Goal: Task Accomplishment & Management: Use online tool/utility

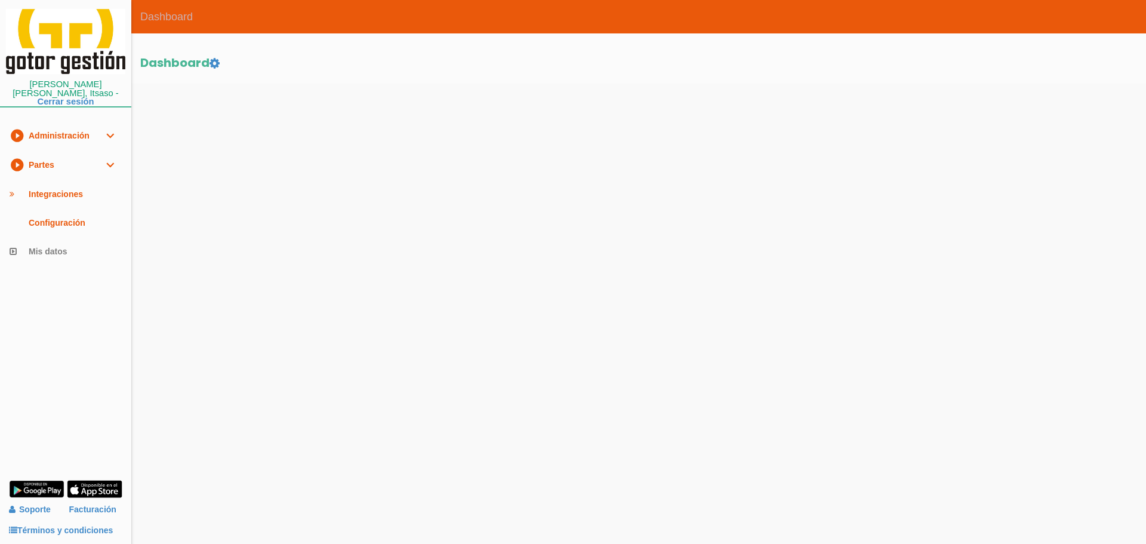
drag, startPoint x: 55, startPoint y: 161, endPoint x: 58, endPoint y: 172, distance: 11.7
click at [55, 161] on link "play_circle_filled Partes expand_more" at bounding box center [65, 164] width 131 height 29
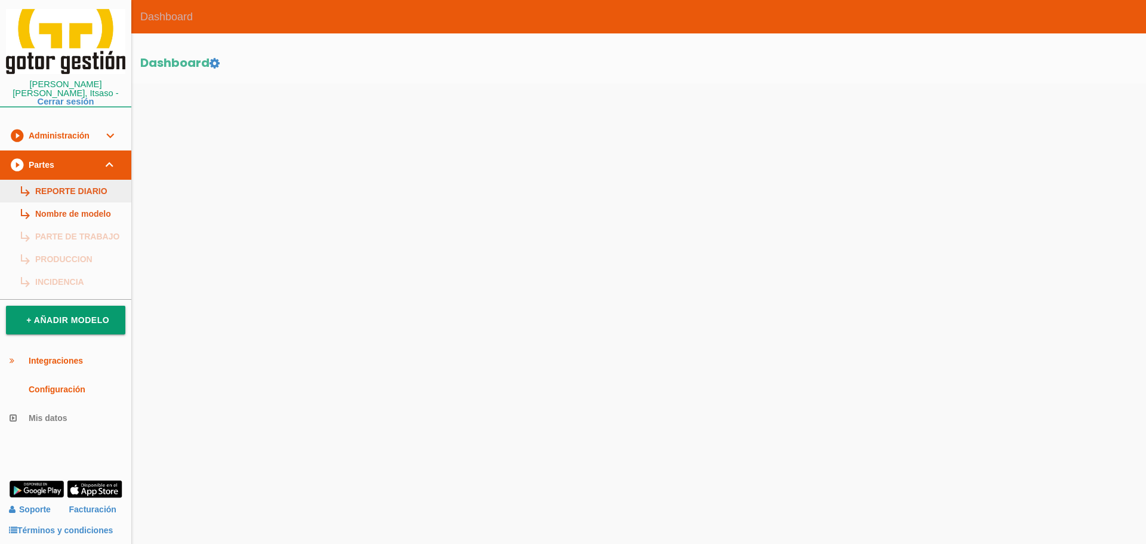
click at [63, 188] on link "subdirectory_arrow_right REPORTE DIARIO" at bounding box center [65, 191] width 131 height 23
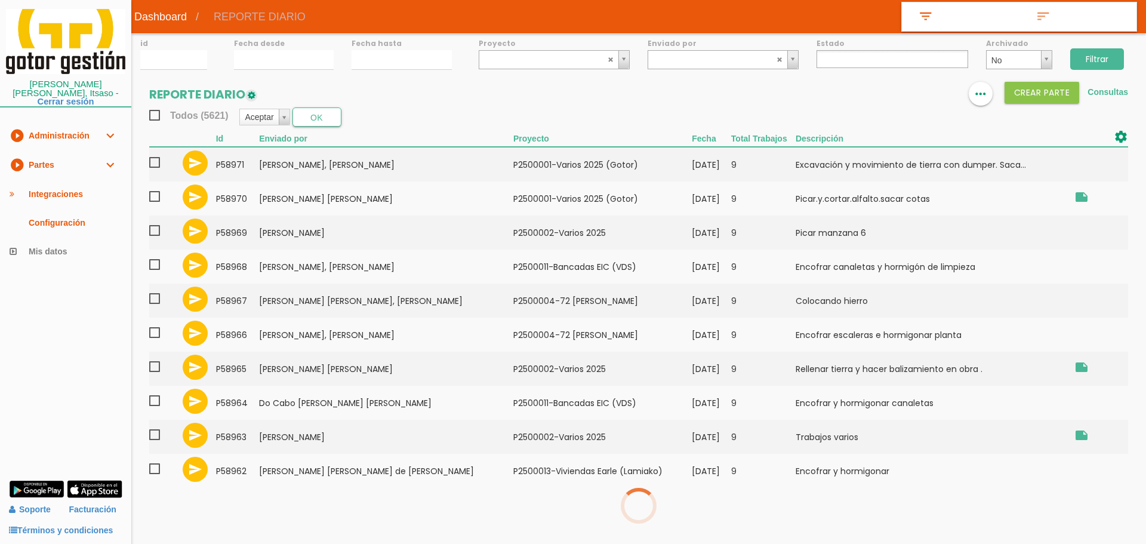
select select
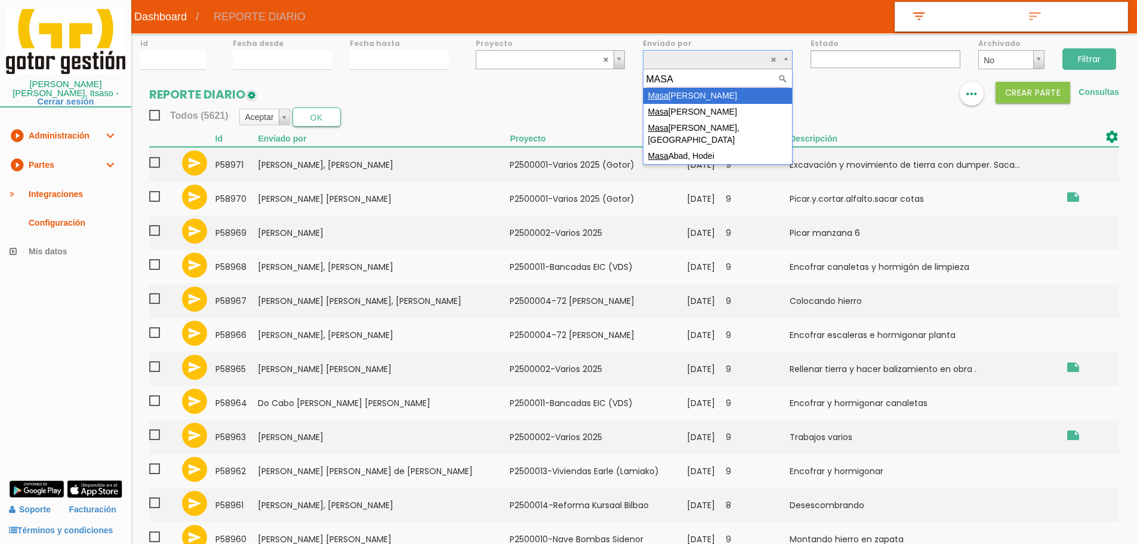
type input "MASA"
select select "74"
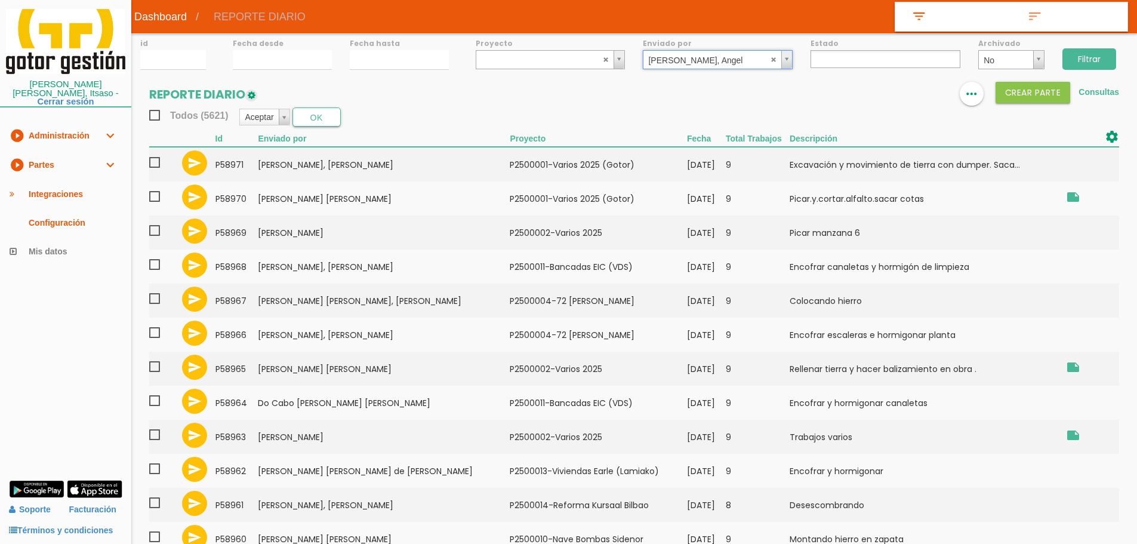
click at [1087, 63] on input "Filtrar" at bounding box center [1090, 58] width 54 height 21
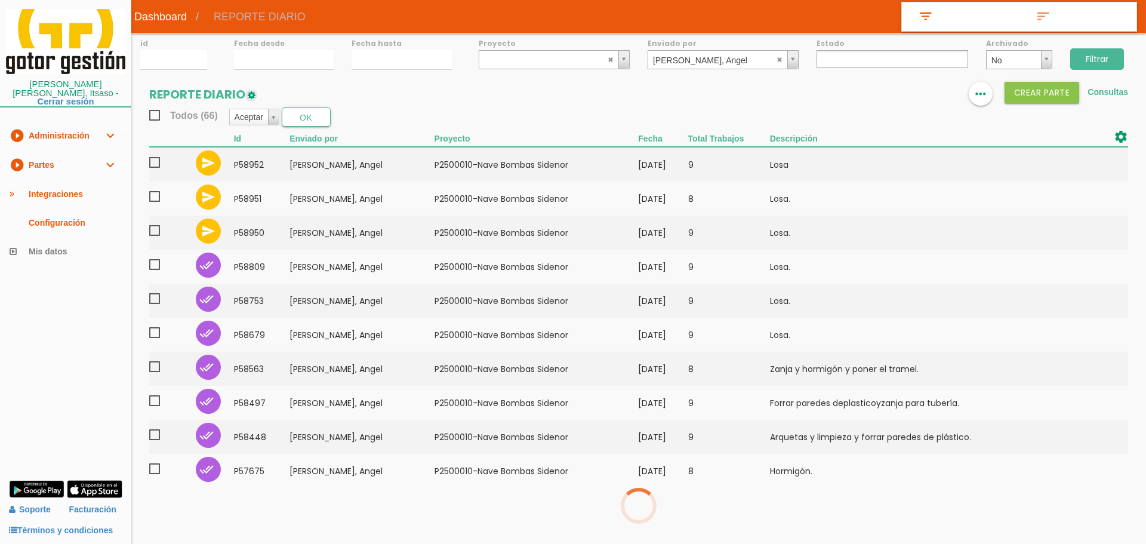
select select
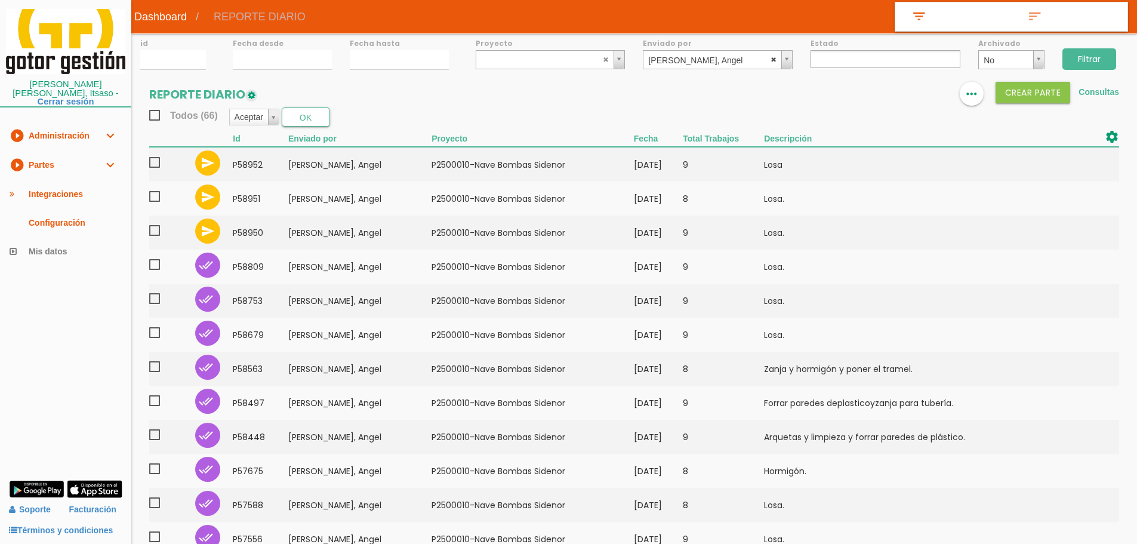
select select
drag, startPoint x: 771, startPoint y: 59, endPoint x: 717, endPoint y: 69, distance: 55.4
click at [772, 58] on abbr at bounding box center [774, 59] width 7 height 7
click at [286, 61] on input "02/09/2025" at bounding box center [282, 60] width 99 height 20
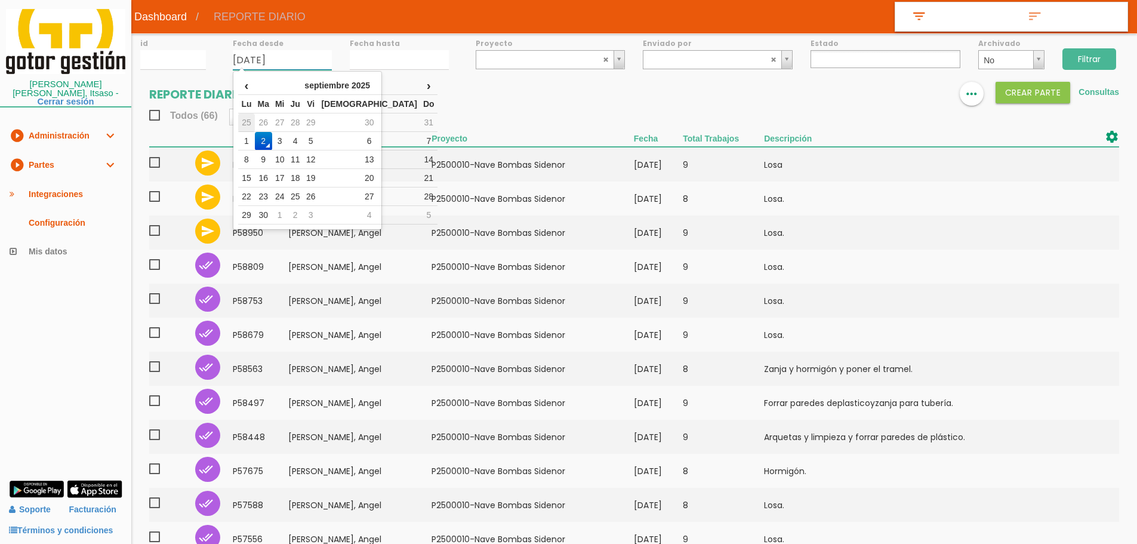
click at [252, 125] on td "25" at bounding box center [246, 122] width 16 height 19
type input "[DATE]"
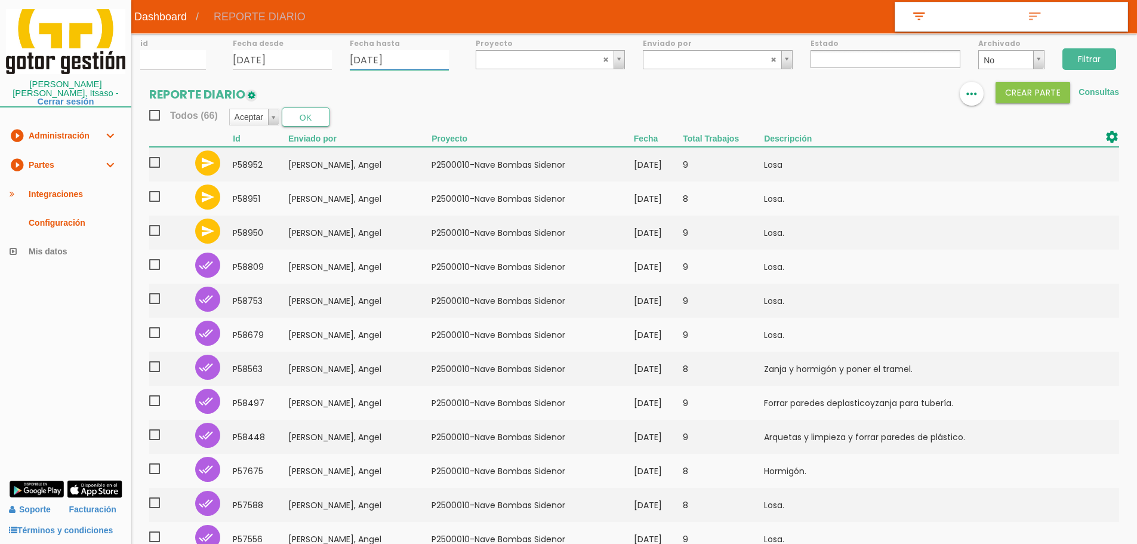
click at [376, 54] on input "02/09/2025" at bounding box center [399, 60] width 99 height 20
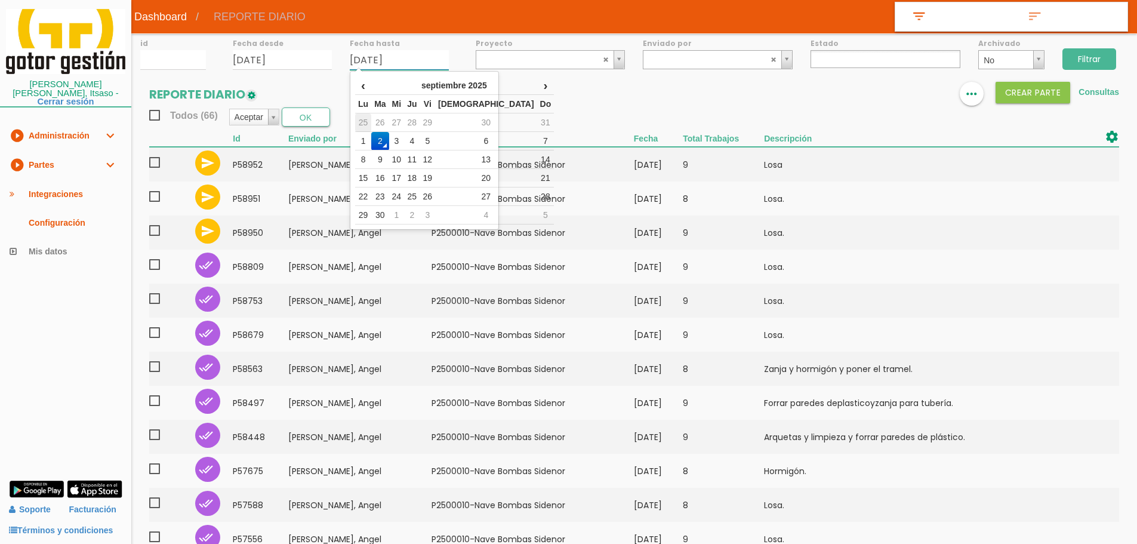
click at [363, 122] on td "25" at bounding box center [363, 122] width 16 height 19
type input "25/08/2025"
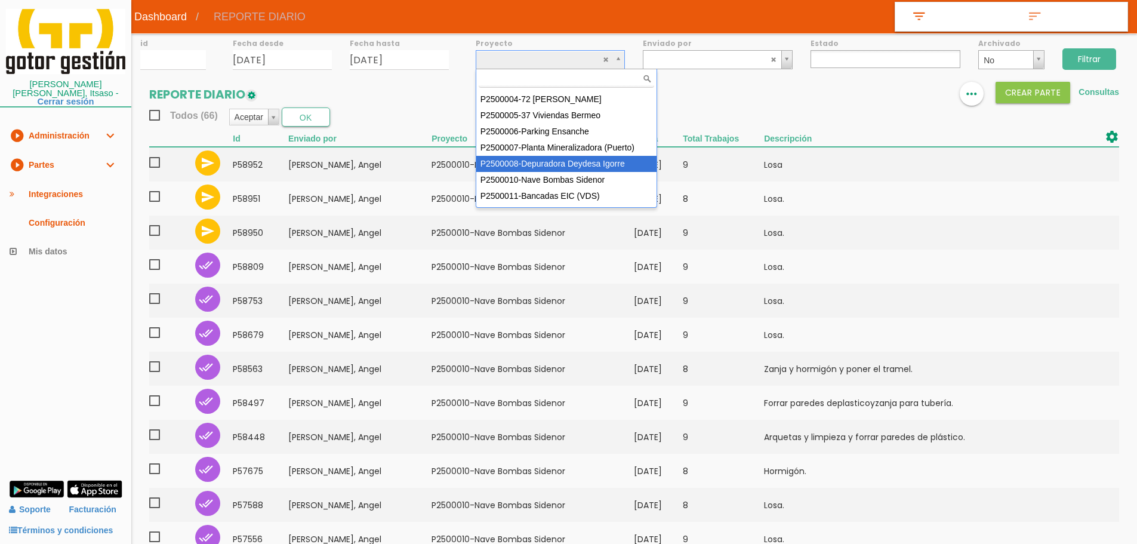
scroll to position [106, 0]
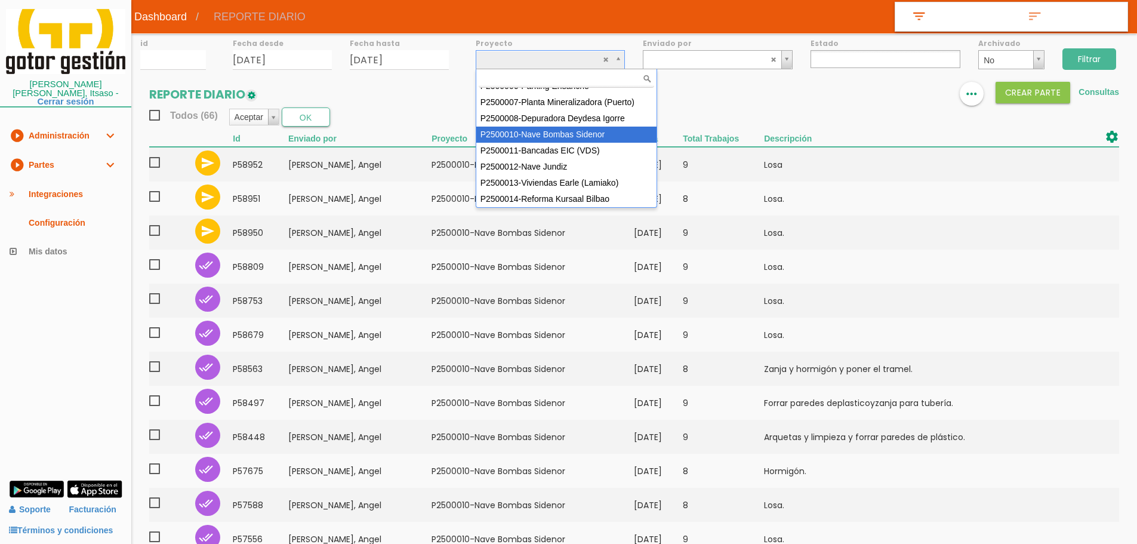
select select "92"
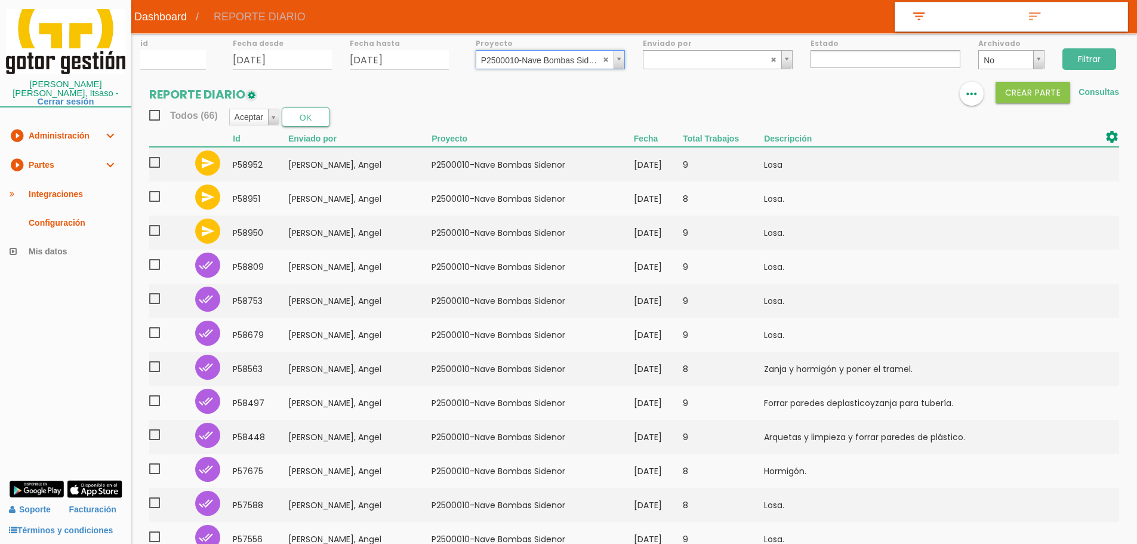
click at [1110, 55] on input "Filtrar" at bounding box center [1090, 58] width 54 height 21
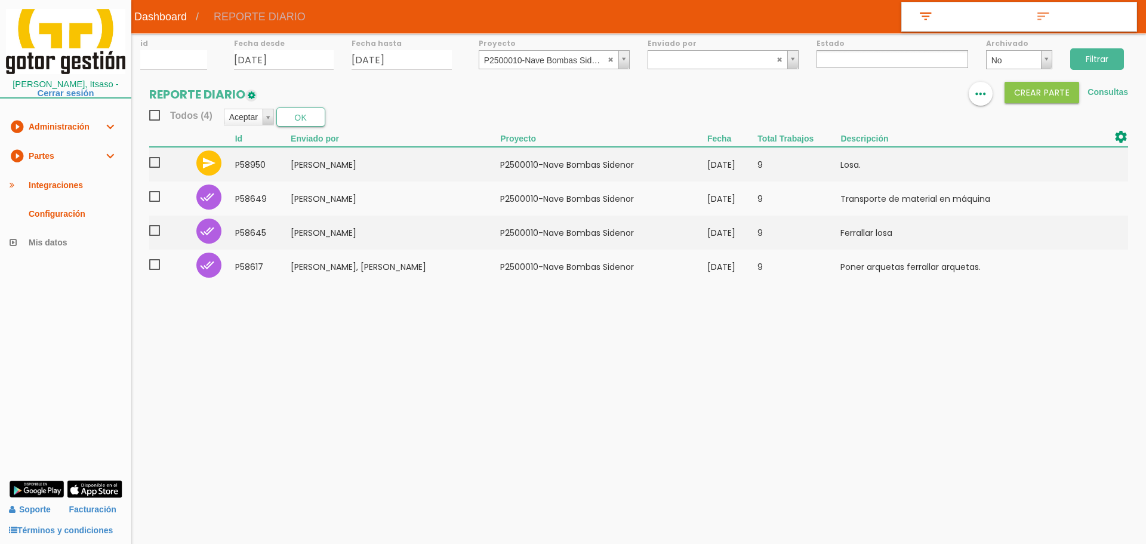
select select
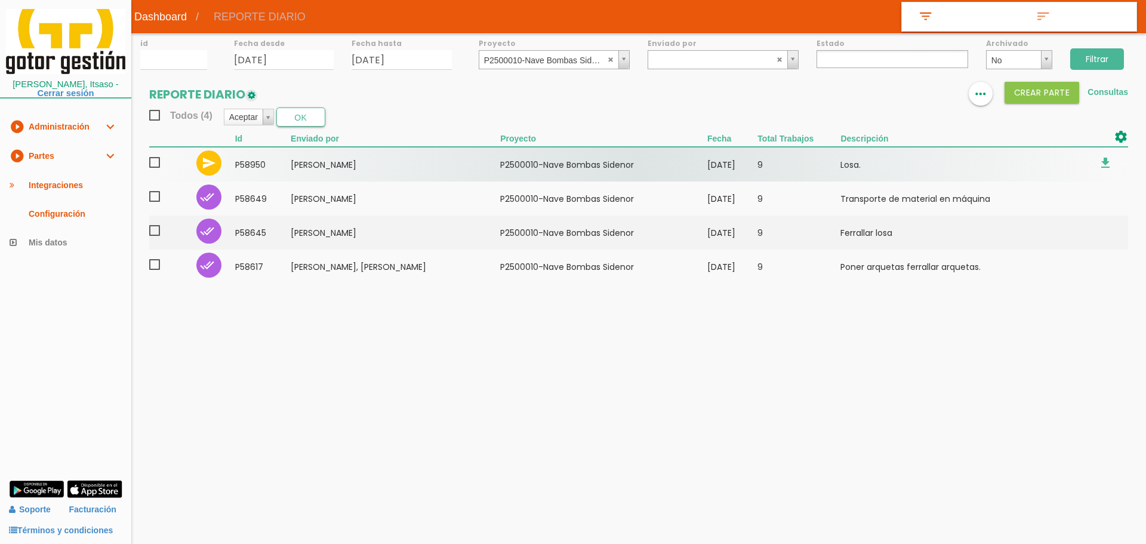
click at [157, 161] on span at bounding box center [159, 162] width 21 height 15
click at [0, 0] on input "checkbox" at bounding box center [0, 0] width 0 height 0
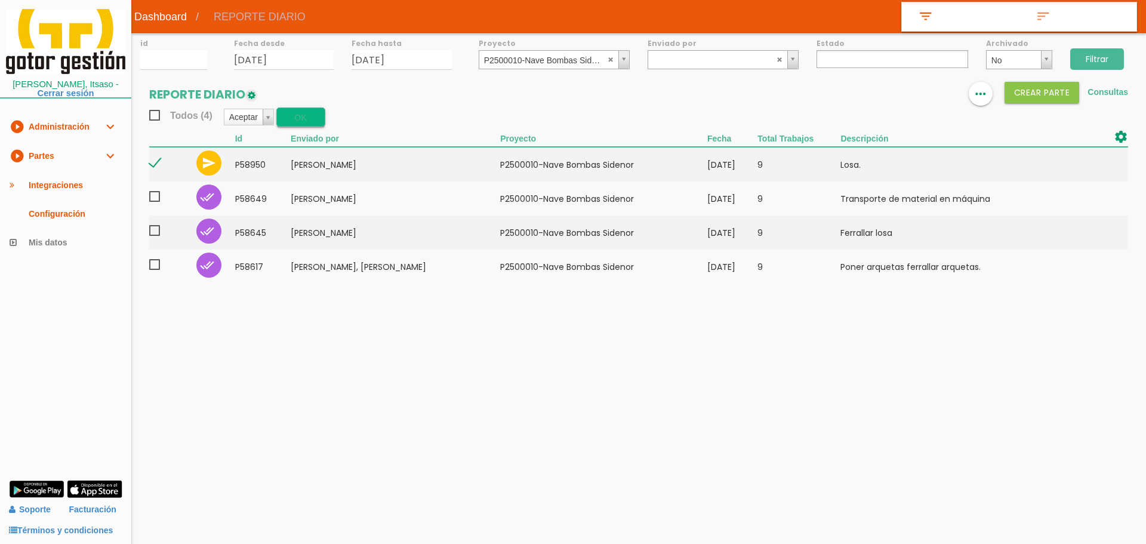
click at [307, 119] on button "OK" at bounding box center [300, 116] width 49 height 19
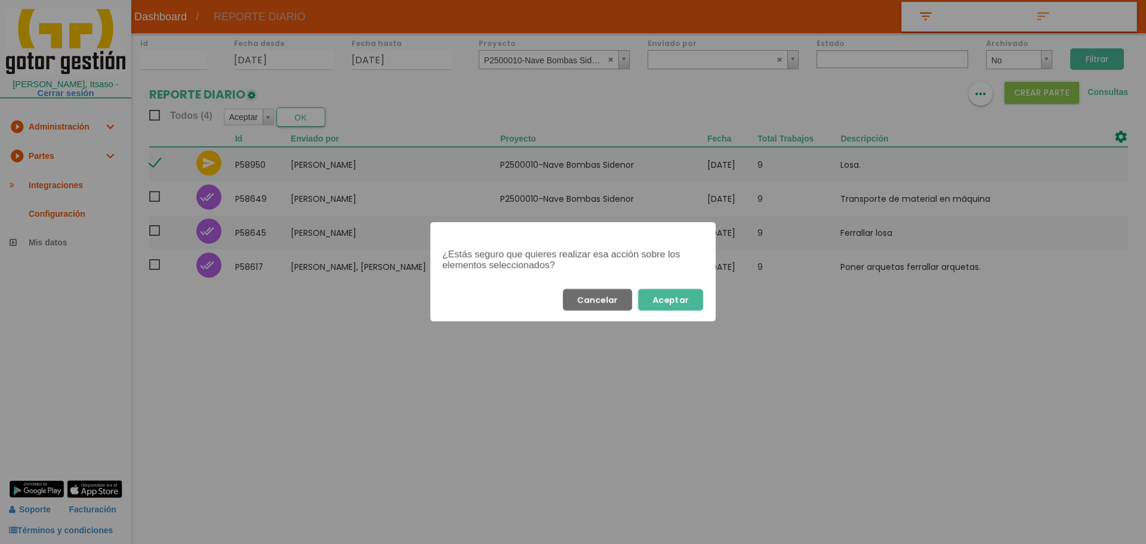
click at [664, 299] on button "Aceptar" at bounding box center [670, 299] width 65 height 21
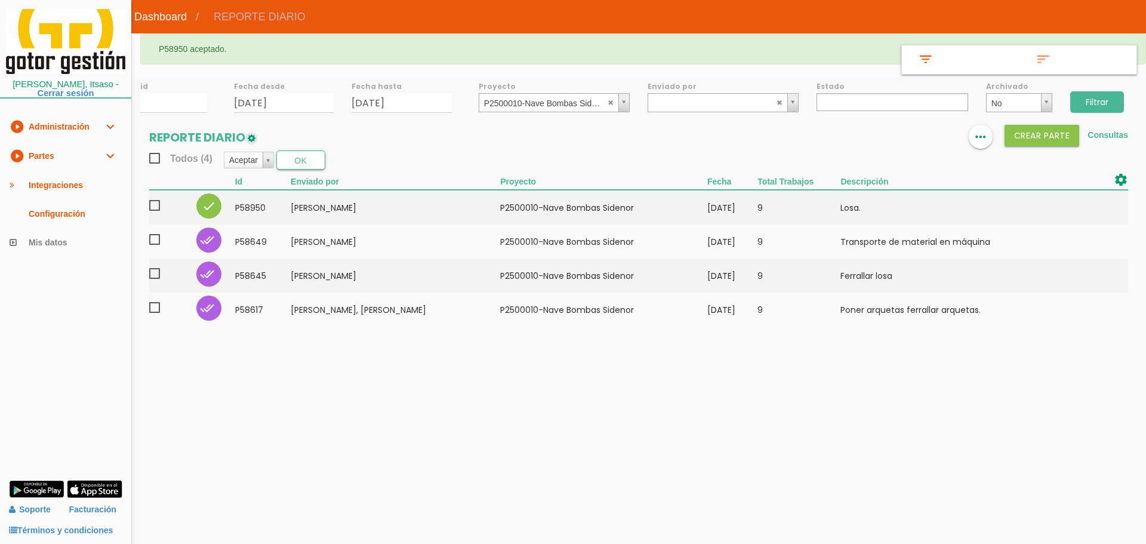
select select
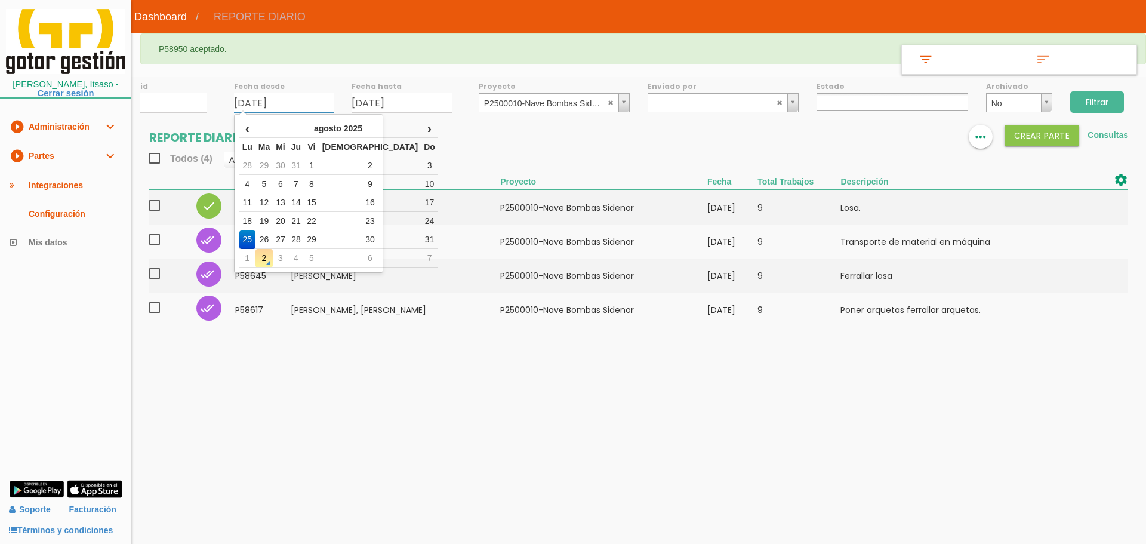
click at [312, 110] on input "[DATE]" at bounding box center [284, 103] width 100 height 20
click at [319, 238] on td "29" at bounding box center [312, 239] width 16 height 19
type input "[DATE]"
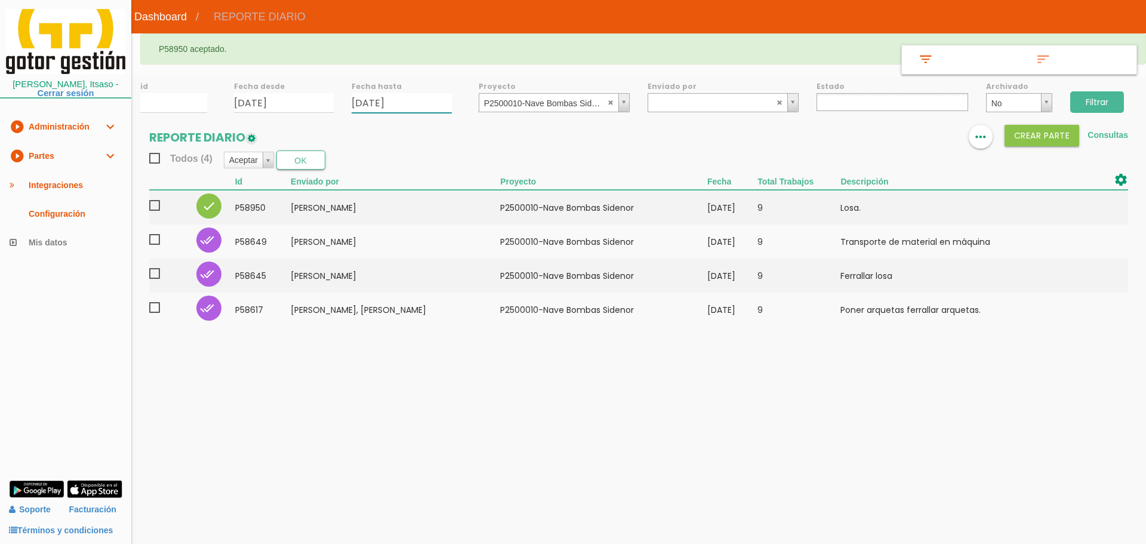
click at [408, 103] on input "25/08/2025" at bounding box center [402, 103] width 100 height 20
click at [438, 243] on td "29" at bounding box center [430, 239] width 16 height 19
type input "[DATE]"
click at [1100, 101] on input "Filtrar" at bounding box center [1097, 101] width 54 height 21
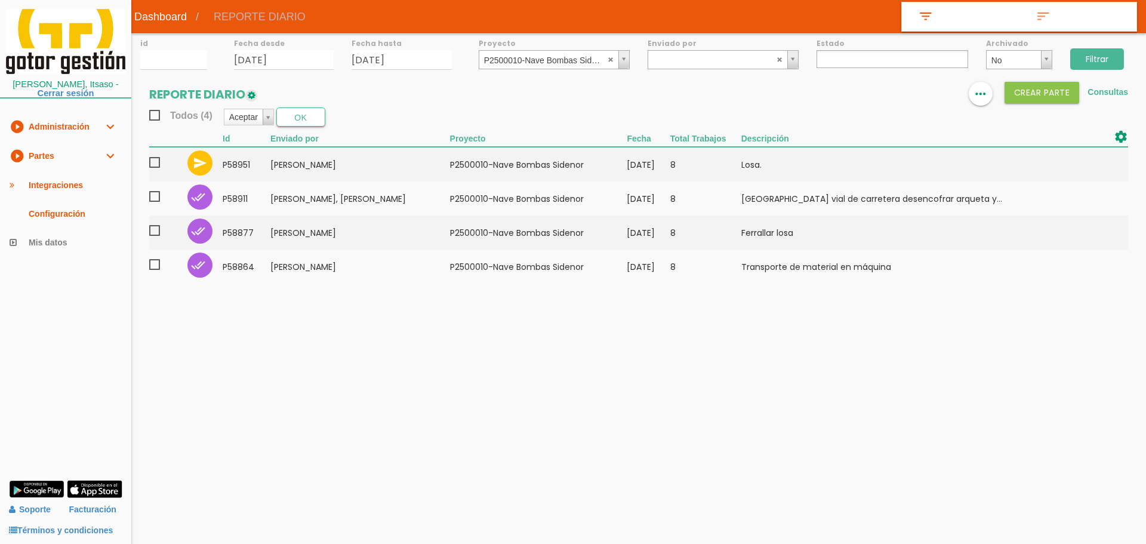
select select
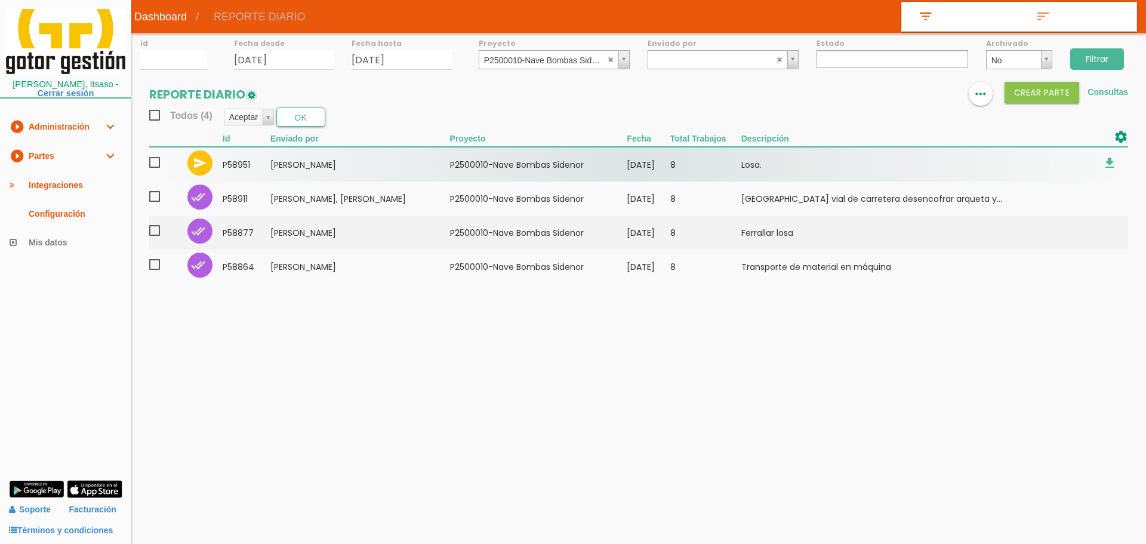
click at [153, 162] on span at bounding box center [159, 162] width 21 height 15
click at [0, 0] on input "checkbox" at bounding box center [0, 0] width 0 height 0
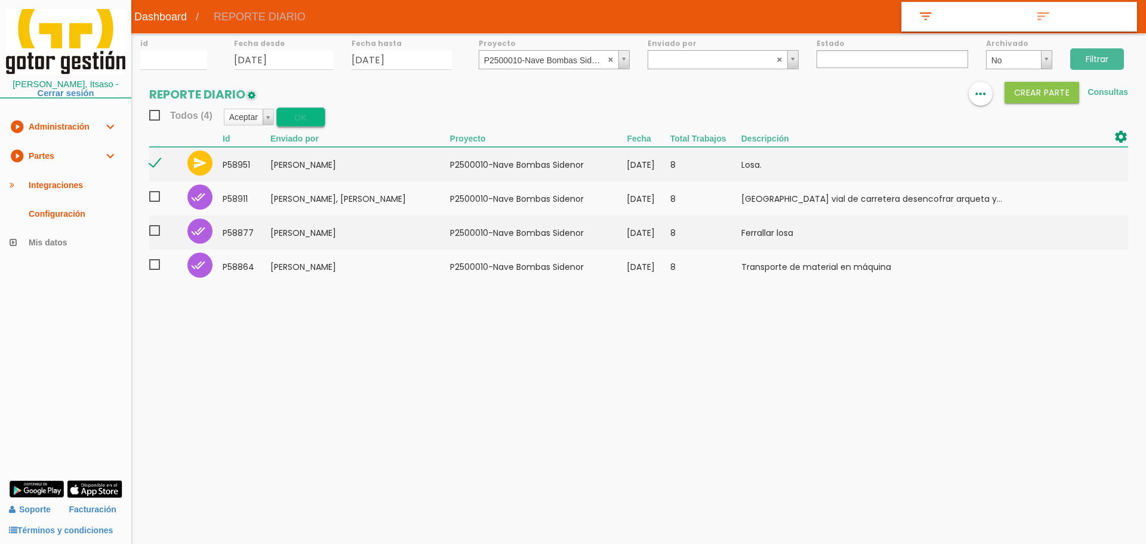
click at [305, 116] on button "OK" at bounding box center [300, 116] width 49 height 19
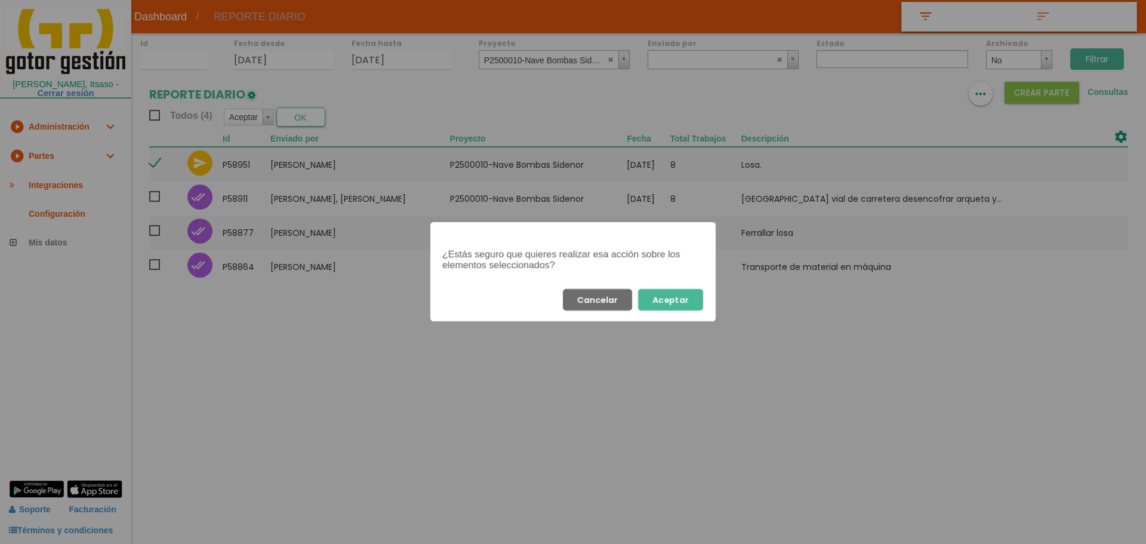
click at [662, 306] on button "Aceptar" at bounding box center [670, 299] width 65 height 21
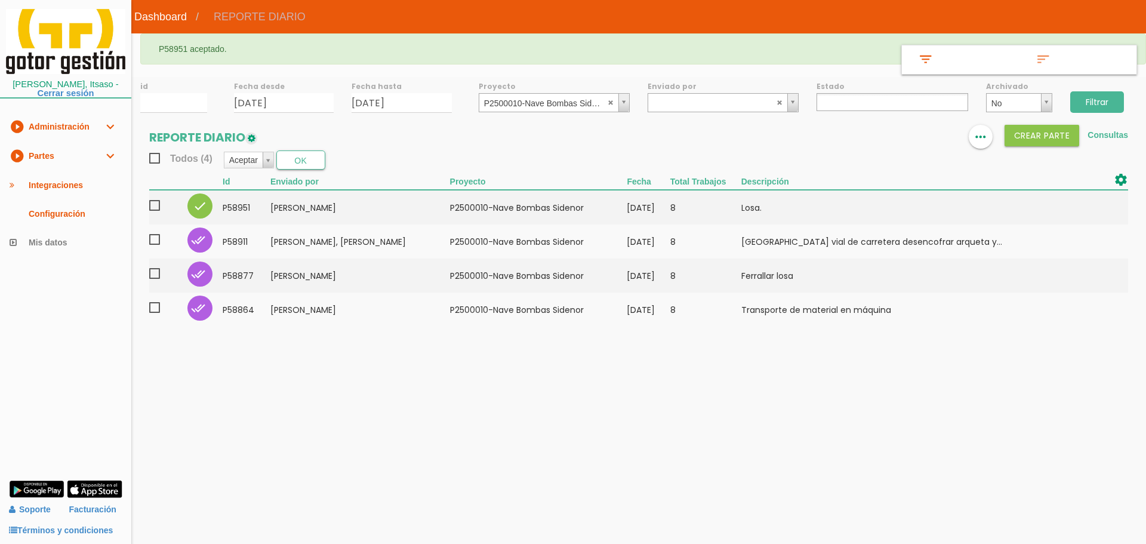
select select
click at [610, 103] on abbr at bounding box center [611, 102] width 7 height 7
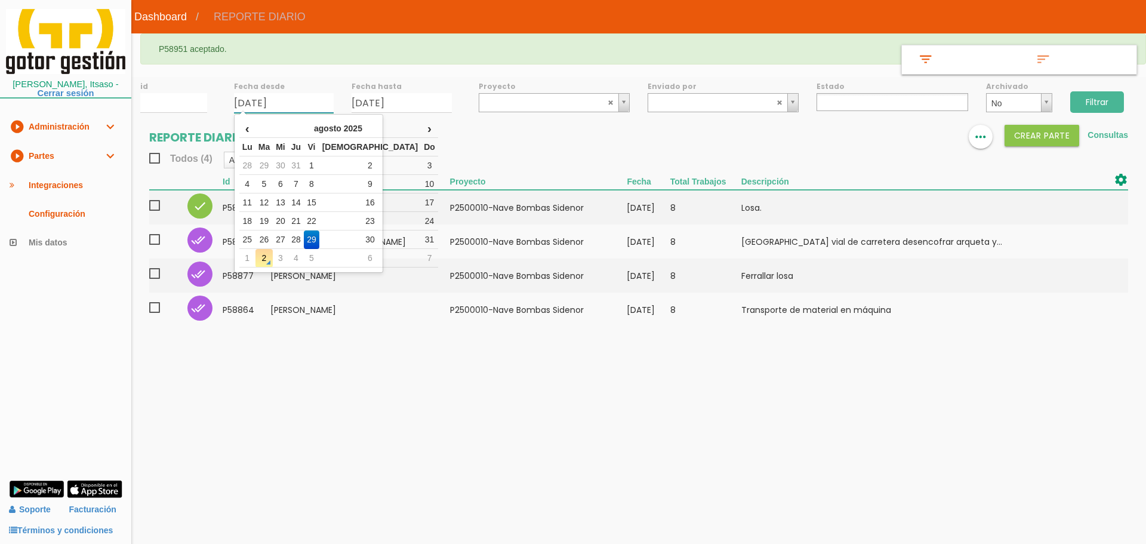
click at [304, 104] on input "[DATE]" at bounding box center [284, 103] width 100 height 20
click at [304, 221] on td "21" at bounding box center [296, 221] width 16 height 19
type input "[DATE]"
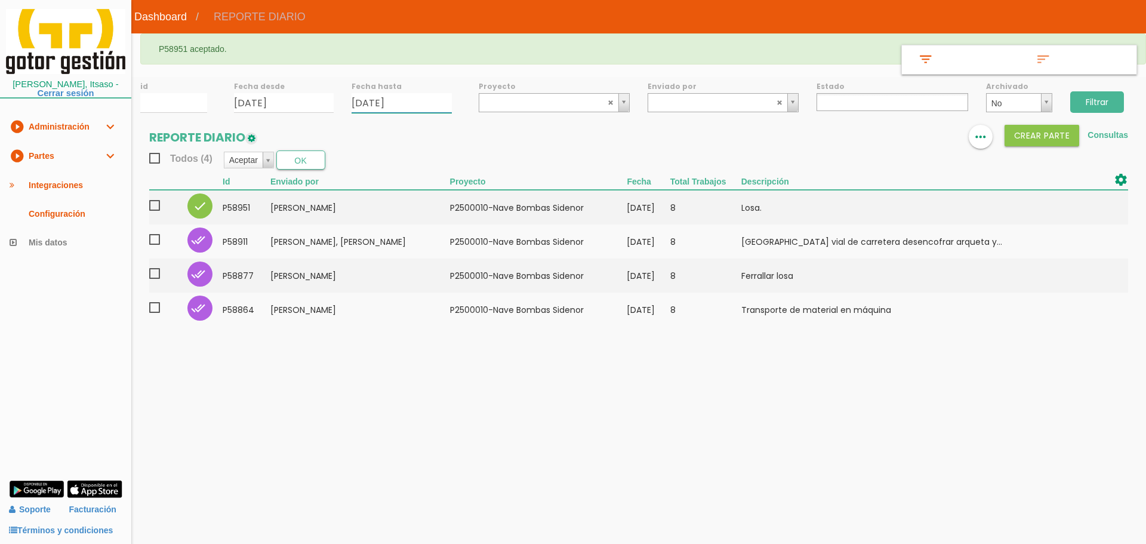
click at [411, 102] on input "29/08/2025" at bounding box center [402, 103] width 100 height 20
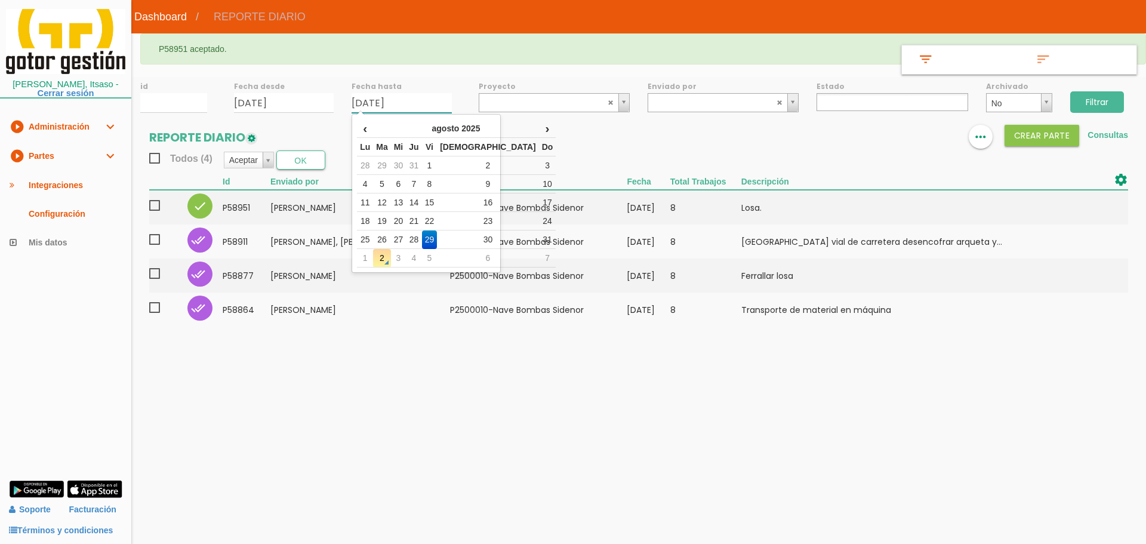
drag, startPoint x: 427, startPoint y: 217, endPoint x: 656, endPoint y: 149, distance: 239.0
click at [421, 217] on td "21" at bounding box center [414, 221] width 16 height 19
type input "[DATE]"
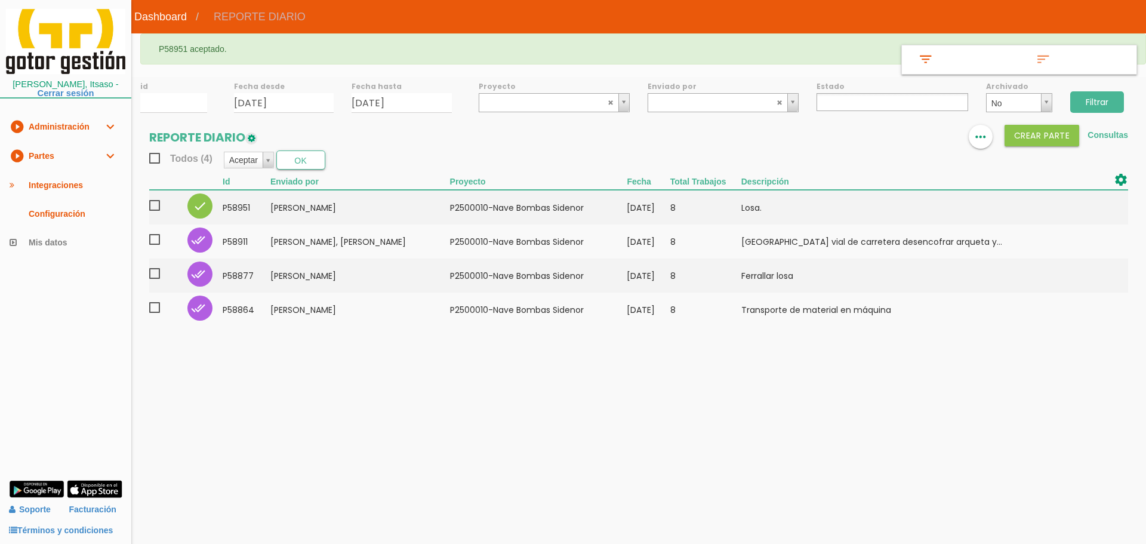
click at [1079, 103] on input "Filtrar" at bounding box center [1097, 101] width 54 height 21
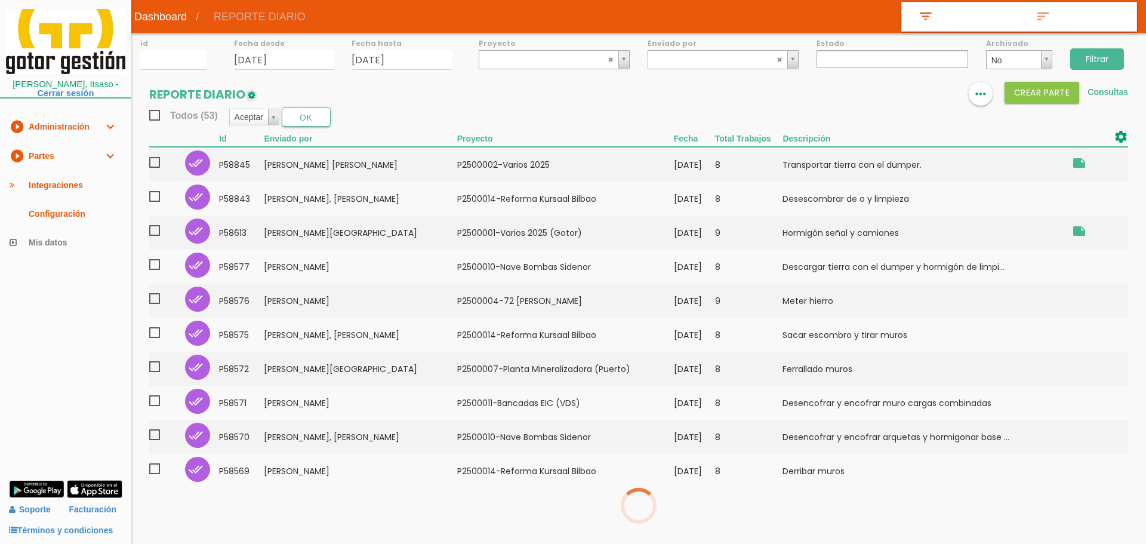
select select
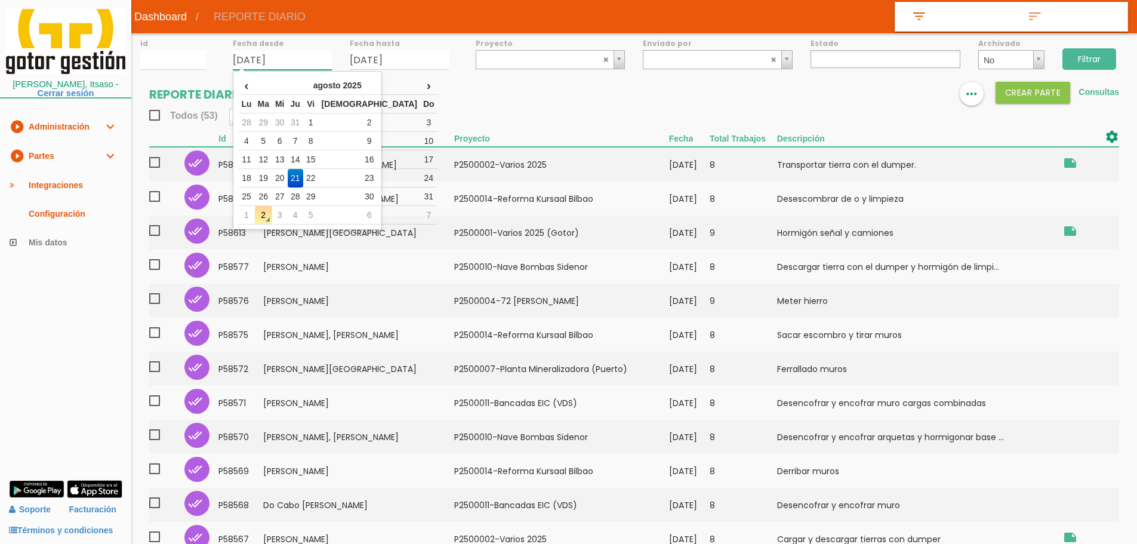
click at [306, 57] on input "21/08/2025" at bounding box center [282, 60] width 99 height 20
drag, startPoint x: 248, startPoint y: 201, endPoint x: 386, endPoint y: 99, distance: 171.6
click at [248, 199] on td "25" at bounding box center [246, 196] width 16 height 19
type input "25/08/2025"
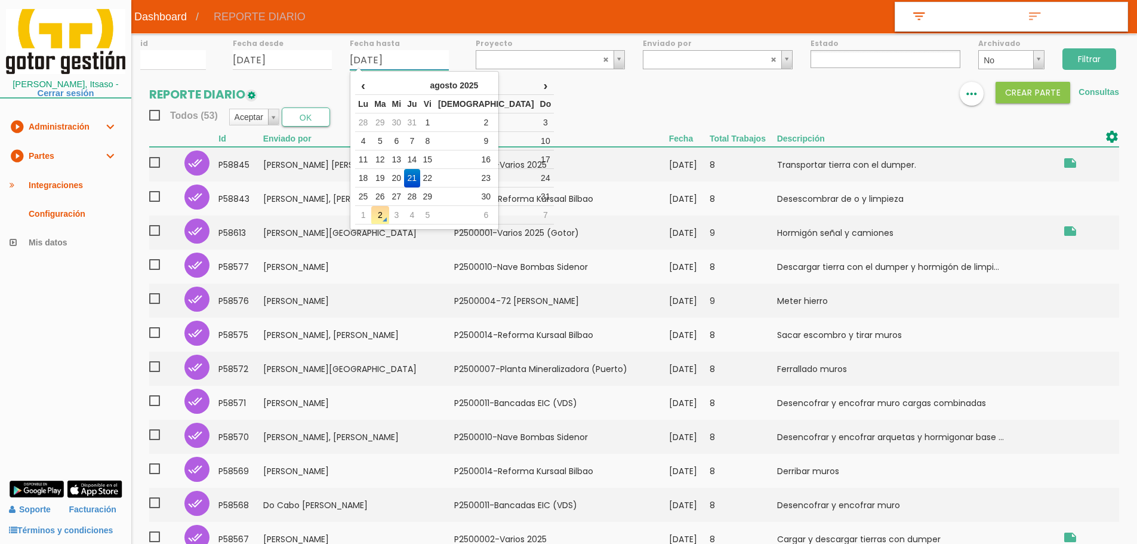
click at [413, 57] on input "21/08/2025" at bounding box center [399, 60] width 99 height 20
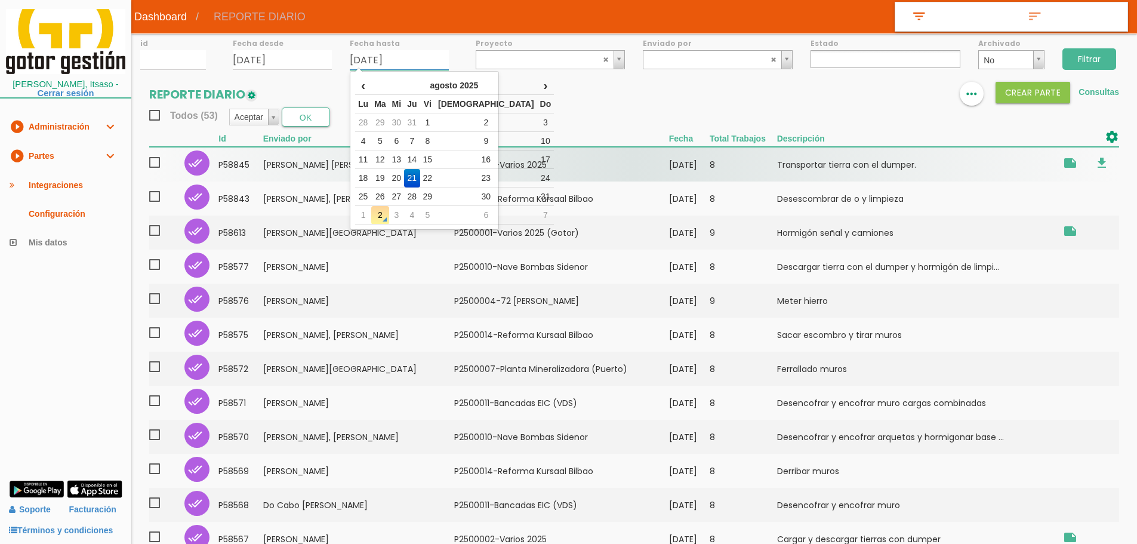
drag, startPoint x: 361, startPoint y: 199, endPoint x: 532, endPoint y: 171, distance: 173.6
click at [361, 199] on td "25" at bounding box center [363, 196] width 16 height 19
type input "25/08/2025"
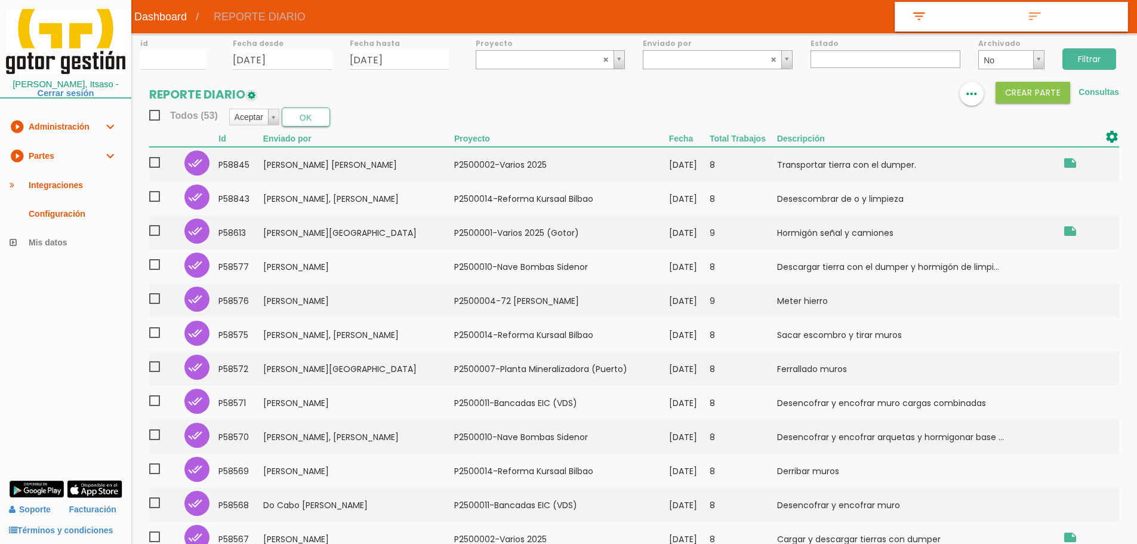
click at [1104, 57] on input "Filtrar" at bounding box center [1090, 58] width 54 height 21
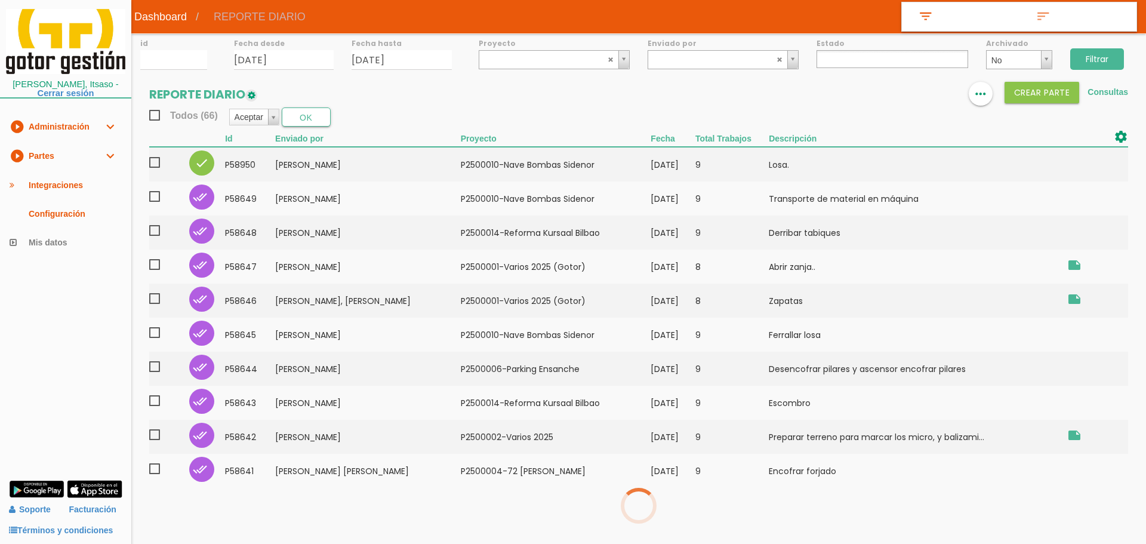
select select
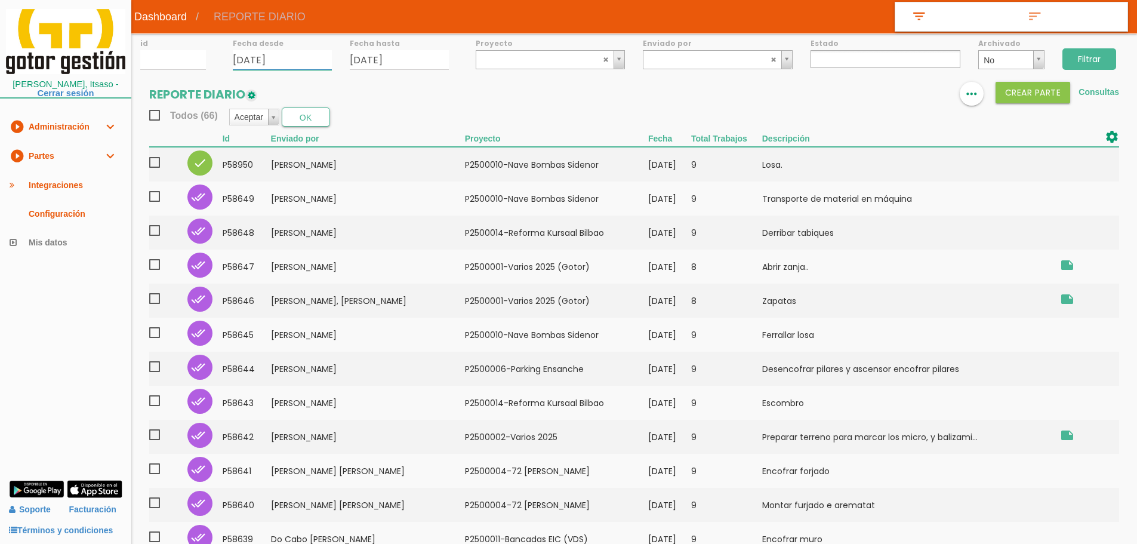
click at [310, 55] on input "25/08/2025" at bounding box center [282, 60] width 99 height 20
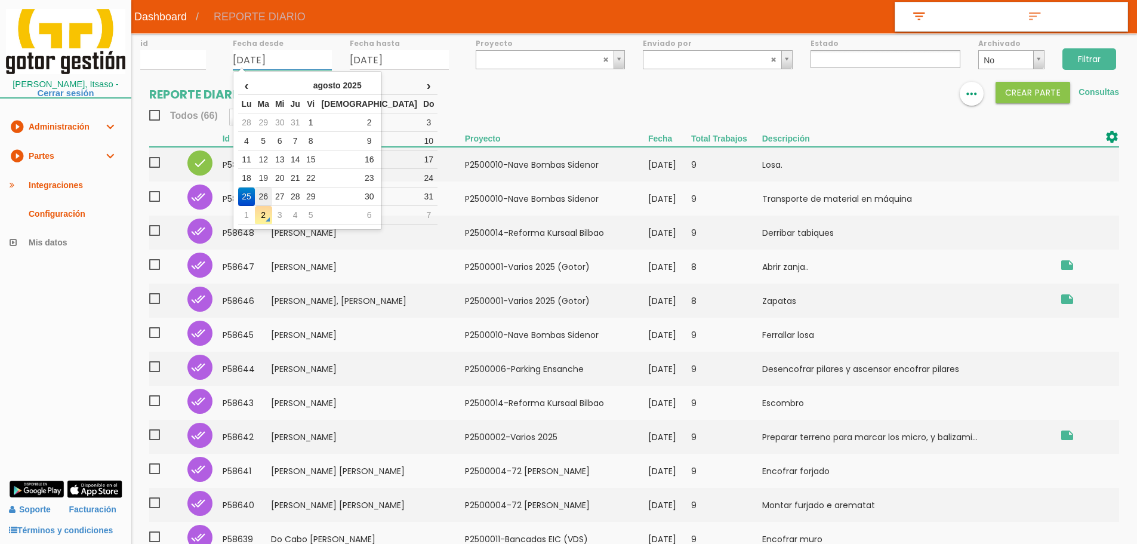
click at [266, 193] on td "26" at bounding box center [263, 196] width 17 height 19
type input "26/08/2025"
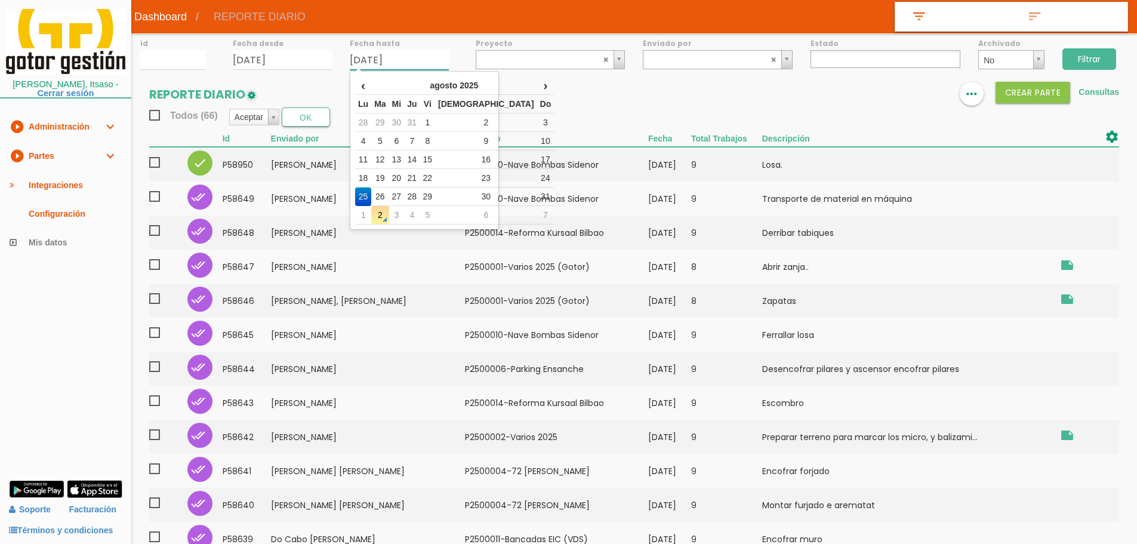
click at [417, 58] on input "25/08/2025" at bounding box center [399, 60] width 99 height 20
click at [384, 199] on td "26" at bounding box center [379, 196] width 17 height 19
type input "26/08/2025"
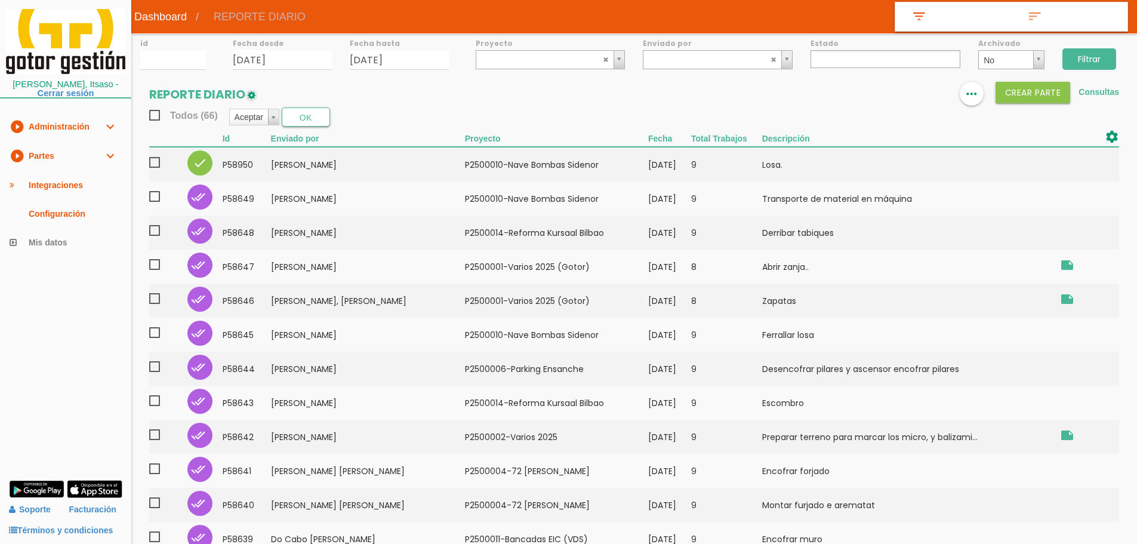
click at [1081, 59] on input "Filtrar" at bounding box center [1090, 58] width 54 height 21
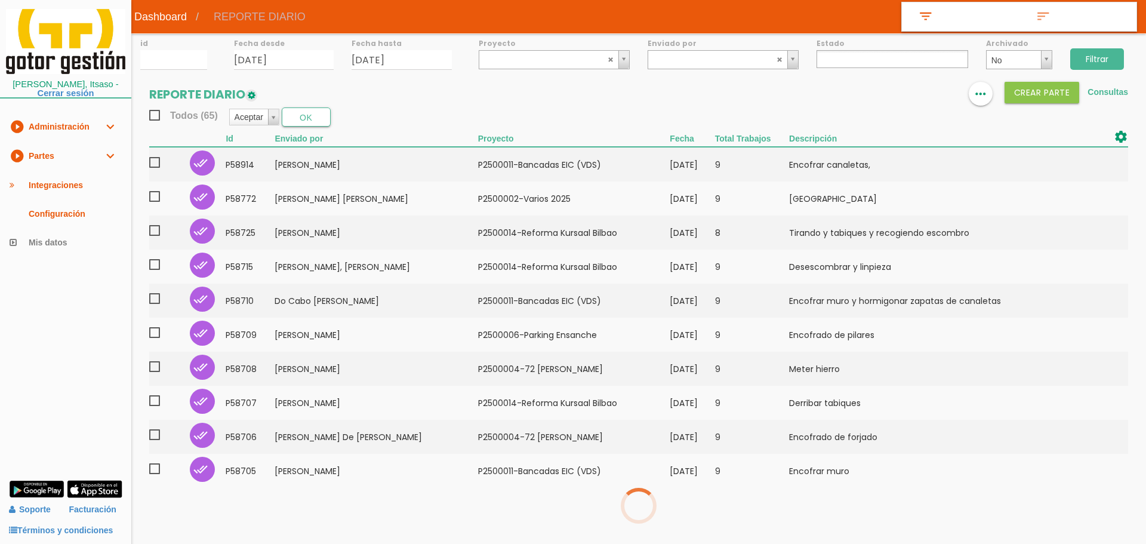
select select
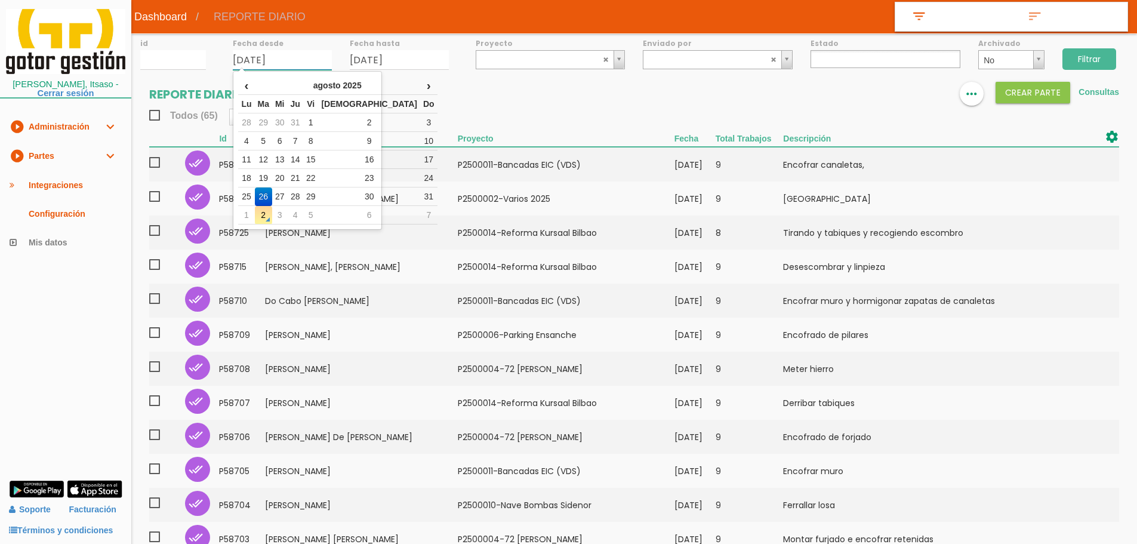
click at [315, 52] on input "[DATE]" at bounding box center [282, 60] width 99 height 20
click at [288, 198] on td "27" at bounding box center [280, 196] width 16 height 19
type input "[DATE]"
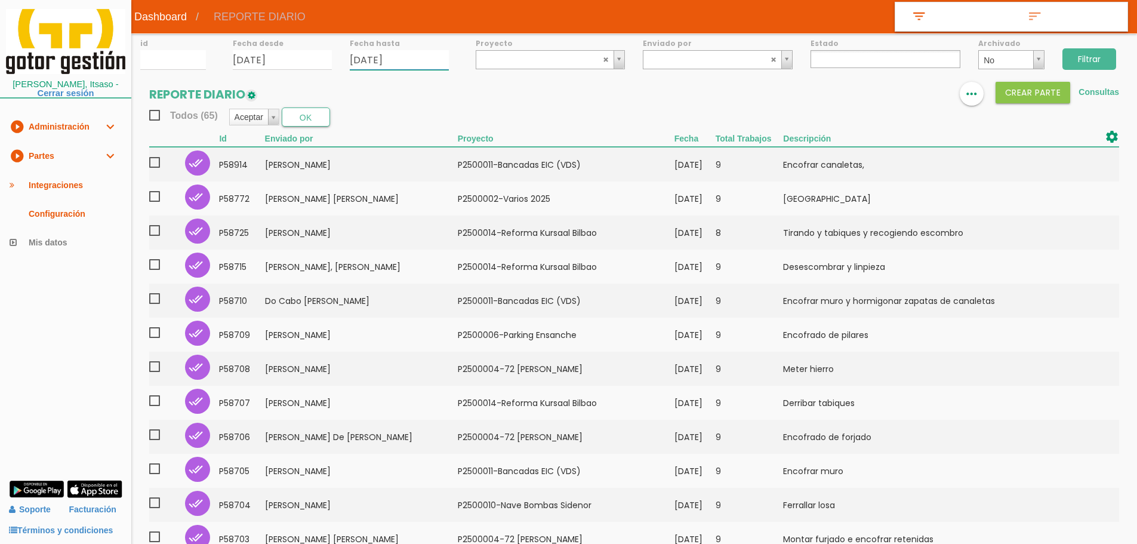
click at [420, 62] on input "[DATE]" at bounding box center [399, 60] width 99 height 20
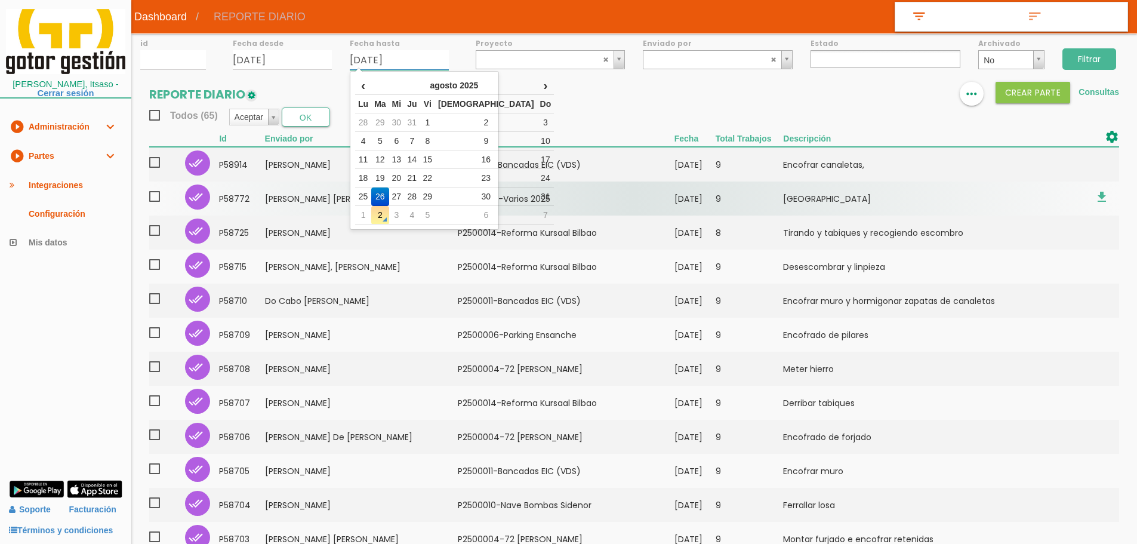
click at [403, 198] on td "27" at bounding box center [397, 196] width 16 height 19
type input "[DATE]"
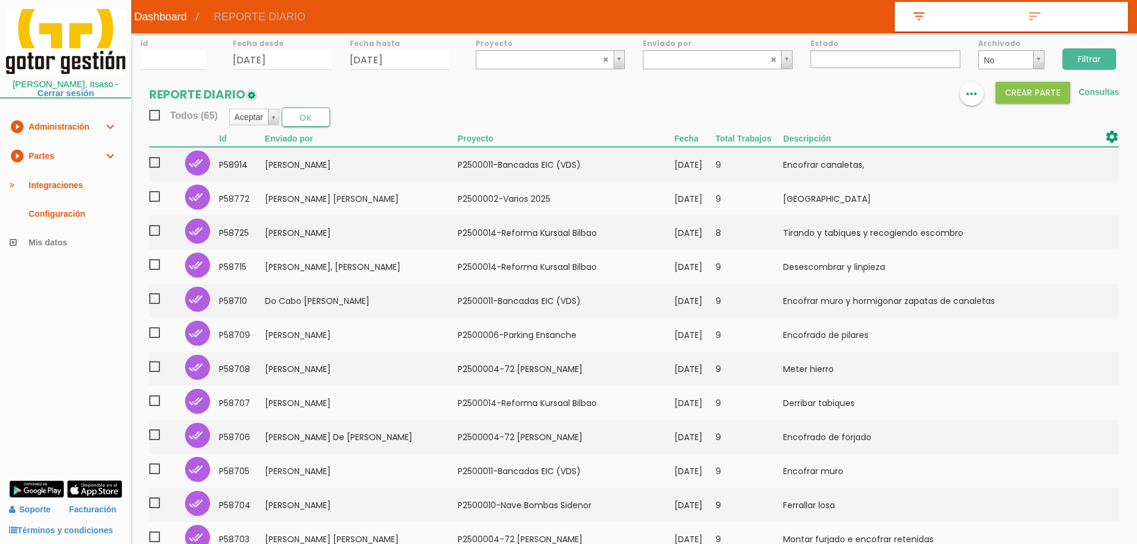
click at [1096, 61] on input "Filtrar" at bounding box center [1090, 58] width 54 height 21
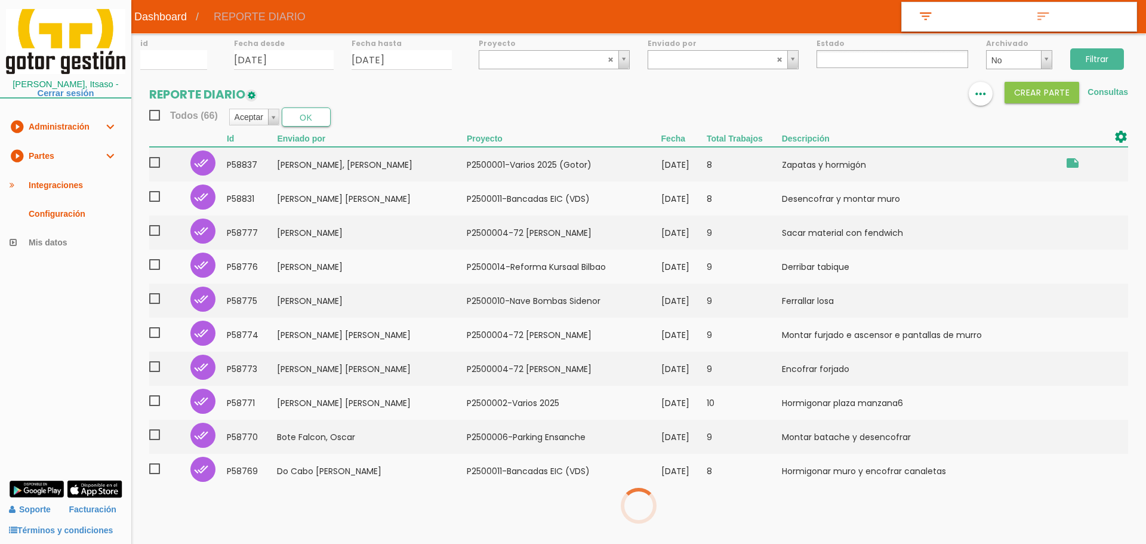
select select
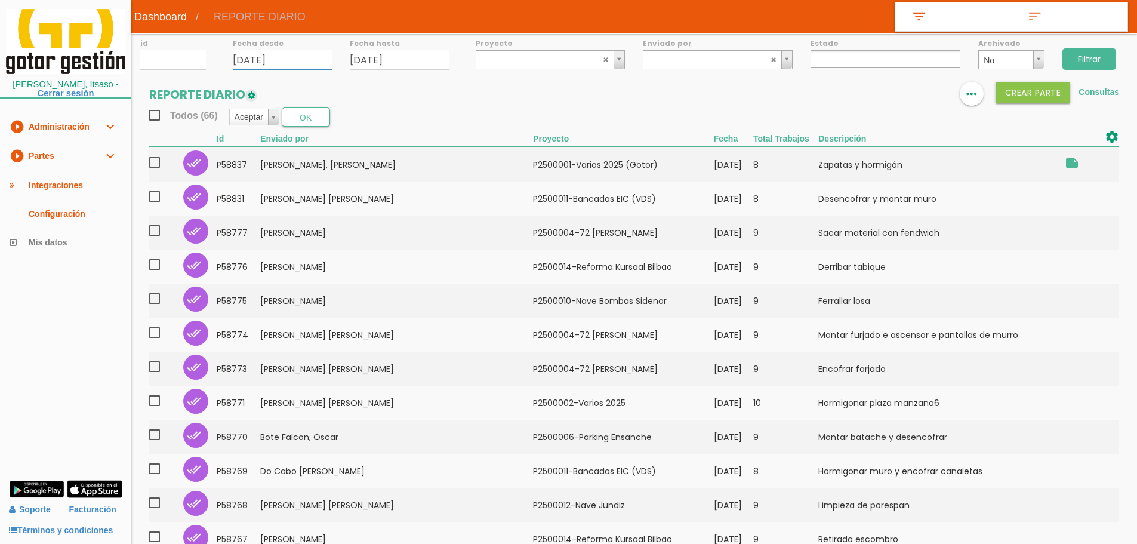
click at [313, 57] on input "27/08/2025" at bounding box center [282, 60] width 99 height 20
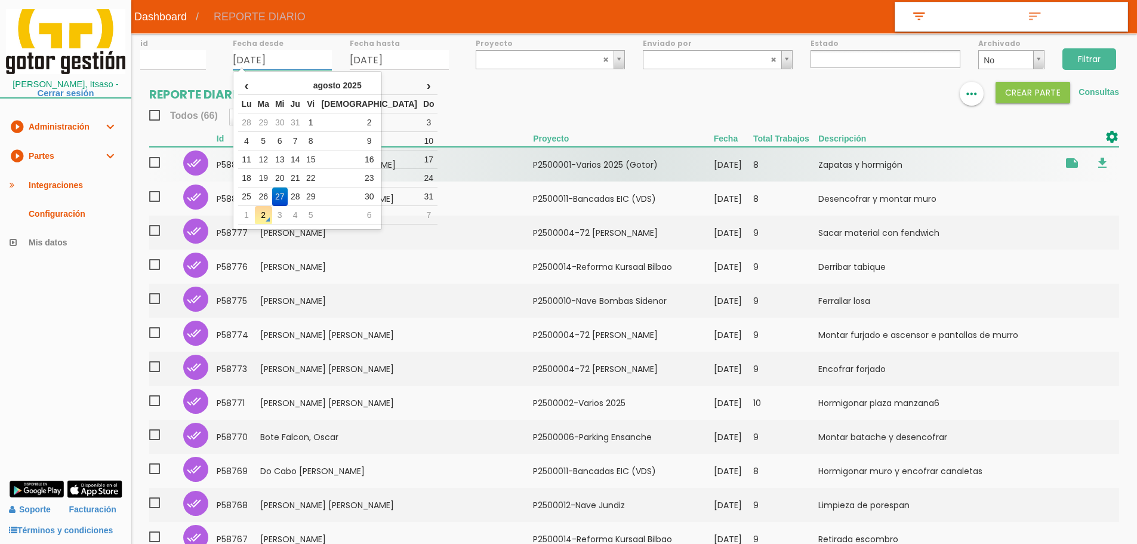
drag, startPoint x: 309, startPoint y: 192, endPoint x: 328, endPoint y: 154, distance: 42.5
click at [303, 192] on td "28" at bounding box center [296, 196] width 16 height 19
type input "[DATE]"
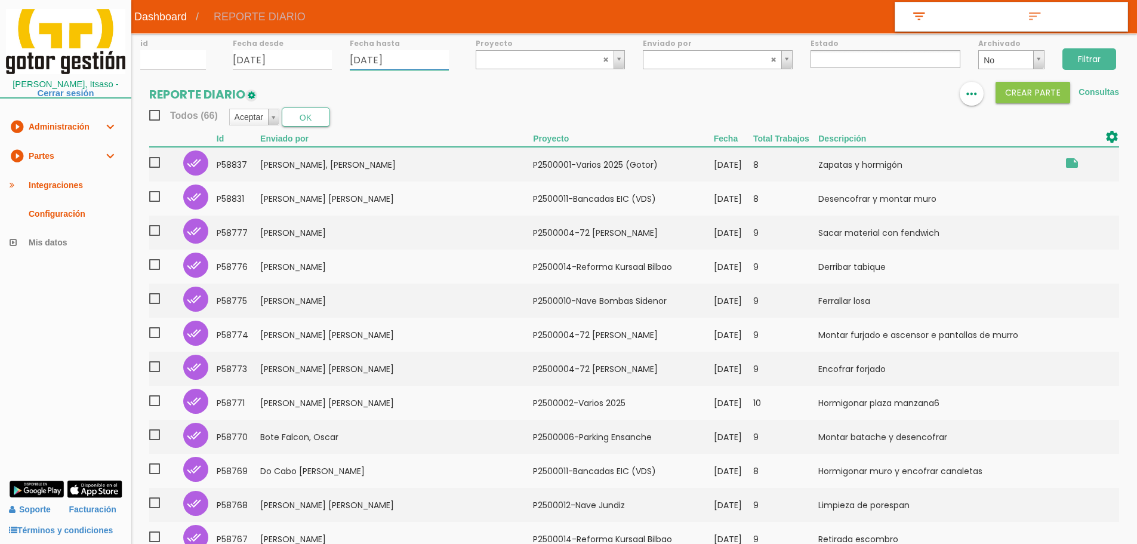
click at [416, 65] on input "27/08/2025" at bounding box center [399, 60] width 99 height 20
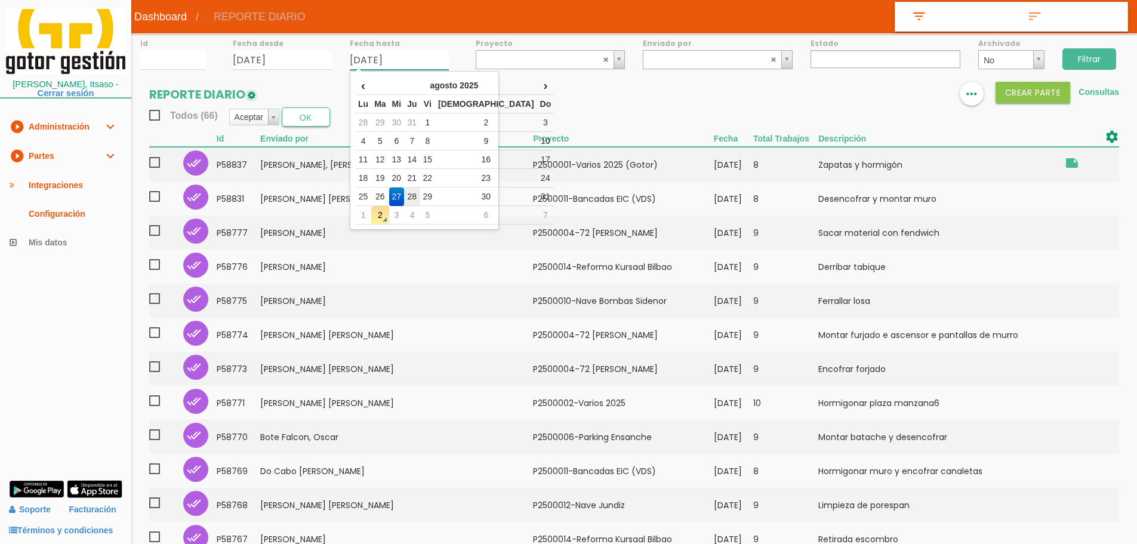
click at [420, 199] on td "28" at bounding box center [412, 196] width 16 height 19
type input "28/08/2025"
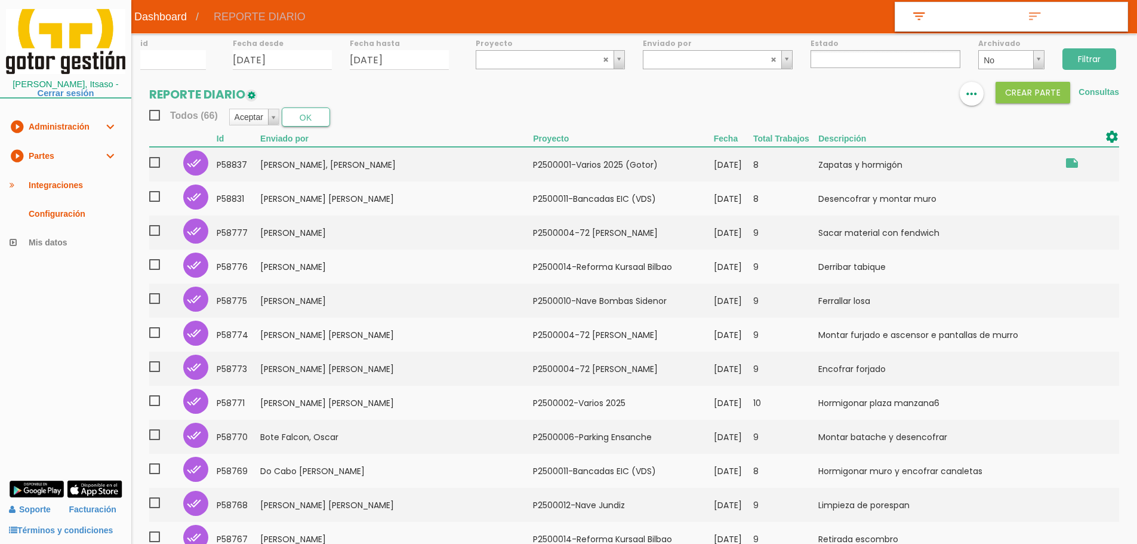
click at [1109, 54] on input "Filtrar" at bounding box center [1090, 58] width 54 height 21
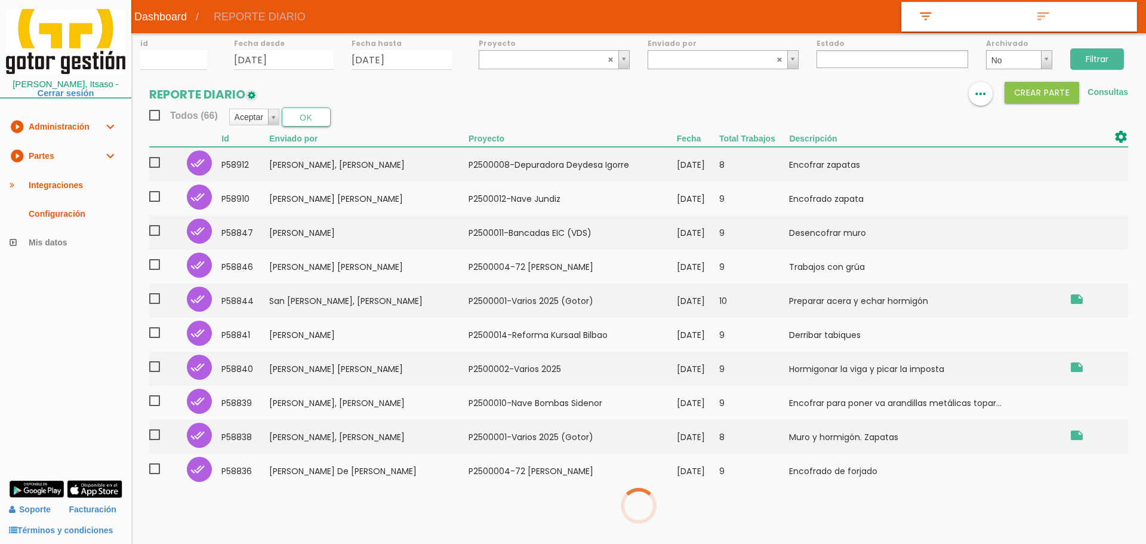
select select
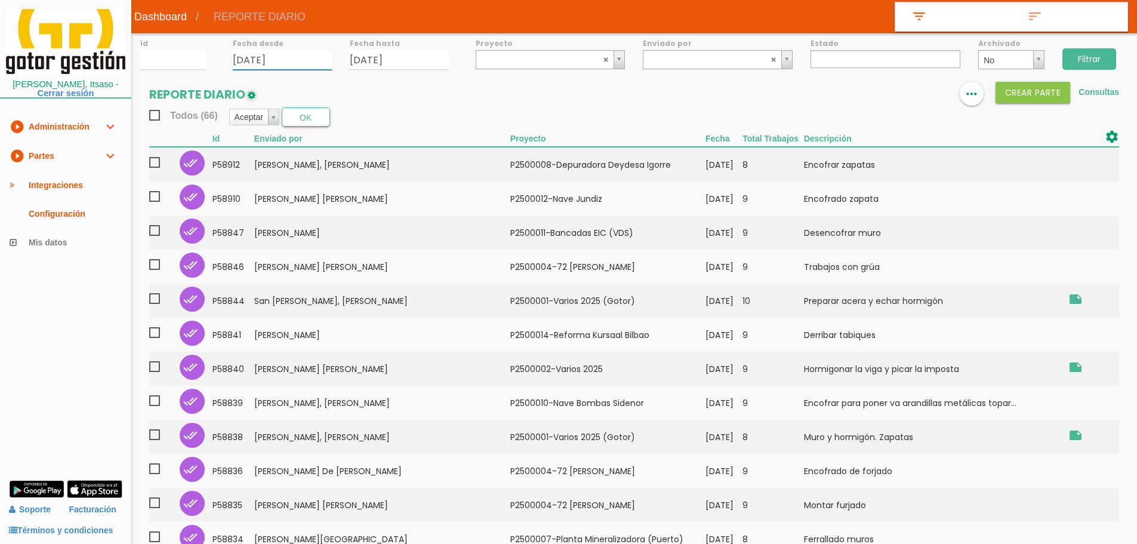
click at [305, 56] on input "[DATE]" at bounding box center [282, 60] width 99 height 20
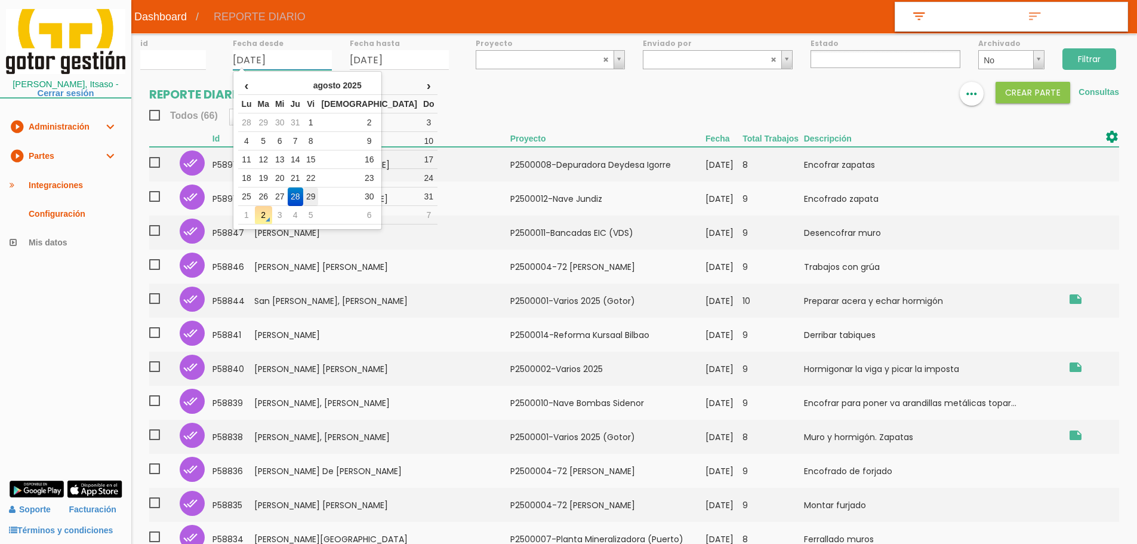
click at [319, 196] on td "29" at bounding box center [311, 196] width 16 height 19
type input "[DATE]"
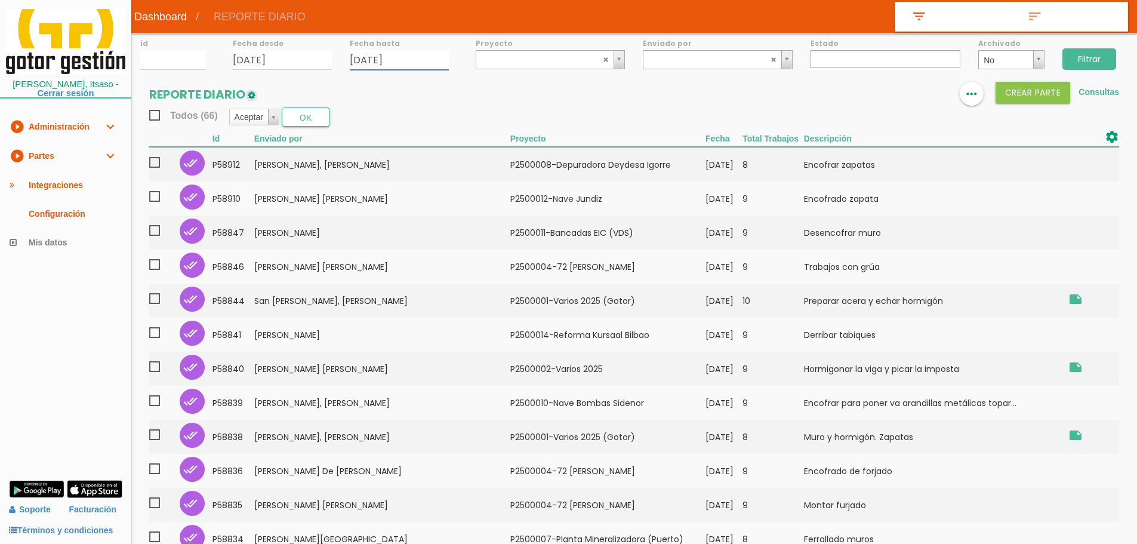
click at [426, 58] on input "[DATE]" at bounding box center [399, 60] width 99 height 20
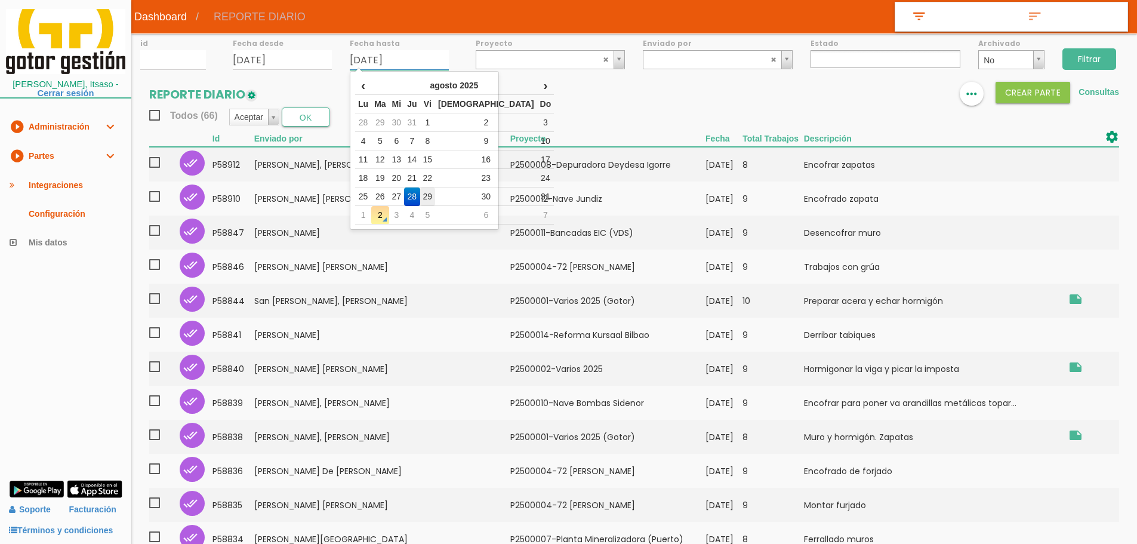
click at [436, 198] on td "29" at bounding box center [428, 196] width 16 height 19
type input "[DATE]"
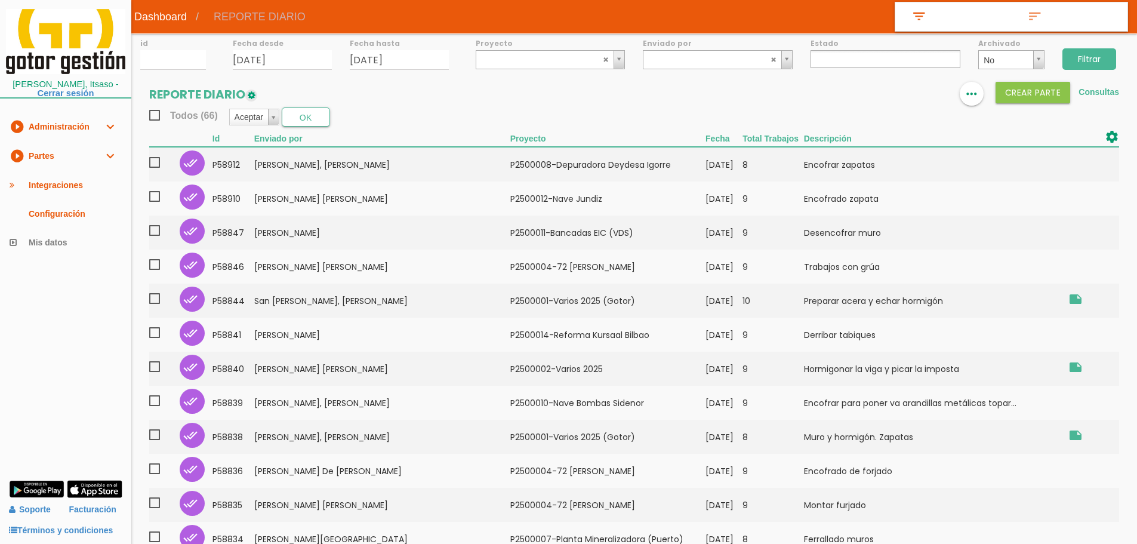
click at [1088, 56] on input "Filtrar" at bounding box center [1090, 58] width 54 height 21
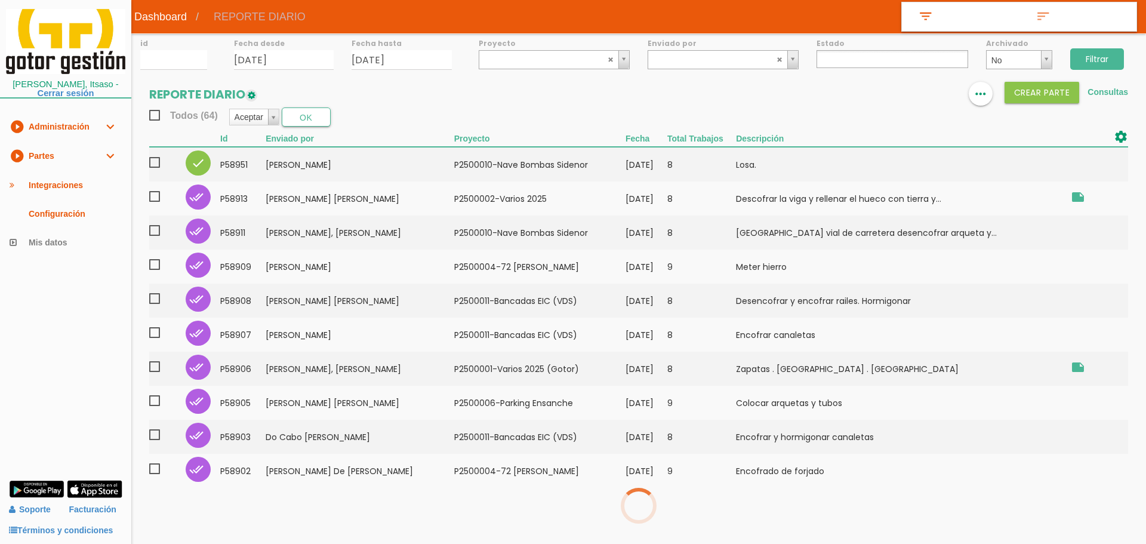
select select
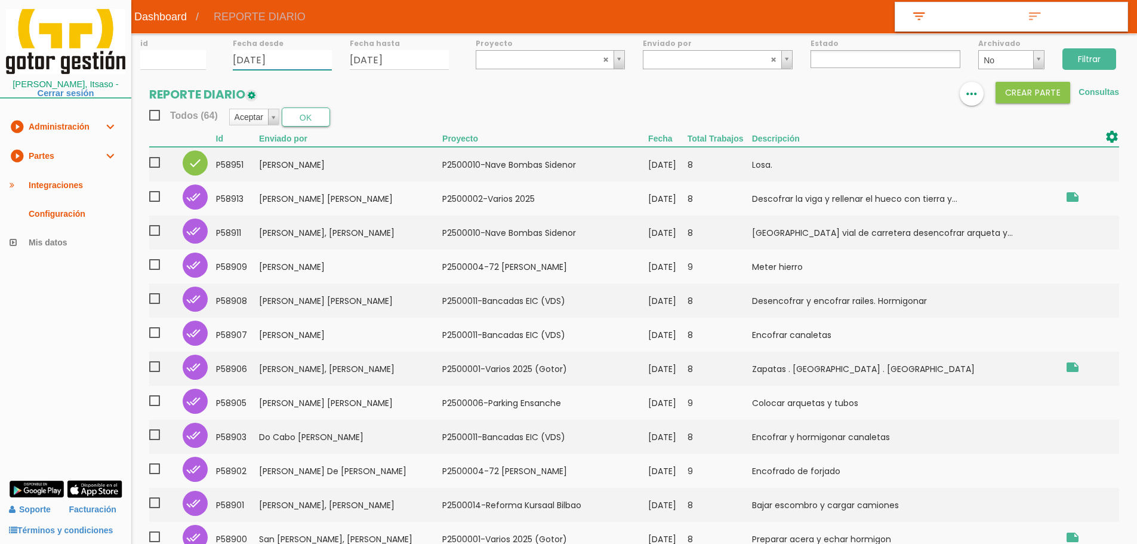
click at [299, 54] on input "29/08/2025" at bounding box center [282, 60] width 99 height 20
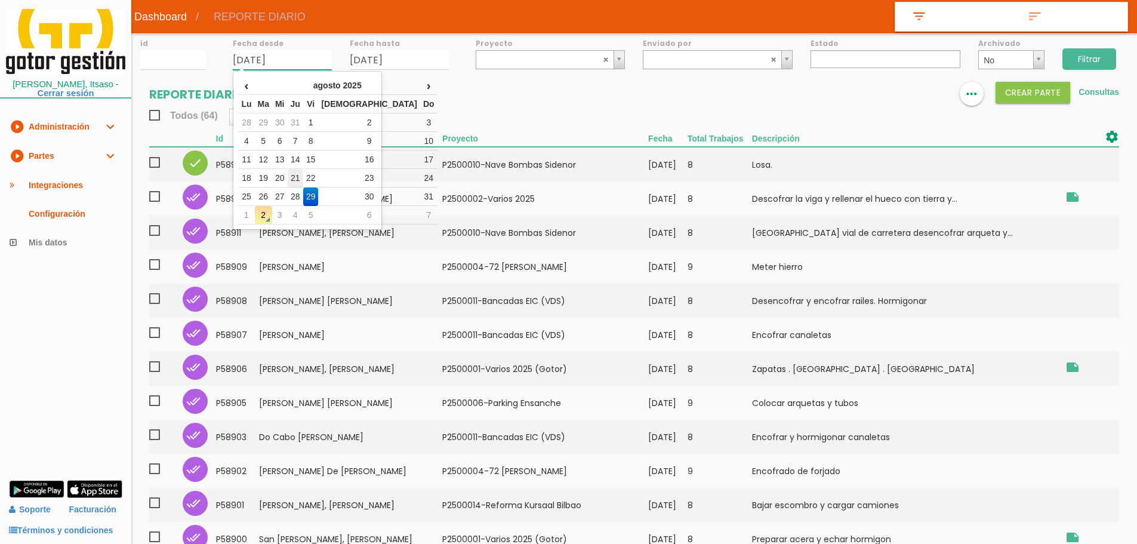
click at [303, 173] on td "21" at bounding box center [296, 178] width 16 height 19
type input "21/08/2025"
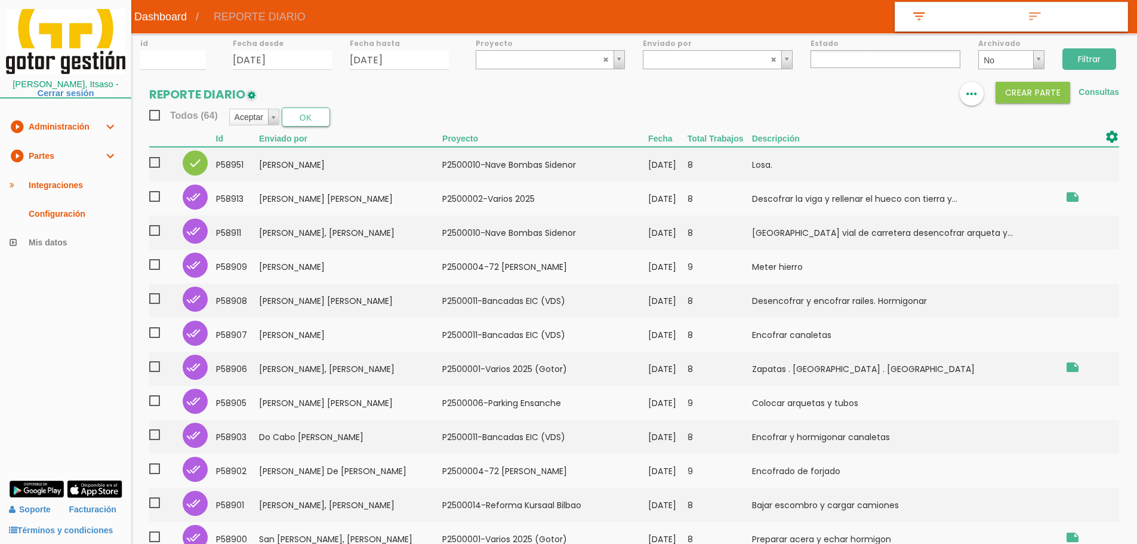
click at [874, 60] on ul at bounding box center [886, 59] width 150 height 18
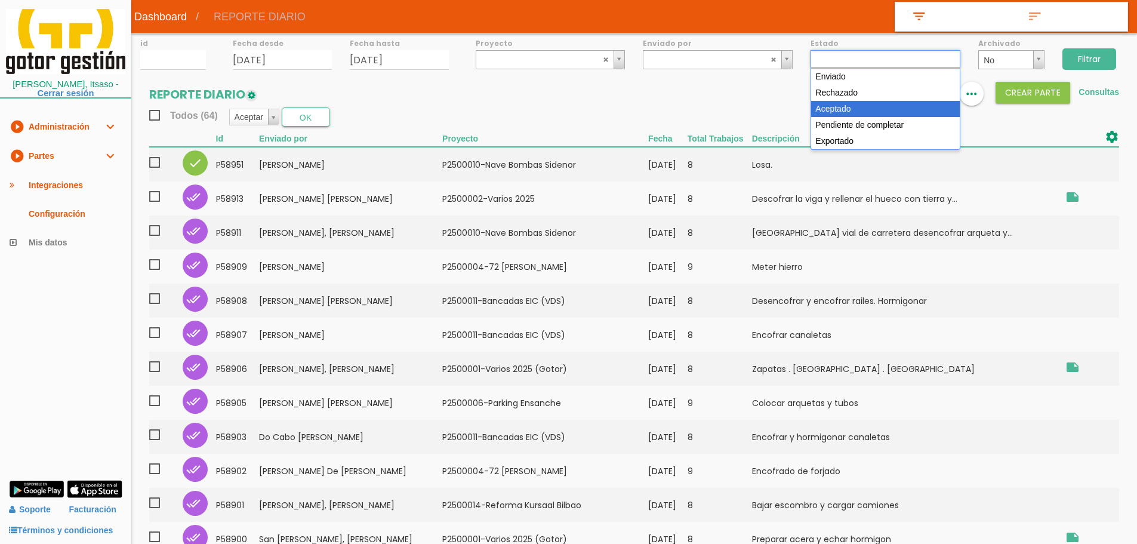
select select "3"
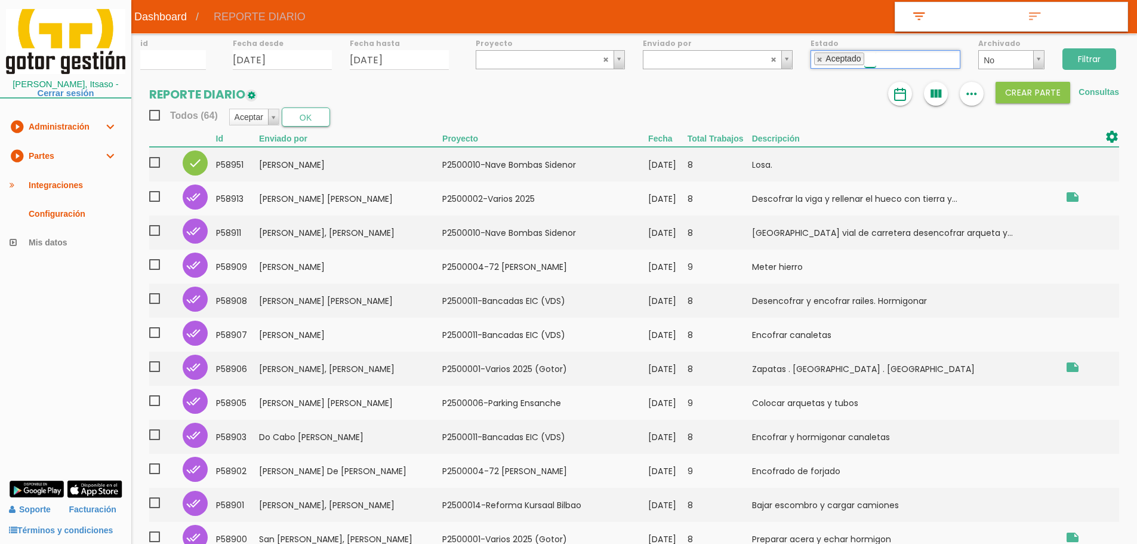
scroll to position [21, 0]
click at [1095, 54] on input "Filtrar" at bounding box center [1090, 58] width 54 height 21
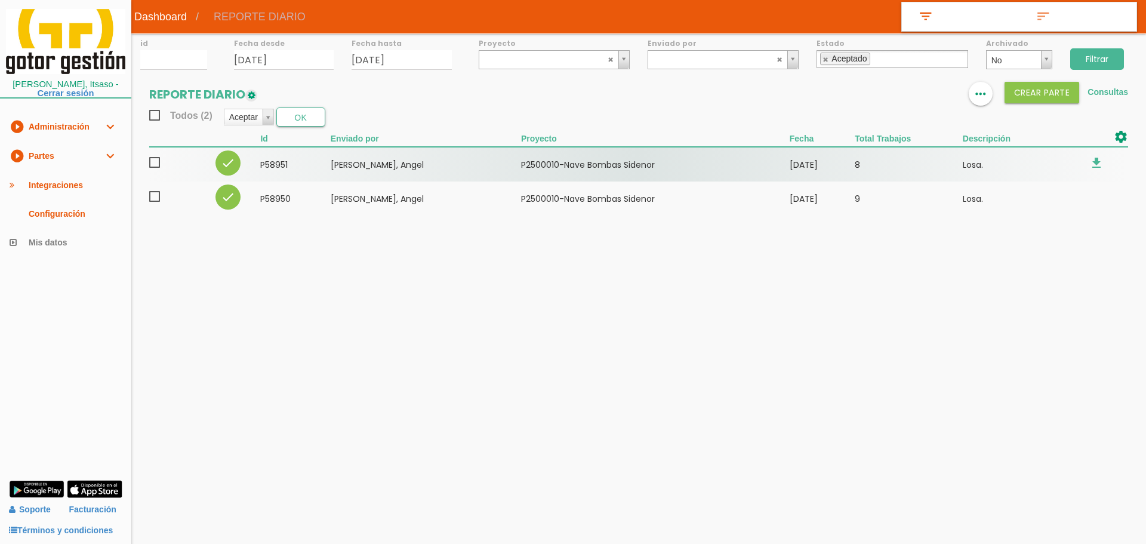
drag, startPoint x: 157, startPoint y: 196, endPoint x: 155, endPoint y: 172, distance: 24.0
click at [156, 195] on span at bounding box center [159, 196] width 21 height 15
click at [0, 0] on input "checkbox" at bounding box center [0, 0] width 0 height 0
click at [153, 159] on span at bounding box center [159, 162] width 21 height 15
click at [0, 0] on input "checkbox" at bounding box center [0, 0] width 0 height 0
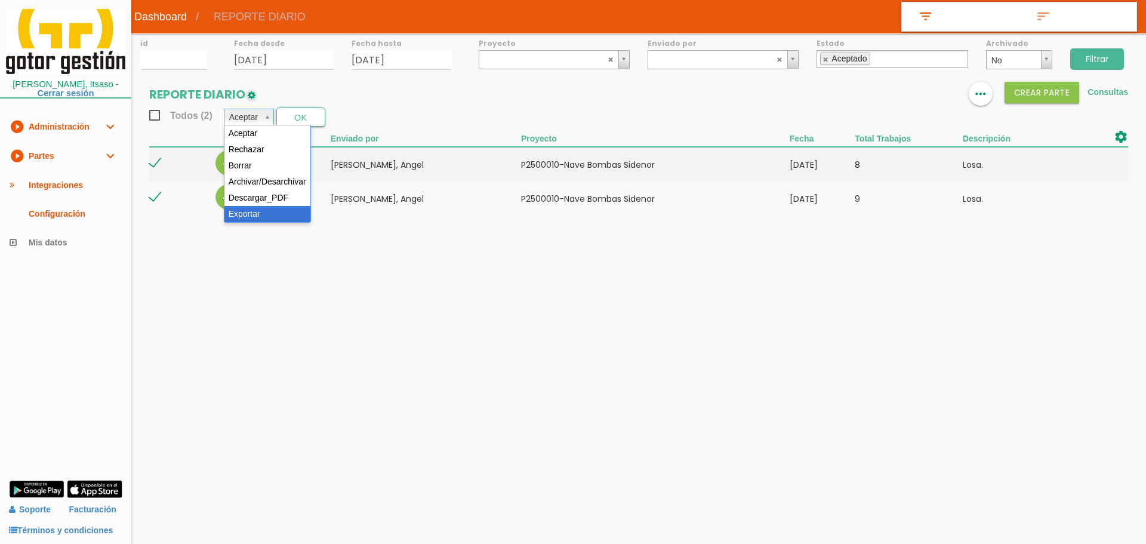
select select "6"
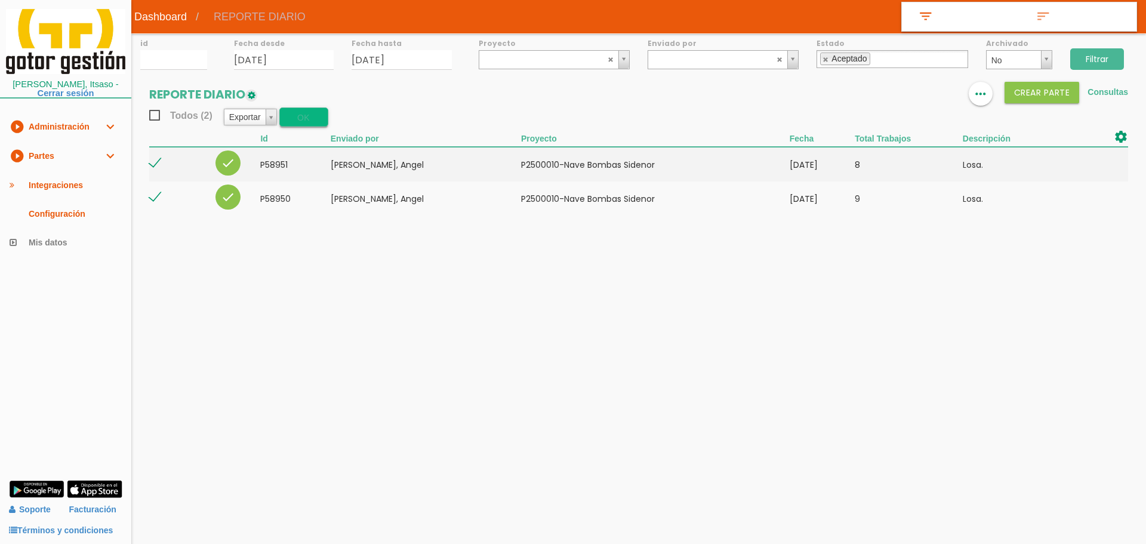
click at [304, 120] on button "OK" at bounding box center [303, 116] width 49 height 19
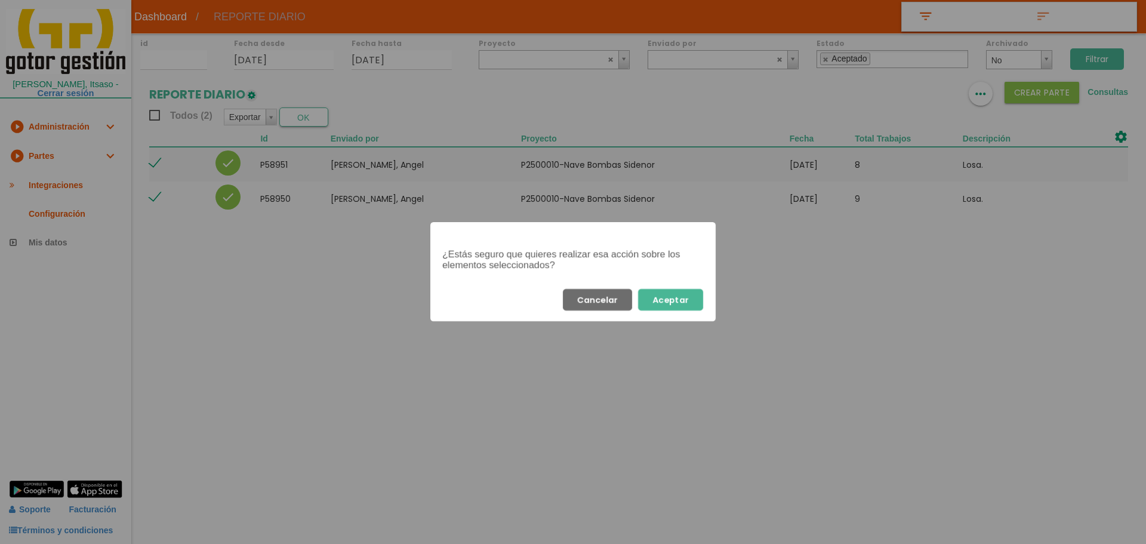
click at [666, 301] on button "Aceptar" at bounding box center [670, 299] width 65 height 21
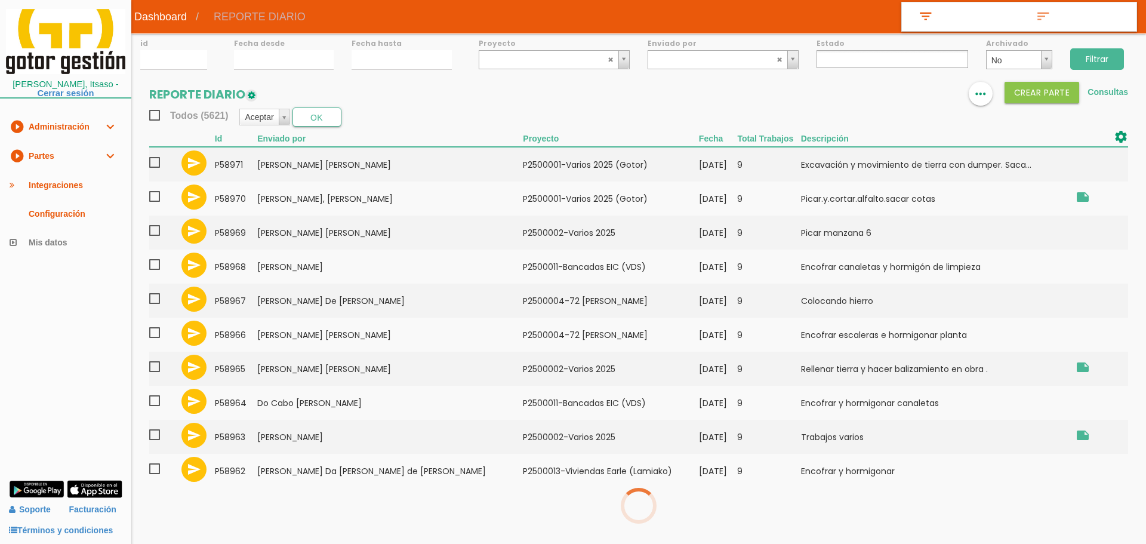
select select
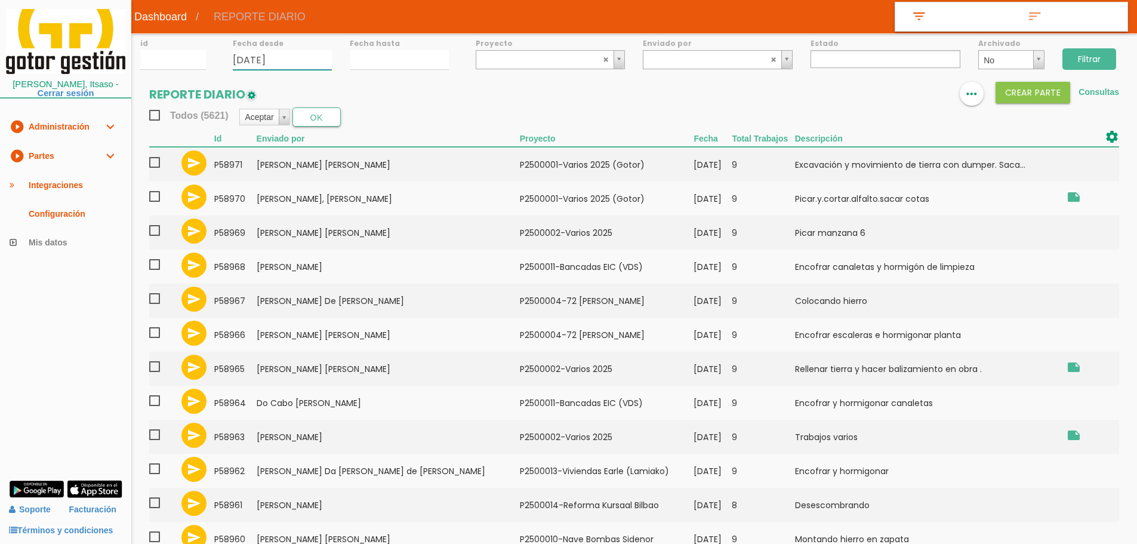
click at [300, 68] on input "02/09/2025" at bounding box center [282, 60] width 99 height 20
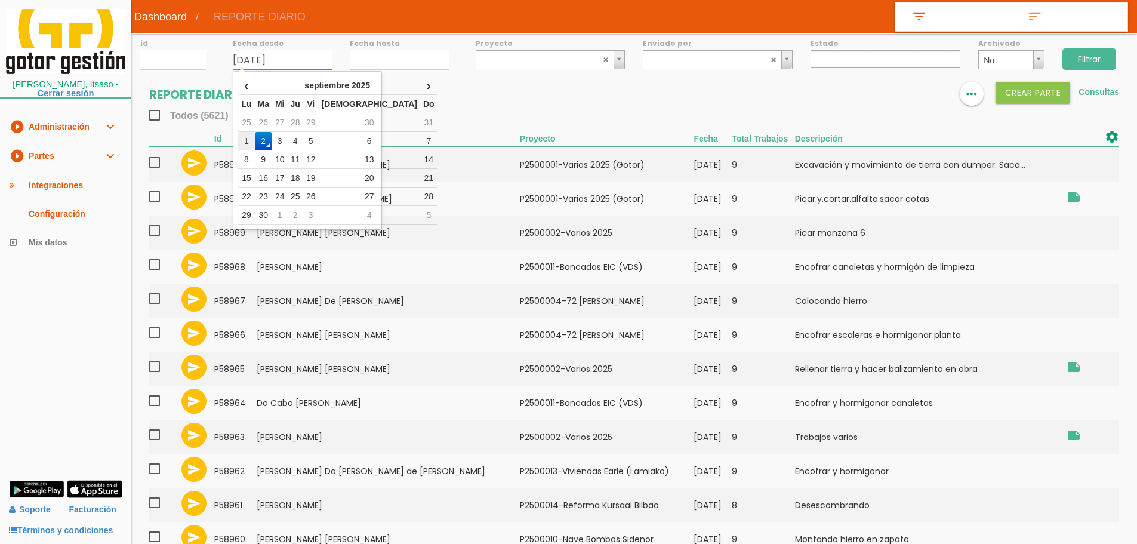
click at [253, 137] on td "1" at bounding box center [246, 141] width 16 height 19
type input "[DATE]"
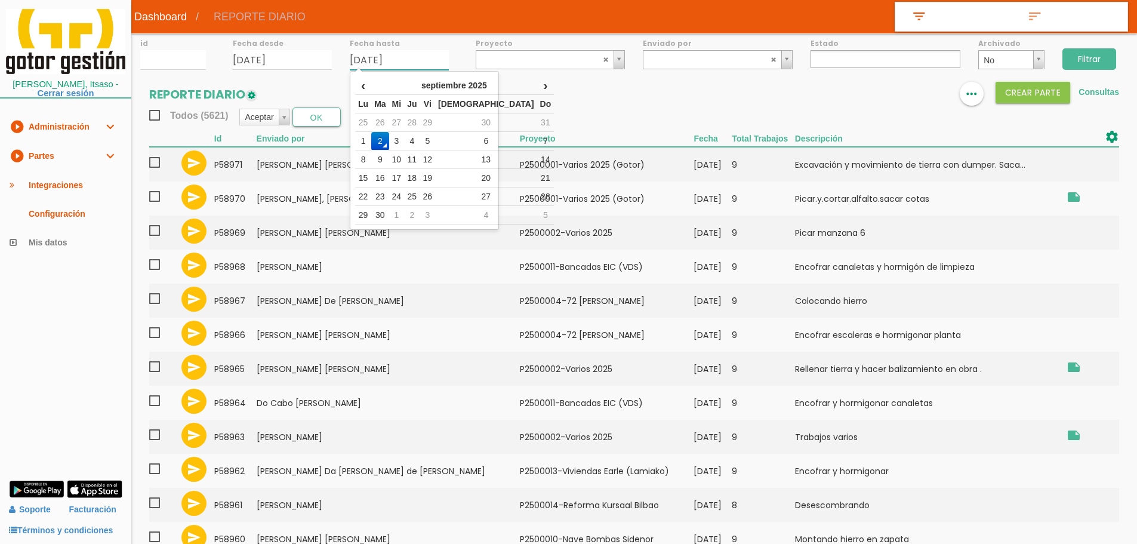
click at [366, 57] on input "02/09/2025" at bounding box center [399, 60] width 99 height 20
click at [364, 141] on td "1" at bounding box center [363, 141] width 16 height 19
type input "[DATE]"
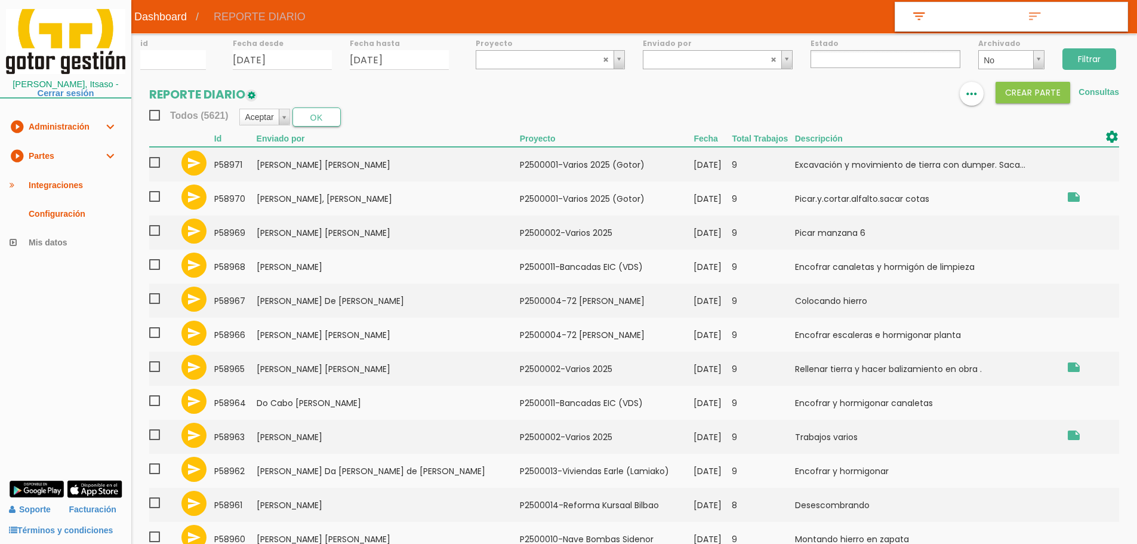
click at [1086, 59] on input "Filtrar" at bounding box center [1090, 58] width 54 height 21
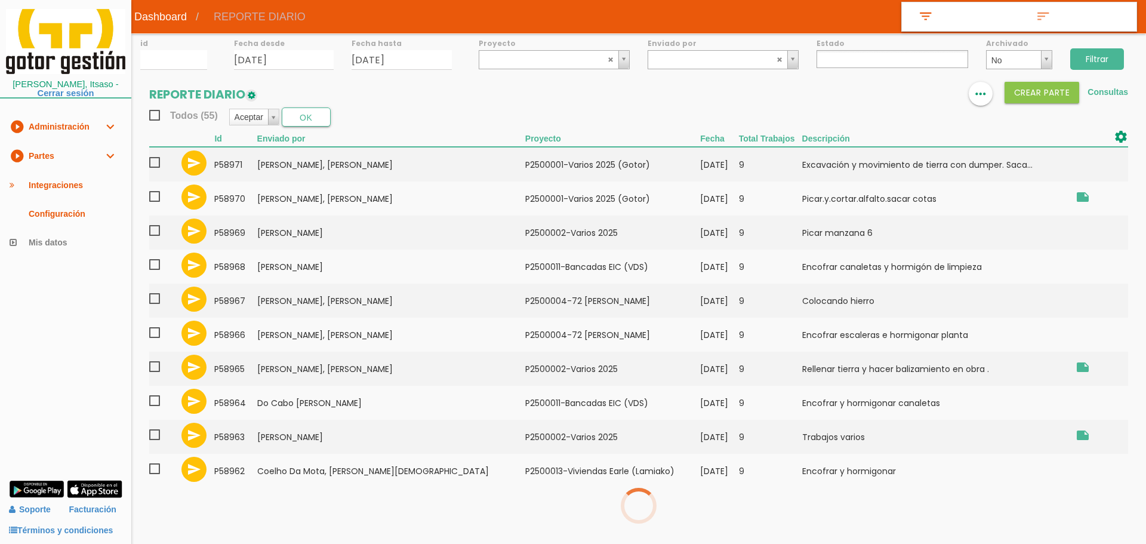
select select
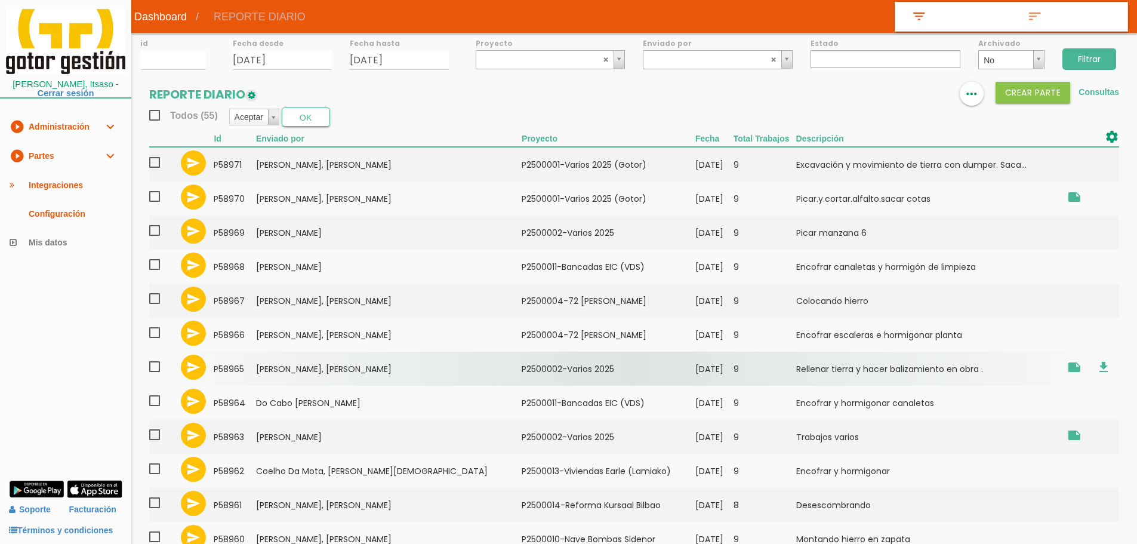
click at [287, 373] on td "[PERSON_NAME] [PERSON_NAME]" at bounding box center [389, 369] width 266 height 34
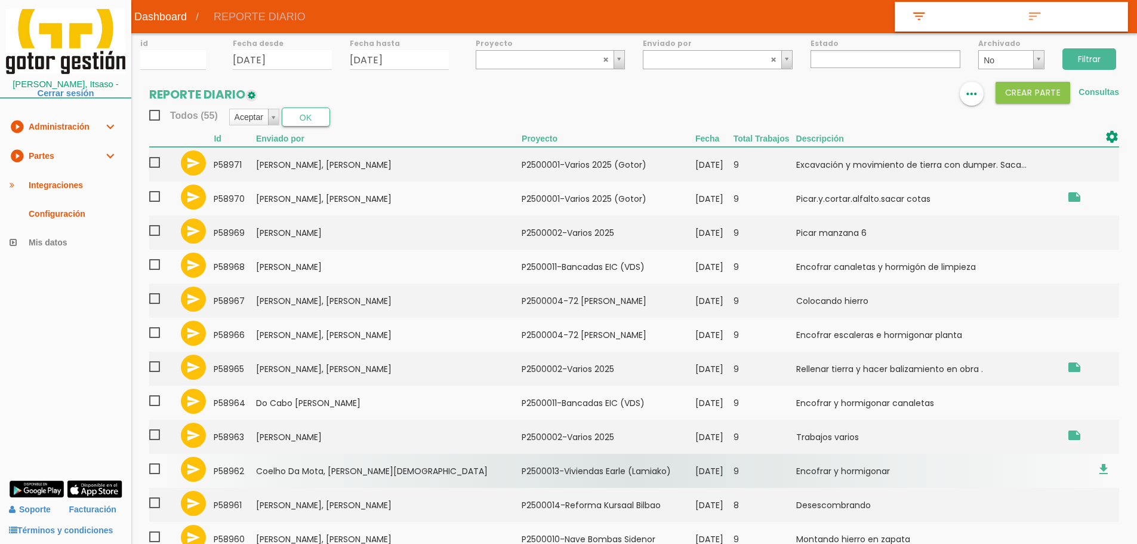
click at [281, 475] on td "[PERSON_NAME] Da [PERSON_NAME] de [PERSON_NAME]" at bounding box center [389, 471] width 266 height 34
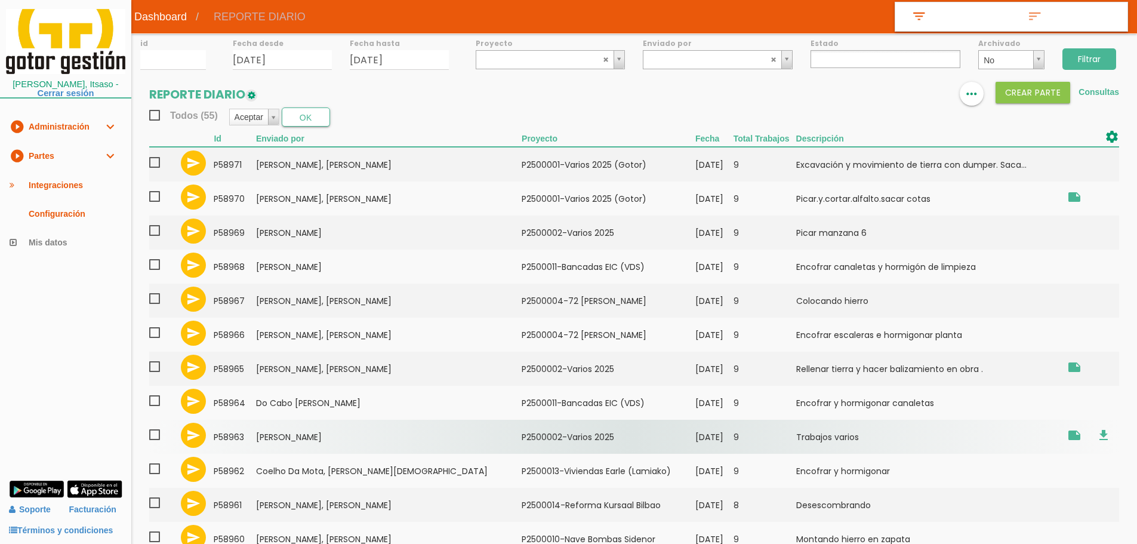
click at [297, 433] on td "[PERSON_NAME]" at bounding box center [389, 437] width 266 height 34
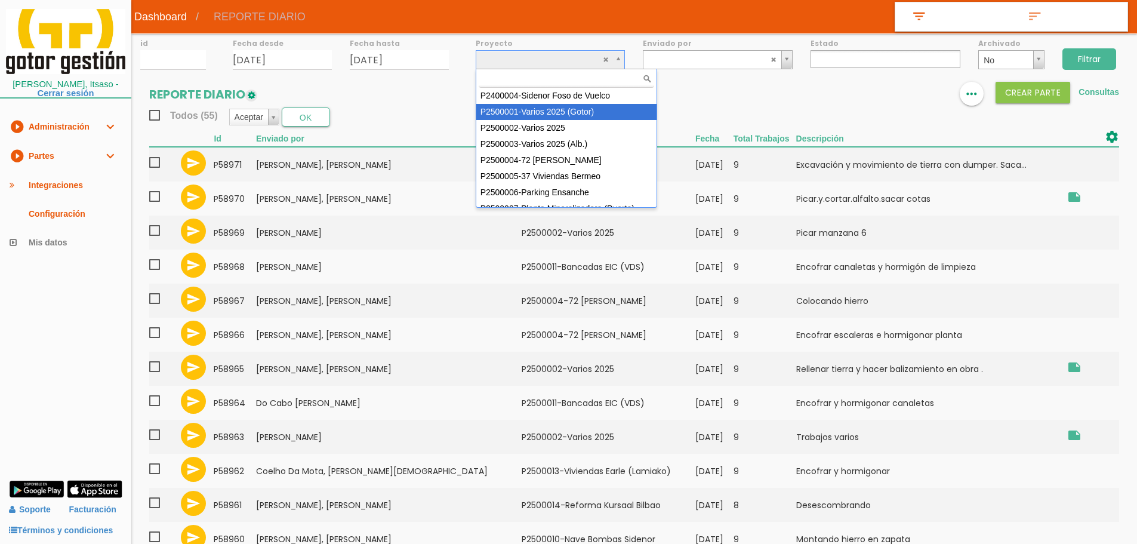
select select "83"
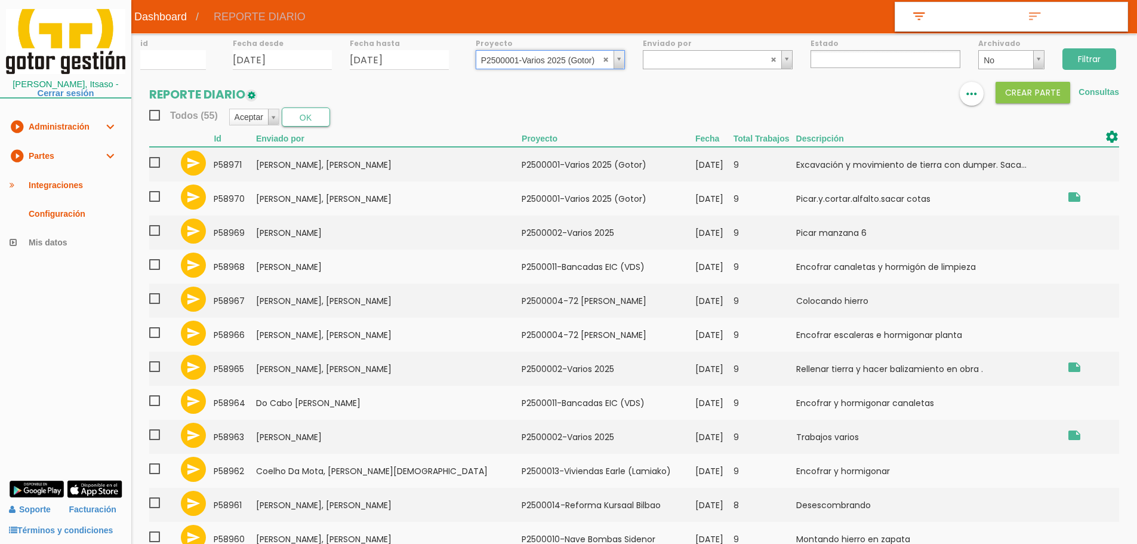
click at [1092, 59] on input "Filtrar" at bounding box center [1090, 58] width 54 height 21
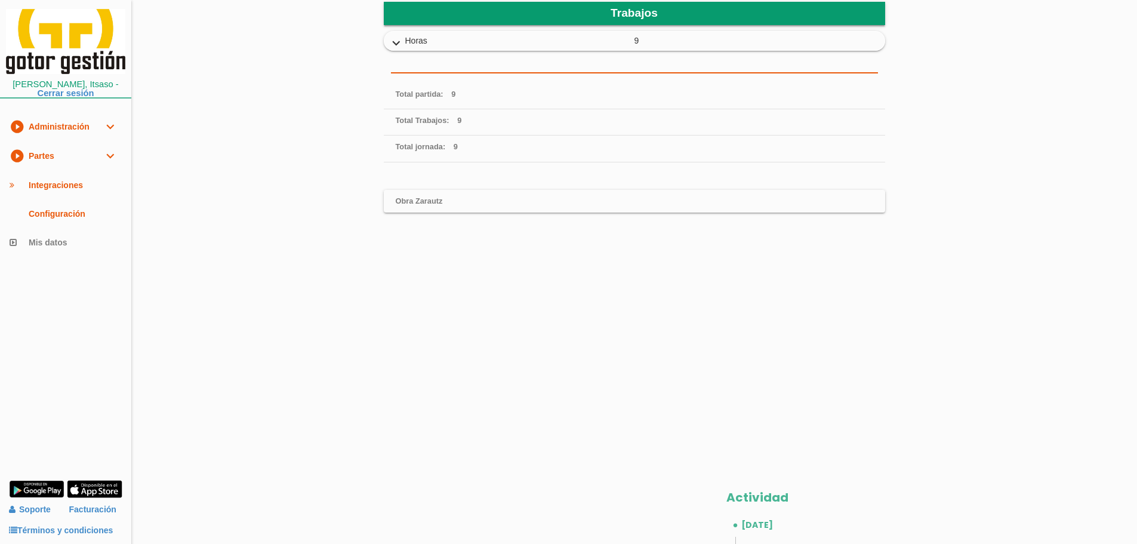
scroll to position [358, 0]
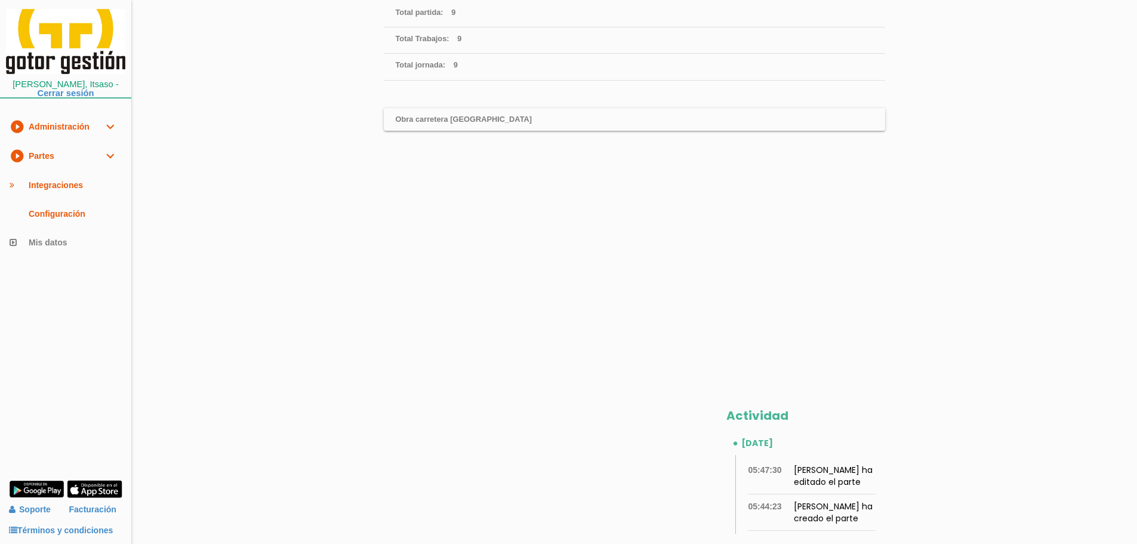
scroll to position [338, 0]
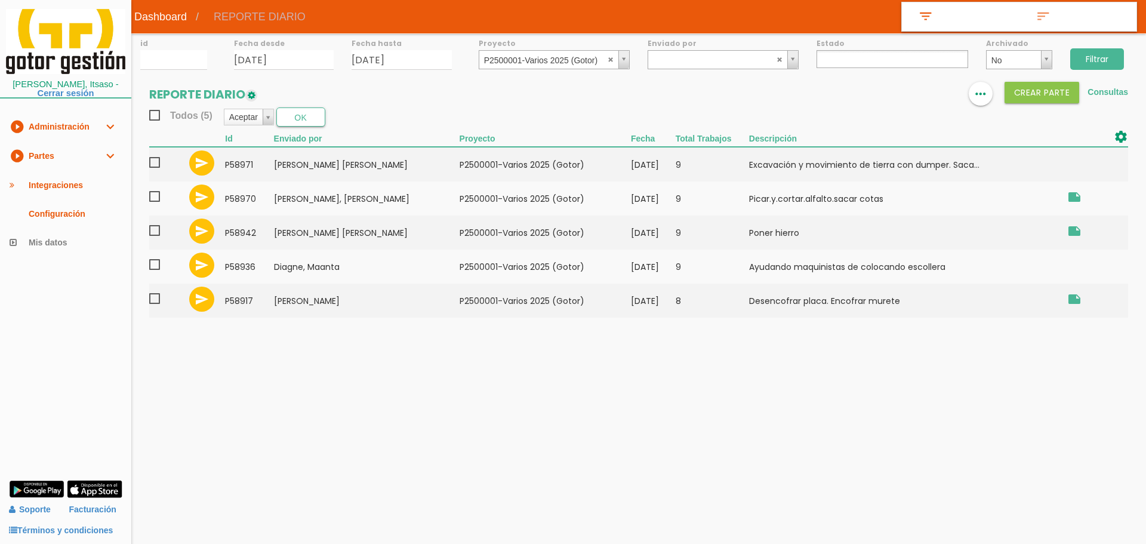
select select
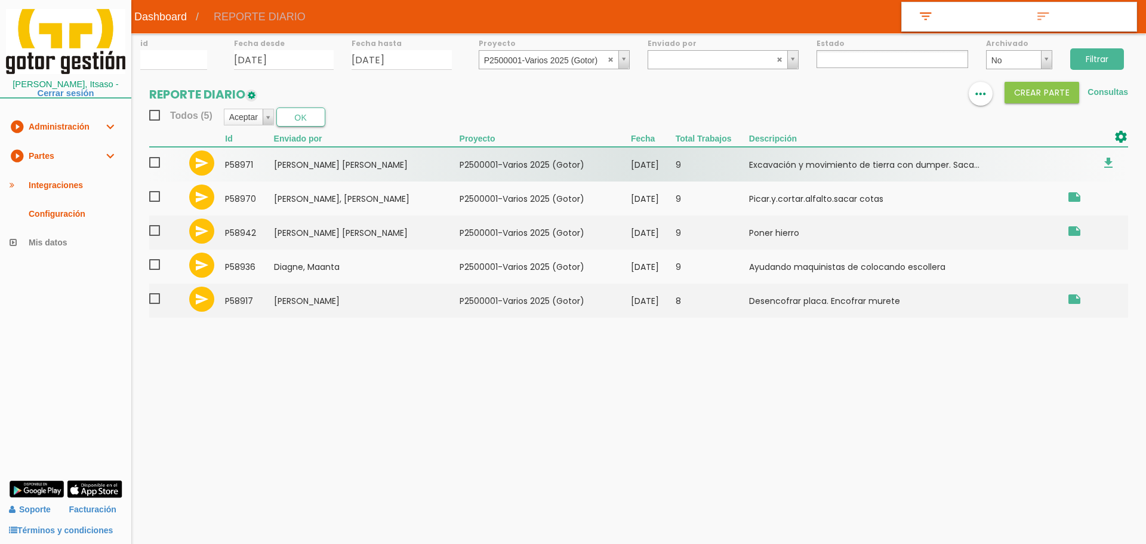
click at [460, 162] on td "﻿P2500001-Varios 2025 (Gotor)" at bounding box center [545, 164] width 171 height 35
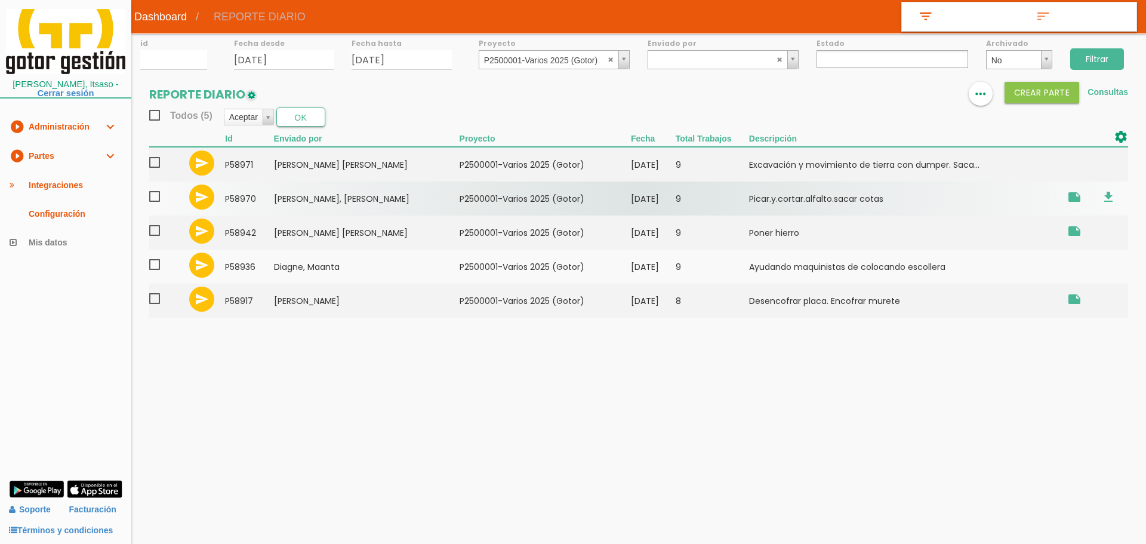
click at [499, 202] on td "﻿P2500001-Varios 2025 (Gotor)" at bounding box center [545, 198] width 171 height 34
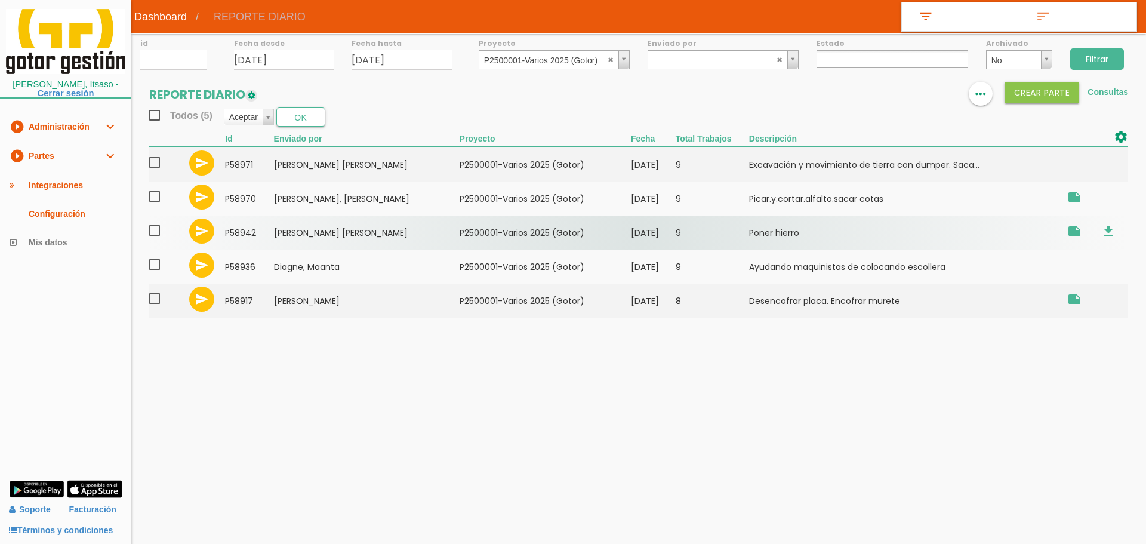
click at [157, 231] on span at bounding box center [159, 230] width 21 height 15
click at [0, 0] on input "checkbox" at bounding box center [0, 0] width 0 height 0
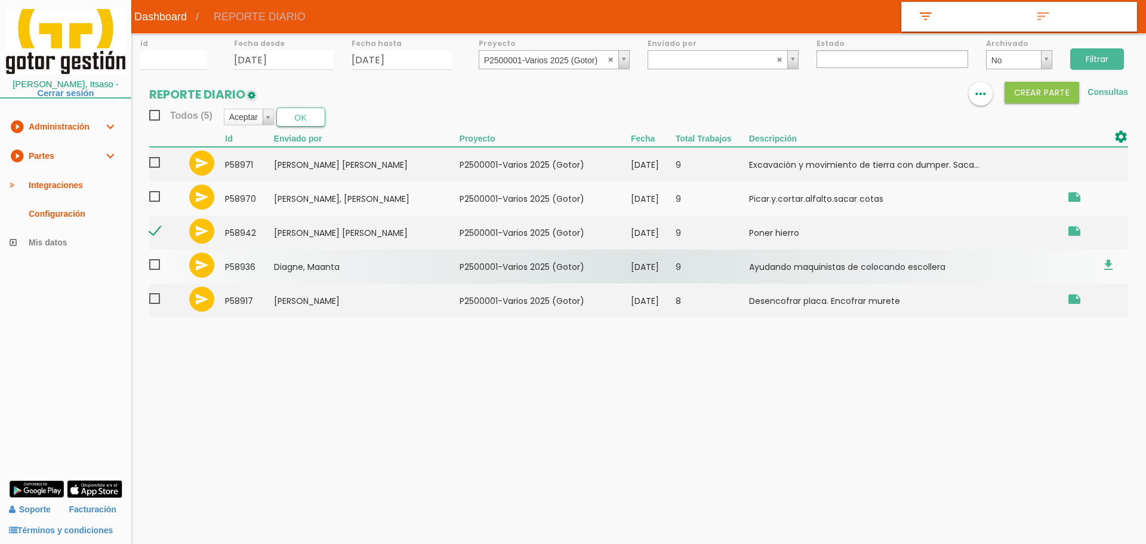
click at [155, 264] on span at bounding box center [159, 264] width 21 height 15
click at [0, 0] on input "checkbox" at bounding box center [0, 0] width 0 height 0
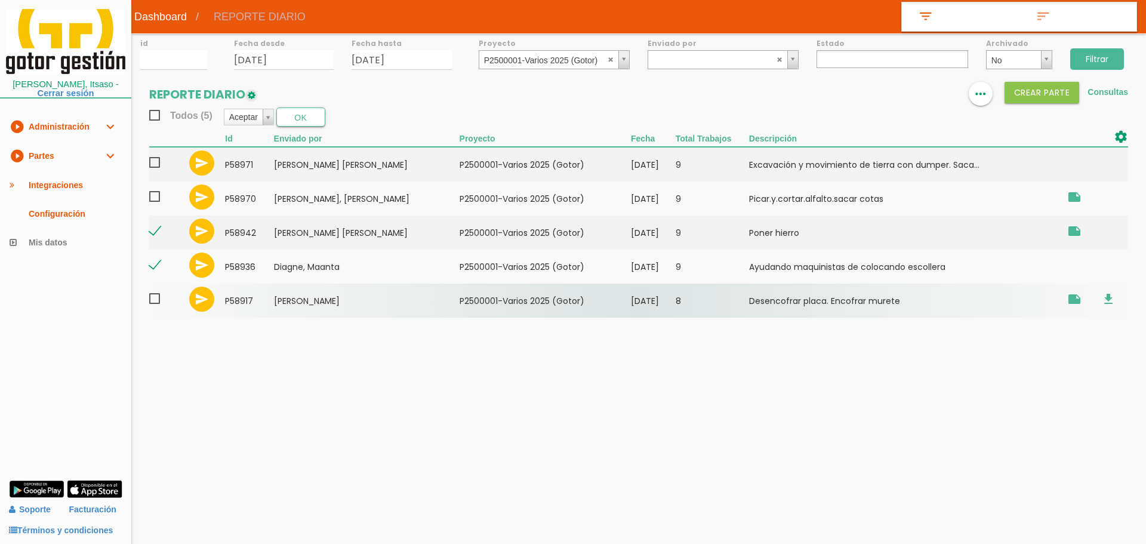
click at [153, 300] on span at bounding box center [159, 298] width 21 height 15
click at [0, 0] on input "checkbox" at bounding box center [0, 0] width 0 height 0
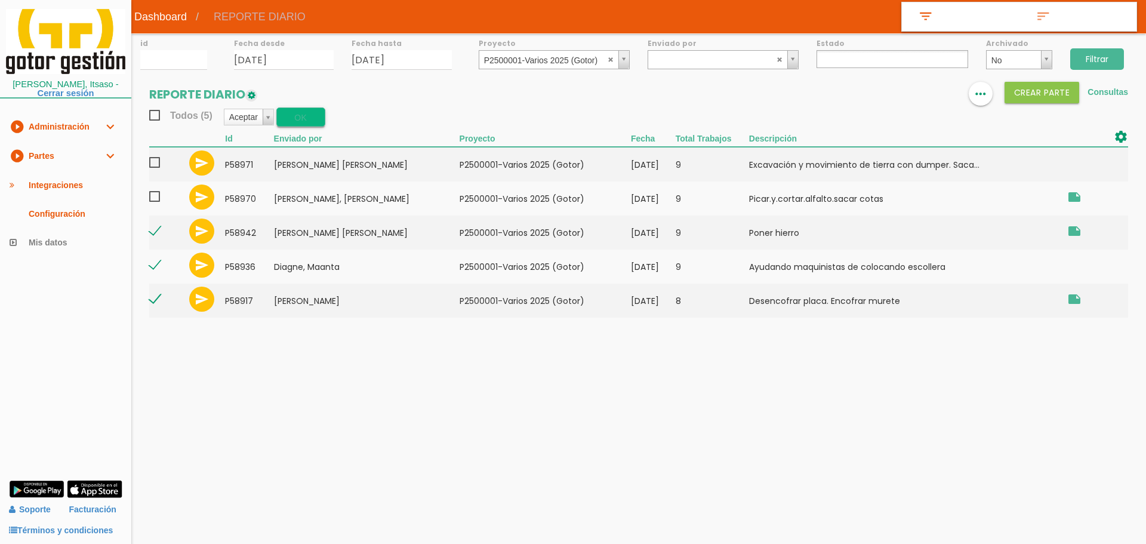
click at [310, 119] on button "OK" at bounding box center [300, 116] width 49 height 19
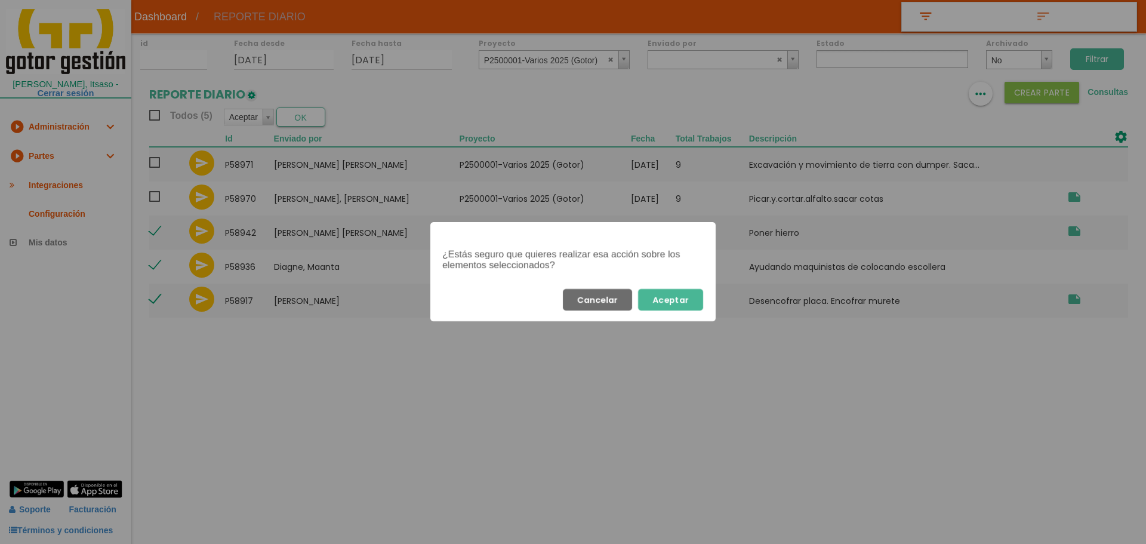
click at [673, 293] on button "Aceptar" at bounding box center [670, 299] width 65 height 21
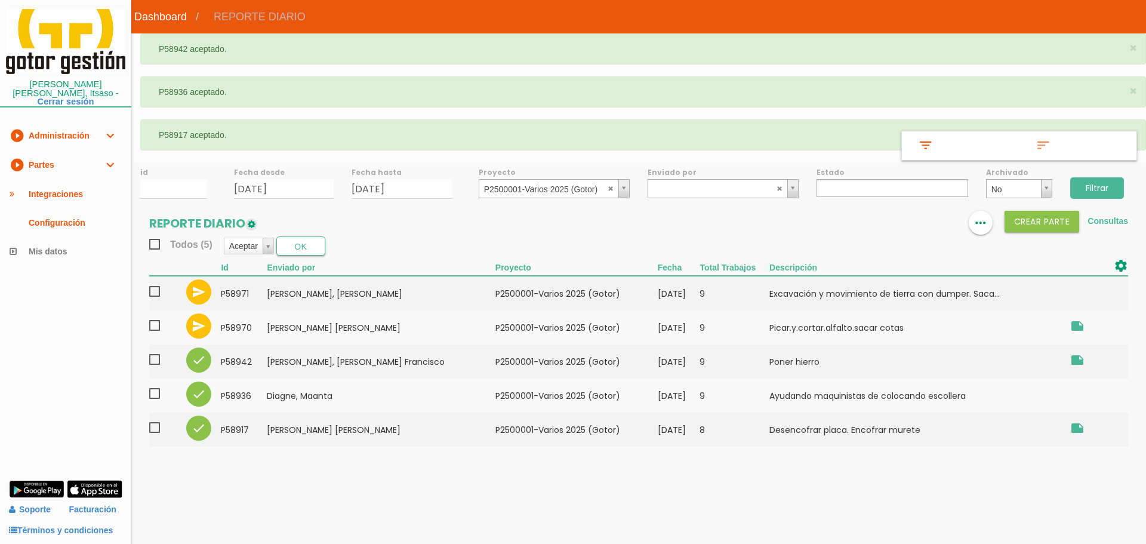
select select
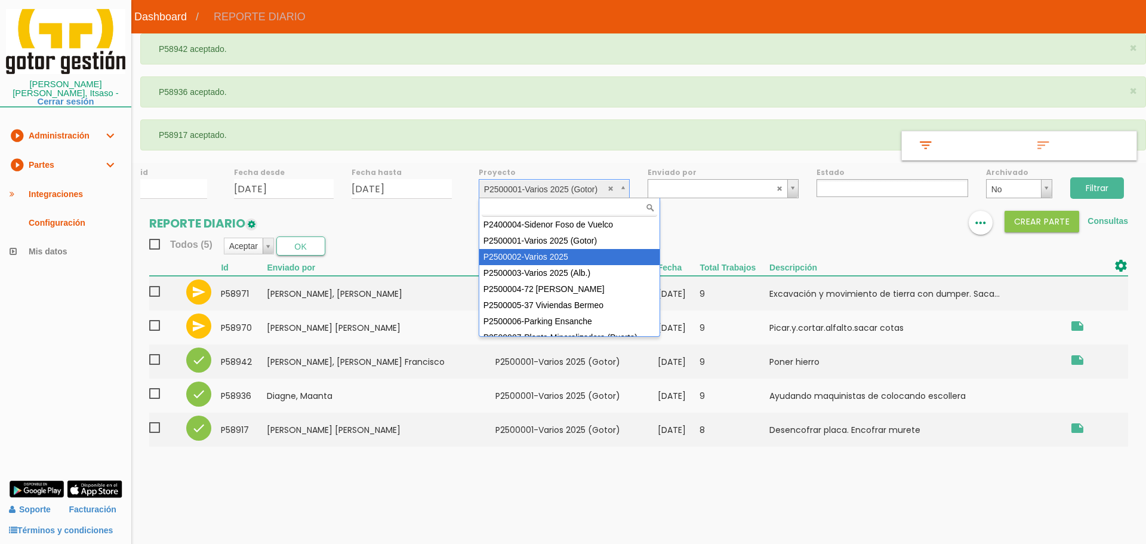
select select "84"
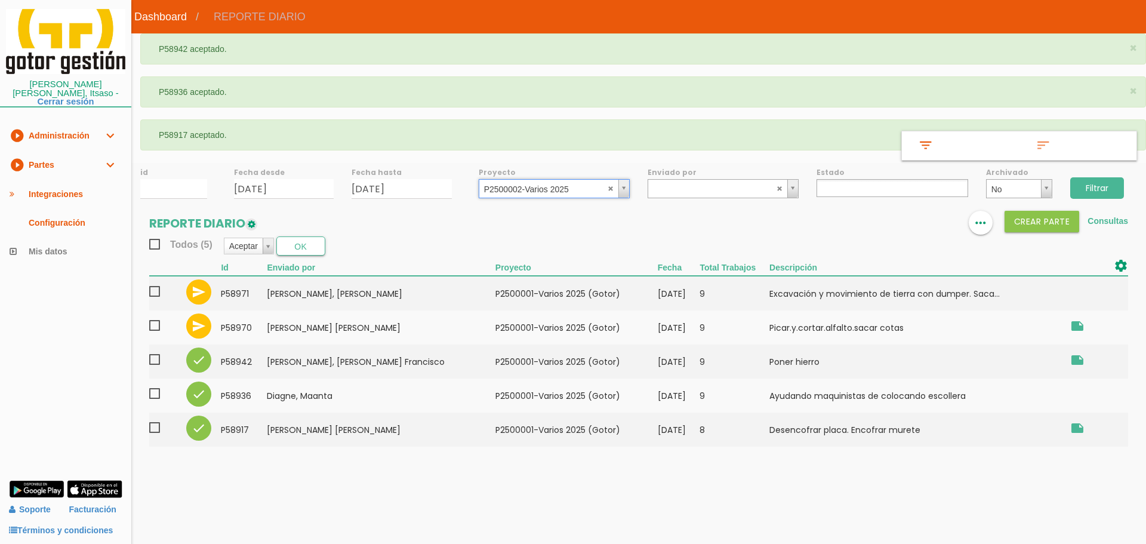
click at [1110, 186] on input "Filtrar" at bounding box center [1097, 187] width 54 height 21
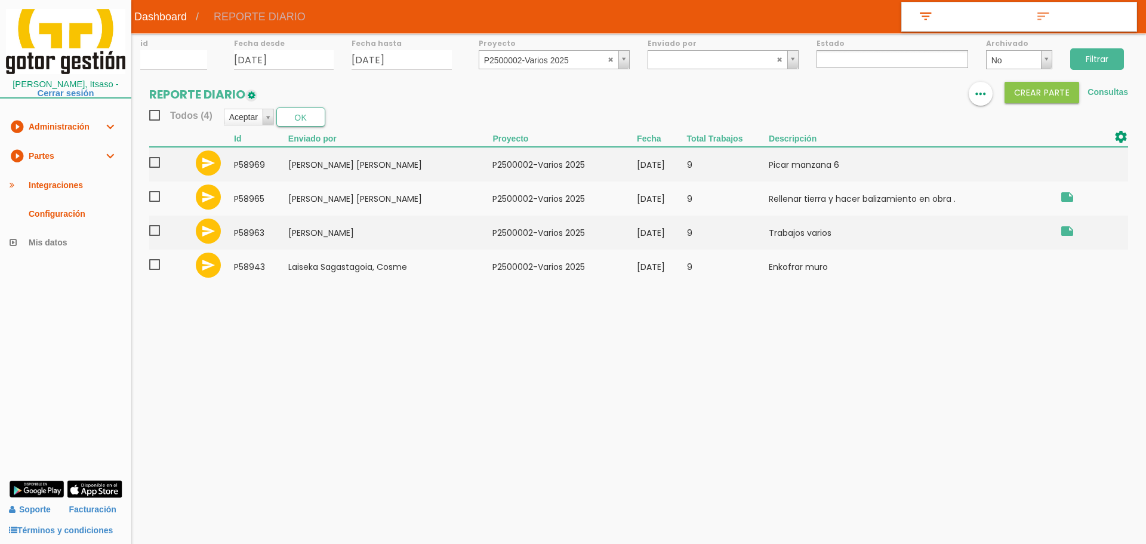
select select
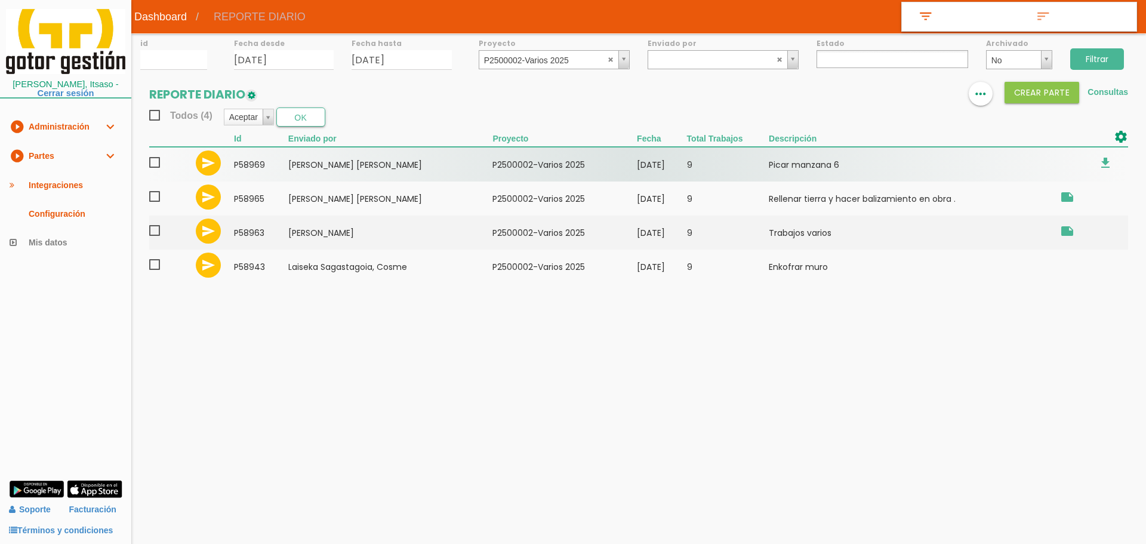
click at [156, 164] on span at bounding box center [159, 162] width 21 height 15
click at [0, 0] on input "checkbox" at bounding box center [0, 0] width 0 height 0
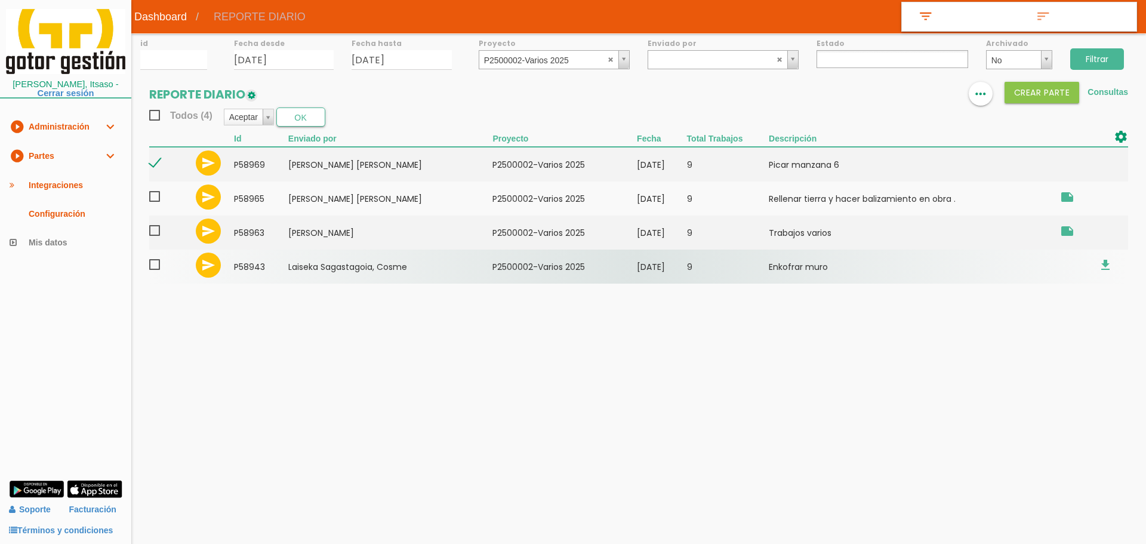
click at [157, 267] on span at bounding box center [159, 264] width 21 height 15
click at [0, 0] on input "checkbox" at bounding box center [0, 0] width 0 height 0
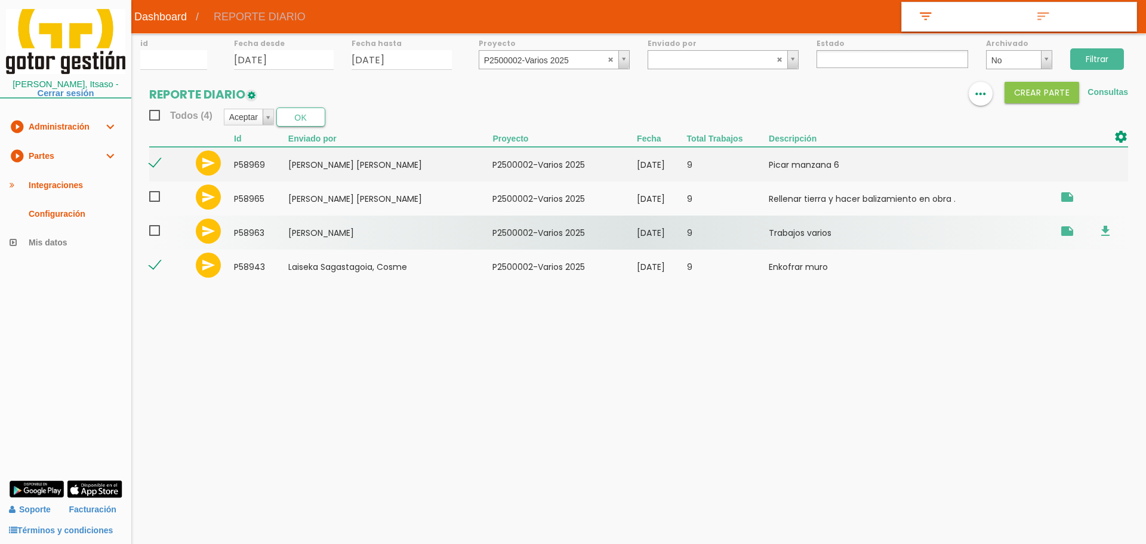
click at [153, 229] on span at bounding box center [159, 230] width 21 height 15
click at [0, 0] on input "checkbox" at bounding box center [0, 0] width 0 height 0
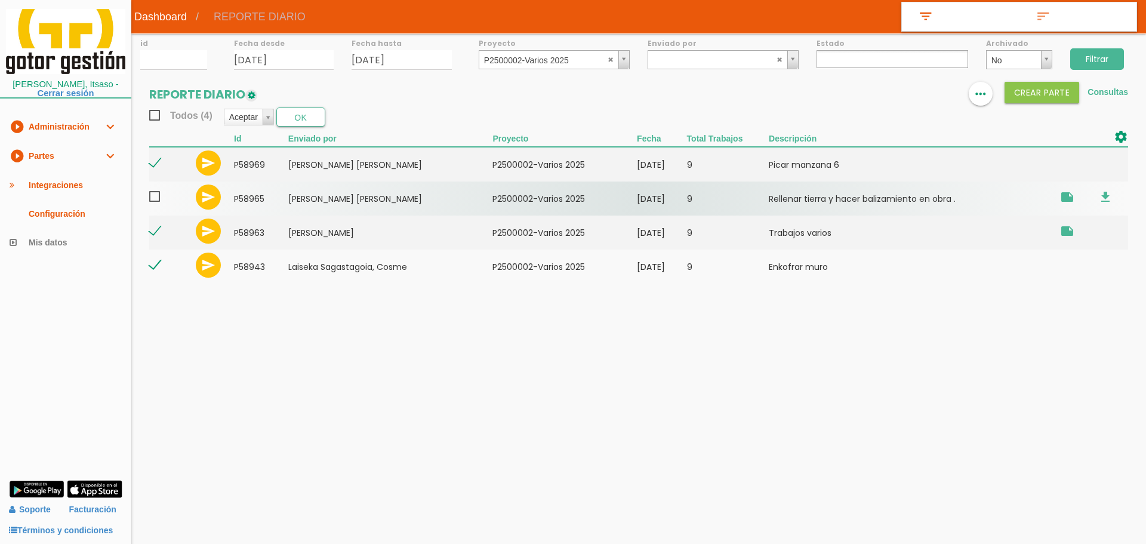
click at [155, 199] on span at bounding box center [159, 196] width 21 height 15
click at [0, 0] on input "checkbox" at bounding box center [0, 0] width 0 height 0
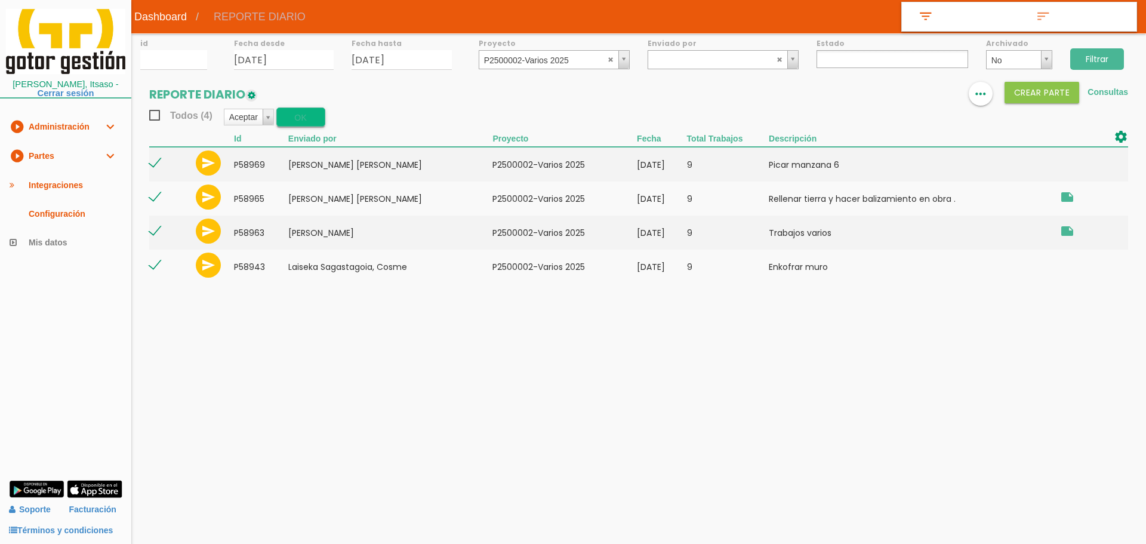
click at [320, 117] on button "OK" at bounding box center [300, 116] width 49 height 19
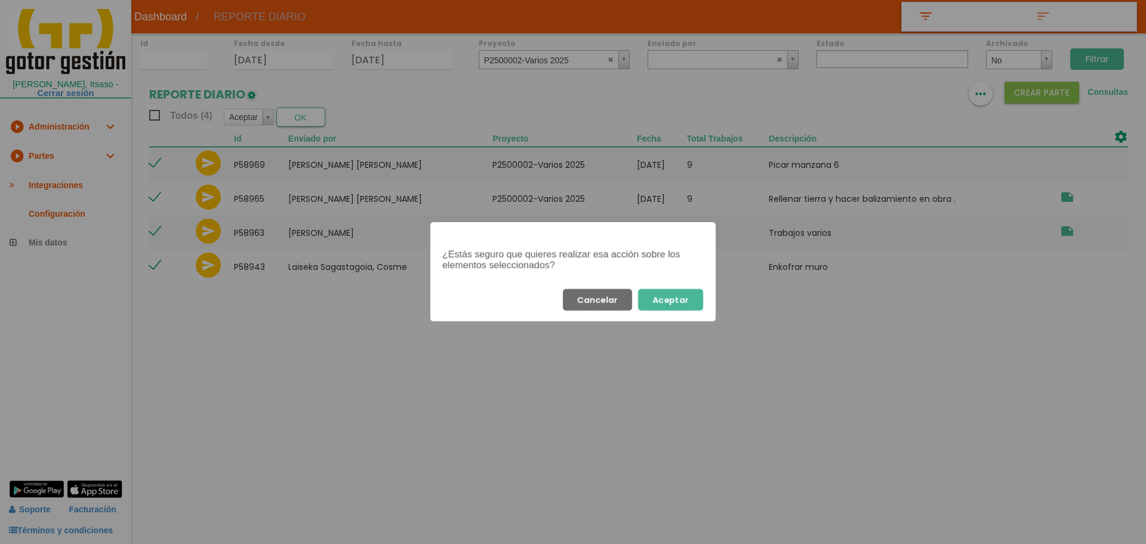
click at [669, 298] on button "Aceptar" at bounding box center [670, 299] width 65 height 21
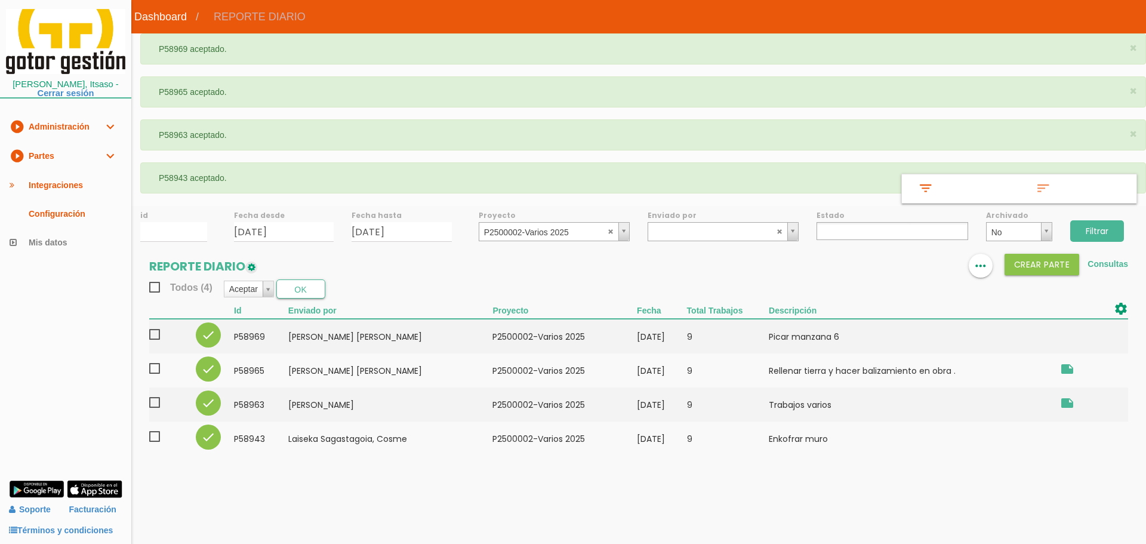
select select
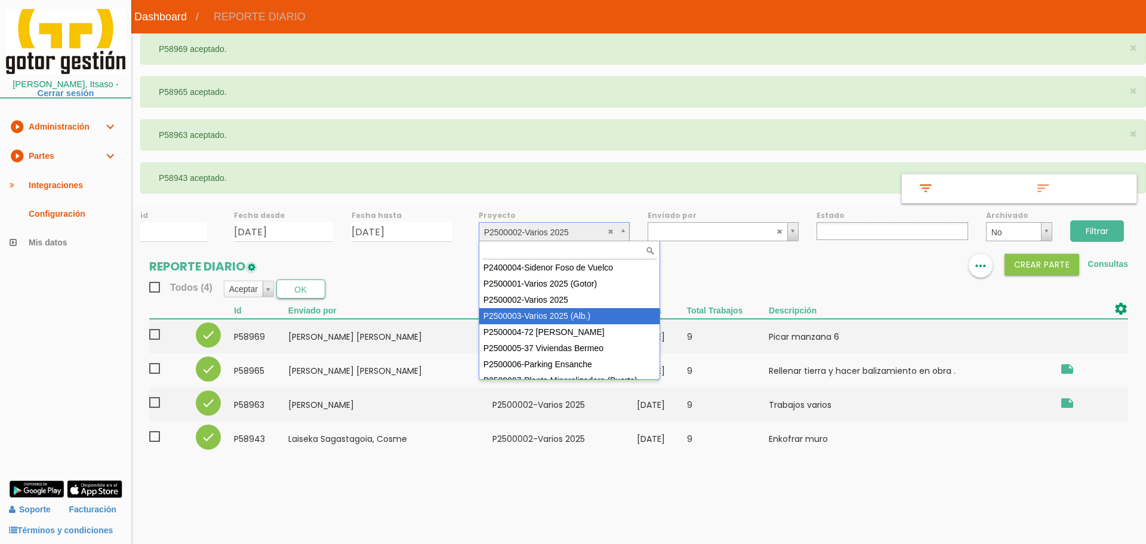
scroll to position [106, 0]
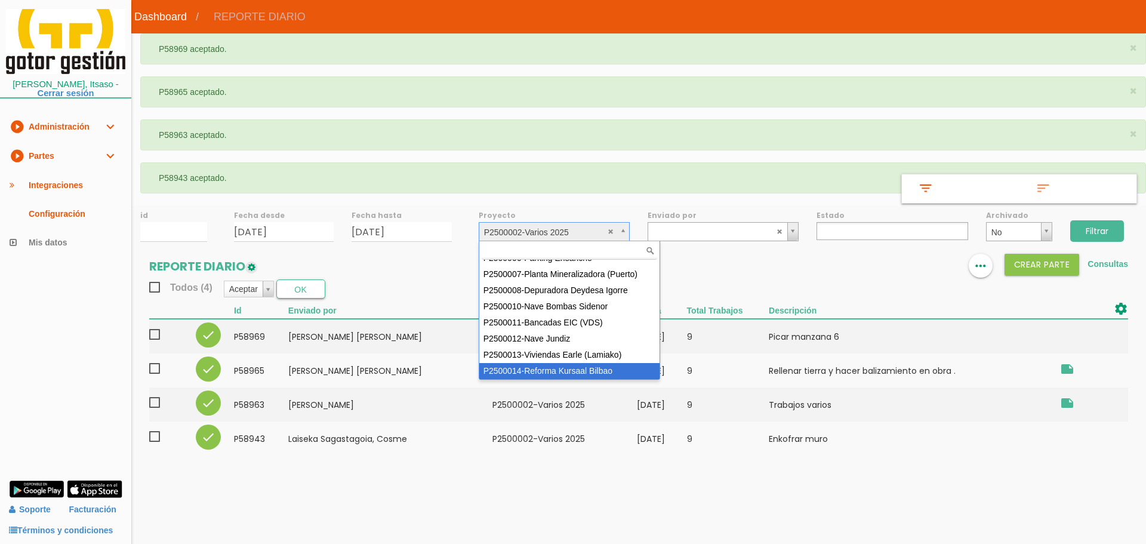
select select "97"
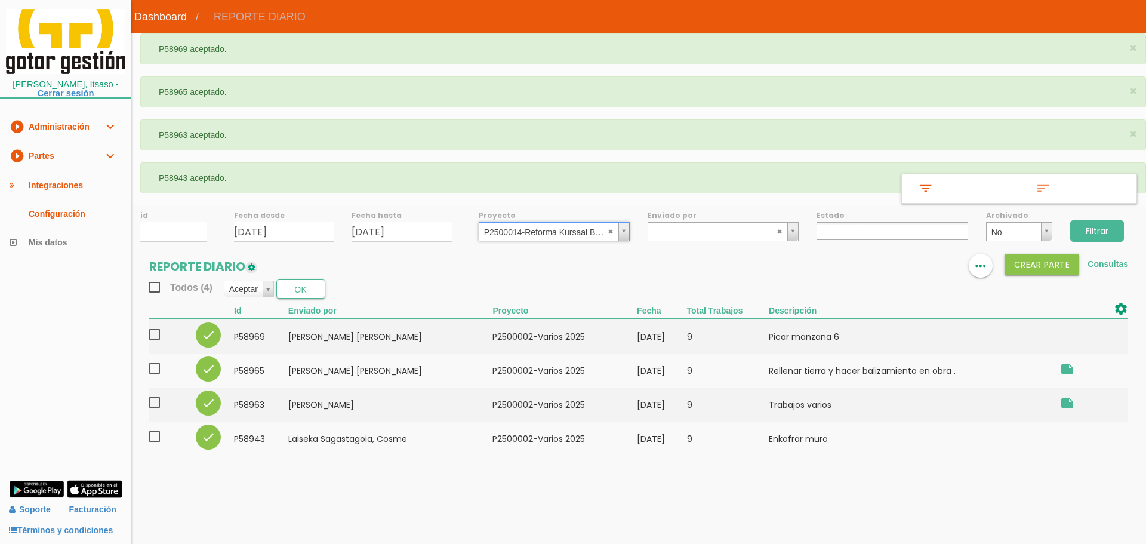
click at [1108, 224] on input "Filtrar" at bounding box center [1097, 230] width 54 height 21
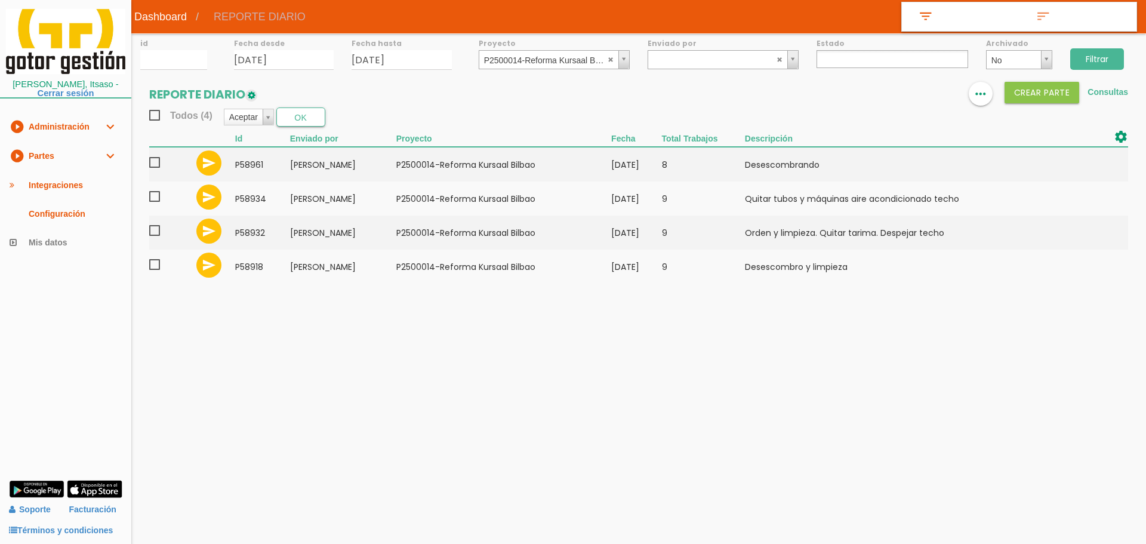
select select
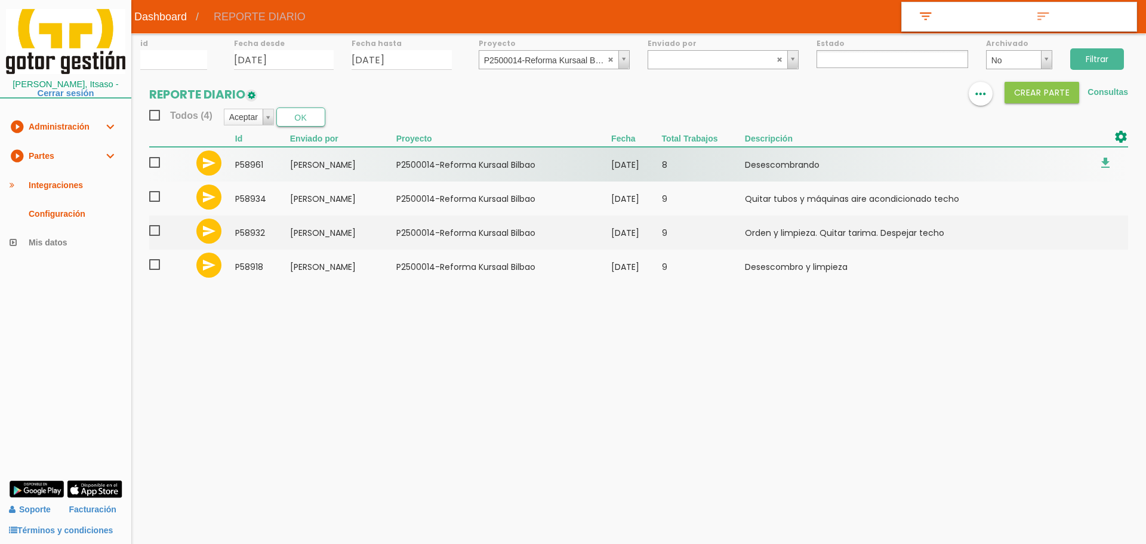
click at [152, 163] on span at bounding box center [159, 162] width 21 height 15
click at [0, 0] on input "checkbox" at bounding box center [0, 0] width 0 height 0
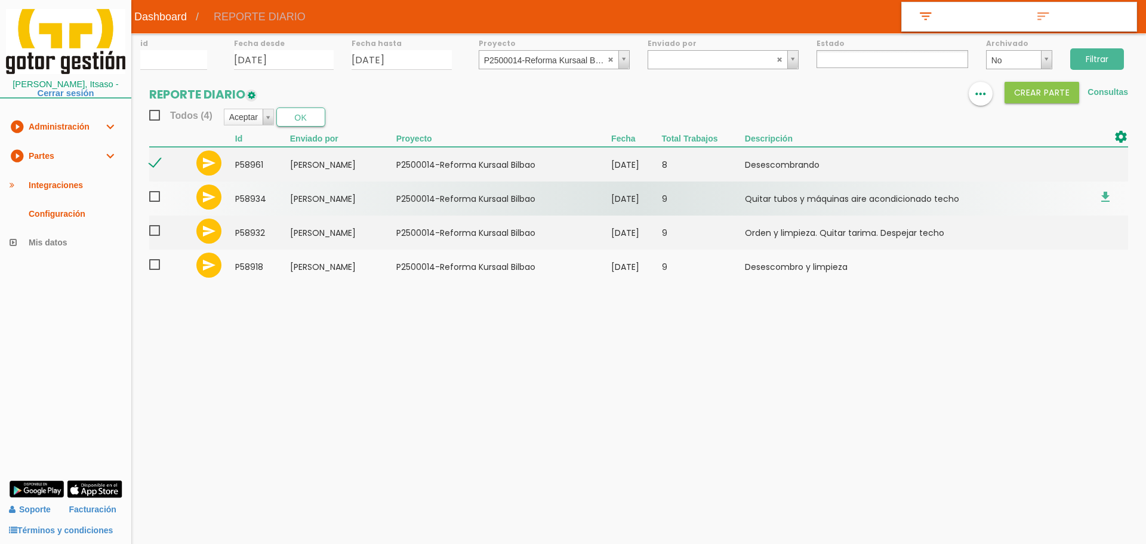
click at [155, 197] on span at bounding box center [159, 196] width 21 height 15
click at [0, 0] on input "checkbox" at bounding box center [0, 0] width 0 height 0
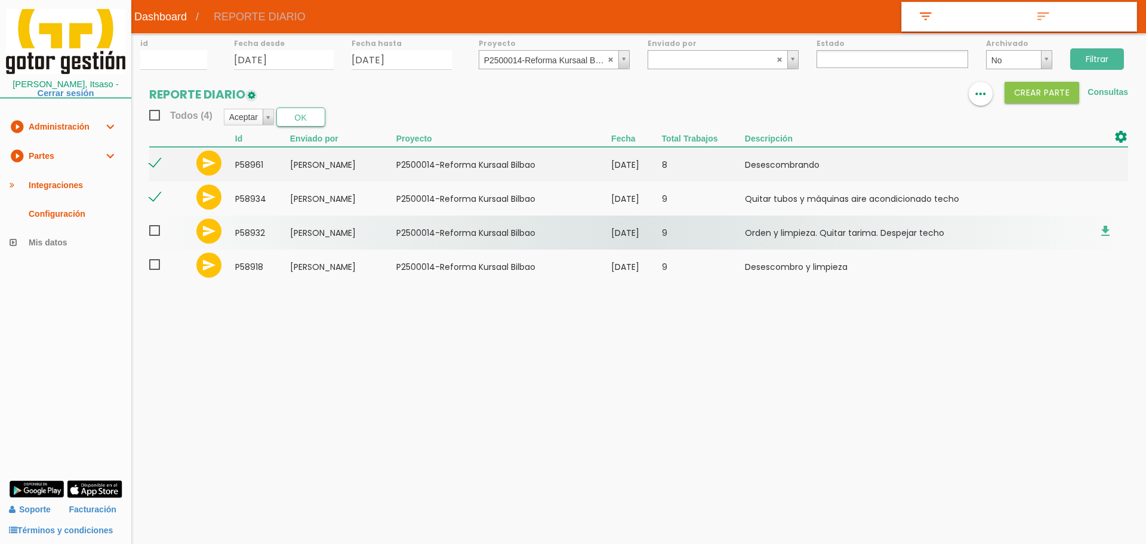
drag, startPoint x: 155, startPoint y: 228, endPoint x: 155, endPoint y: 250, distance: 22.1
click at [155, 230] on span at bounding box center [159, 230] width 21 height 15
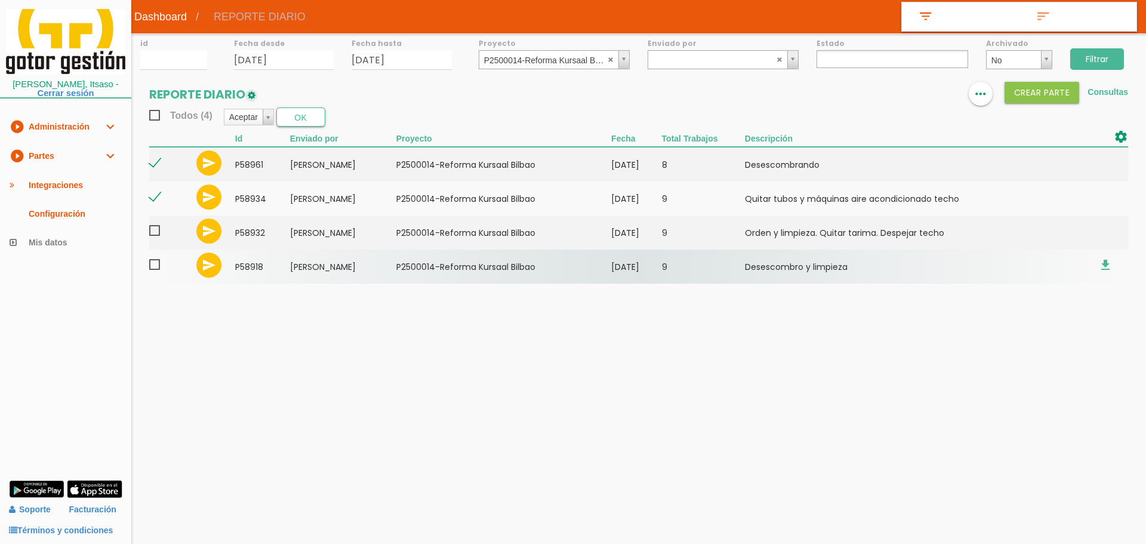
click at [0, 0] on input "checkbox" at bounding box center [0, 0] width 0 height 0
click at [155, 261] on span at bounding box center [159, 264] width 21 height 15
click at [0, 0] on input "checkbox" at bounding box center [0, 0] width 0 height 0
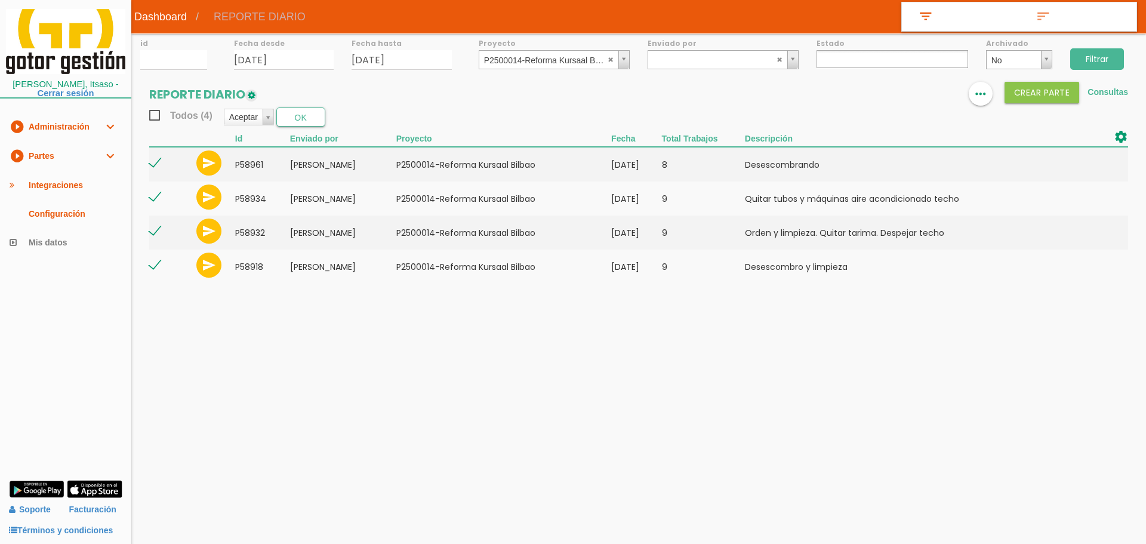
click at [307, 104] on section "REPORTE DIARIO format_list_bulleted view_column more_horiz Crear PARTE Consulta…" at bounding box center [638, 189] width 1015 height 214
click at [304, 108] on button "OK" at bounding box center [300, 116] width 49 height 19
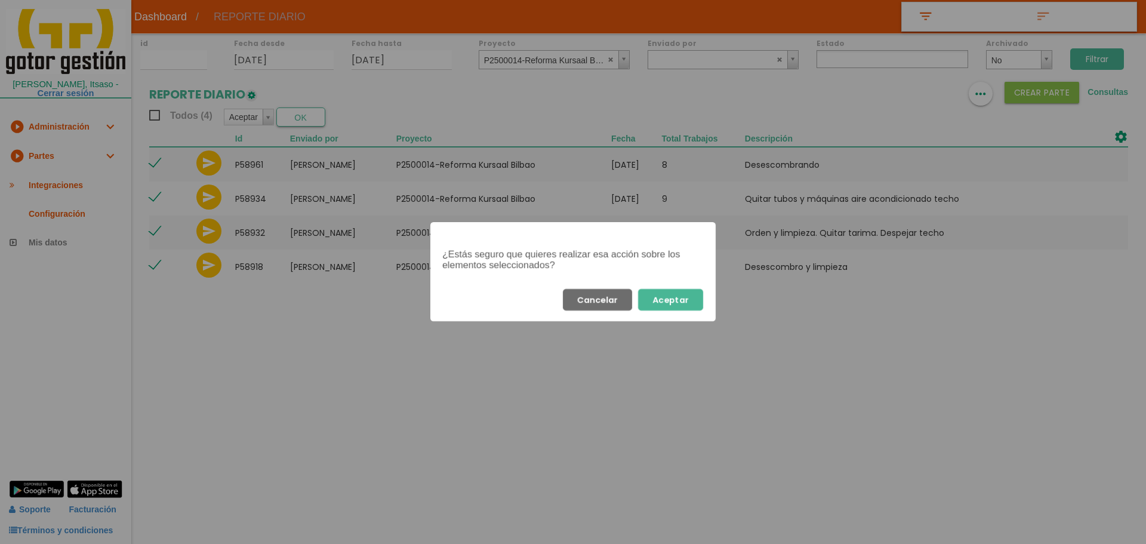
drag, startPoint x: 681, startPoint y: 297, endPoint x: 651, endPoint y: 294, distance: 29.9
click at [681, 296] on button "Aceptar" at bounding box center [670, 299] width 65 height 21
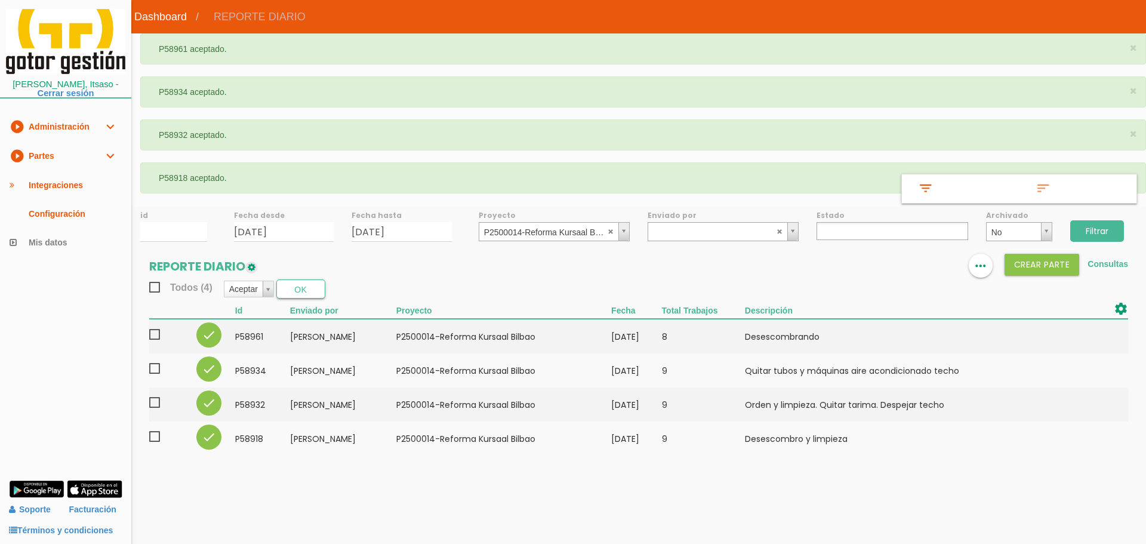
select select
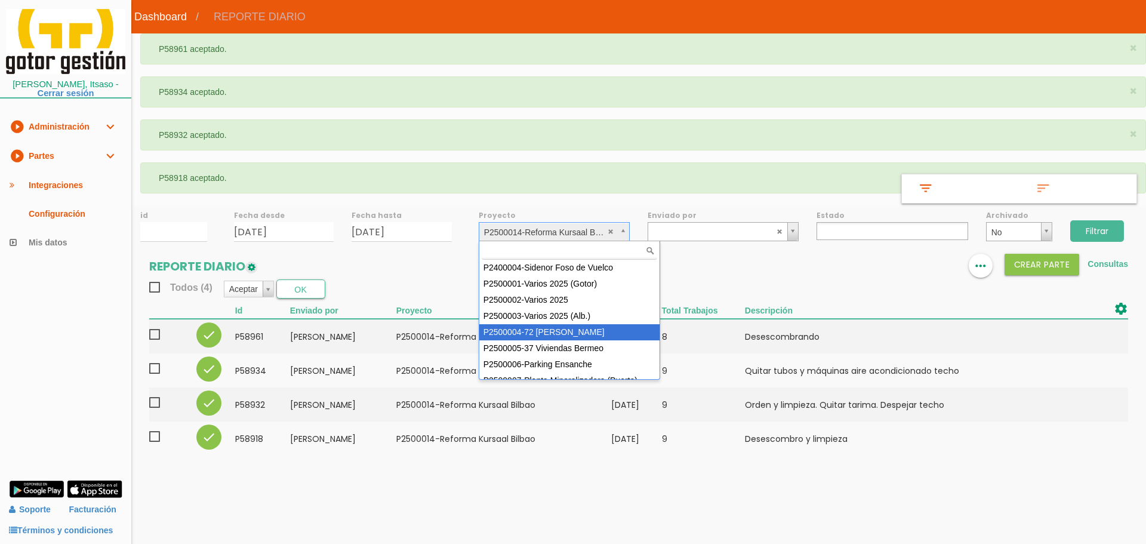
select select "86"
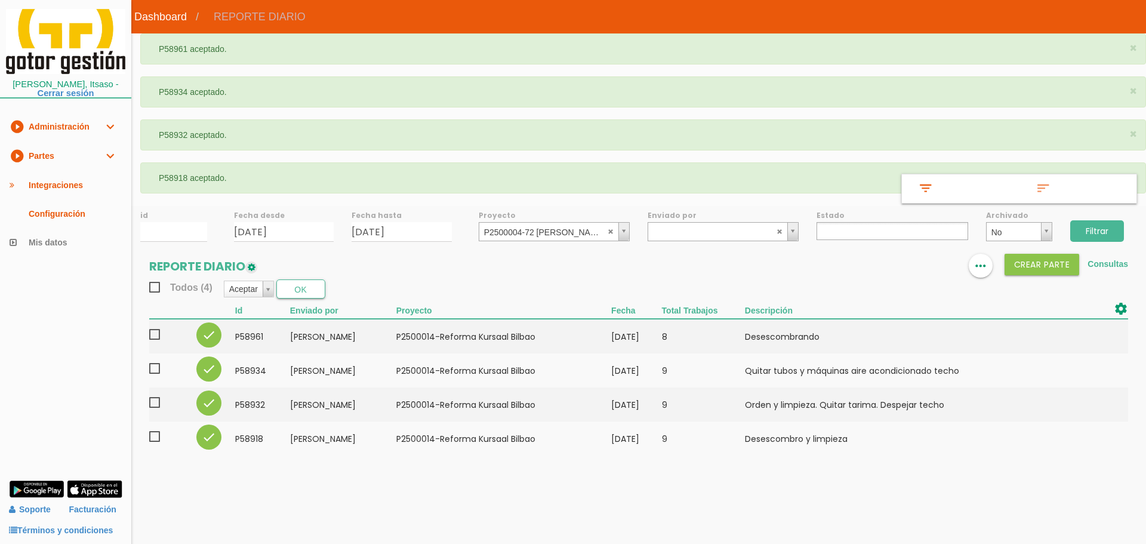
click at [1085, 229] on input "Filtrar" at bounding box center [1097, 230] width 54 height 21
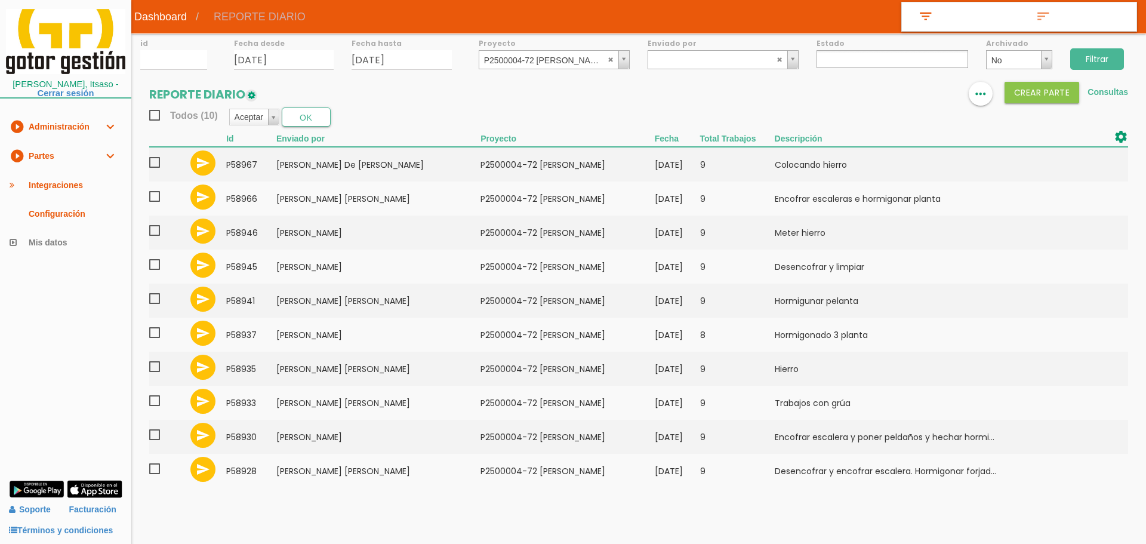
select select
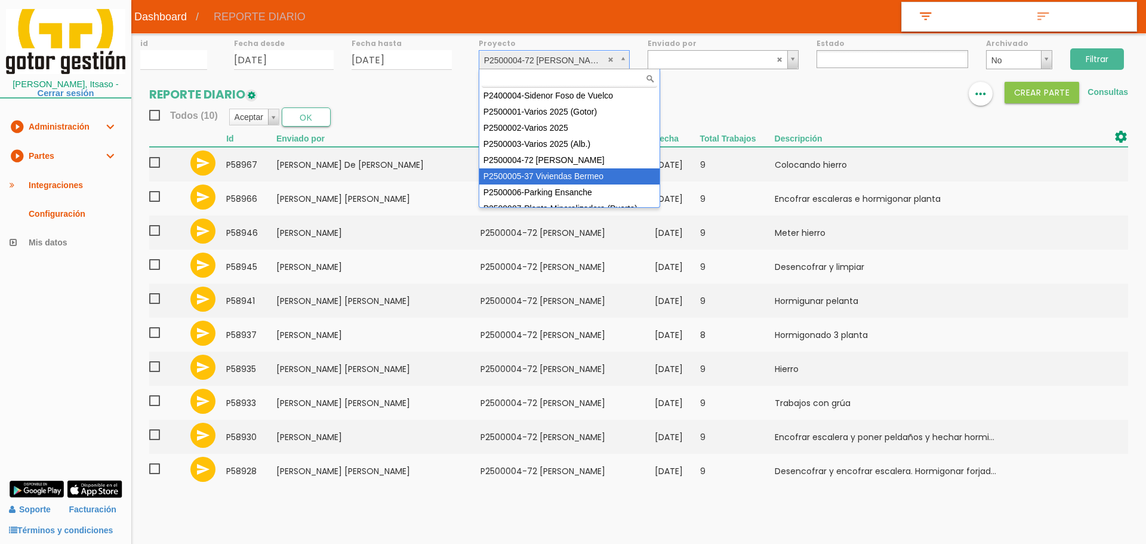
select select "87"
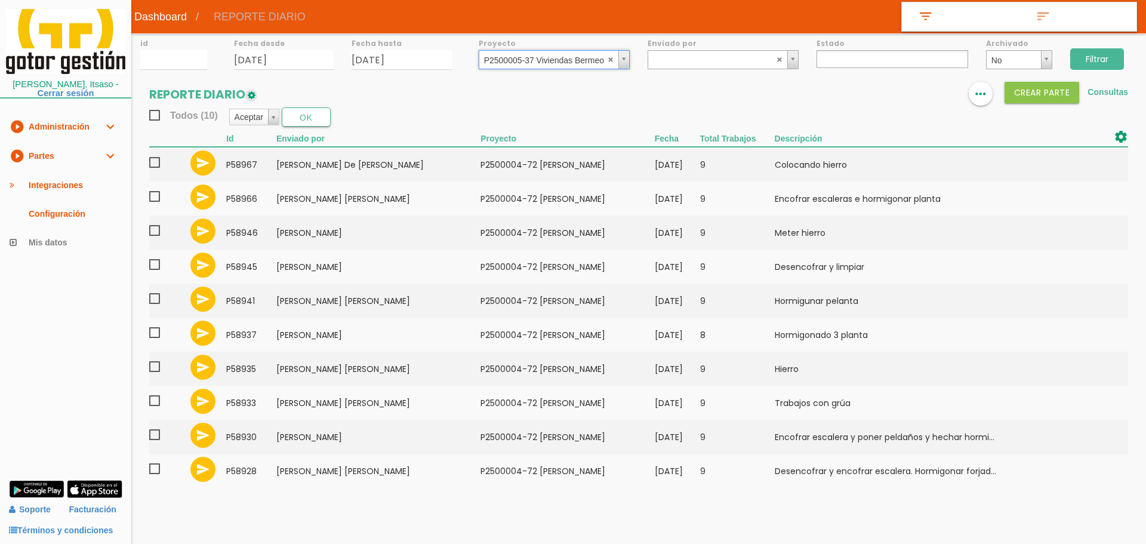
click at [1114, 52] on input "Filtrar" at bounding box center [1097, 58] width 54 height 21
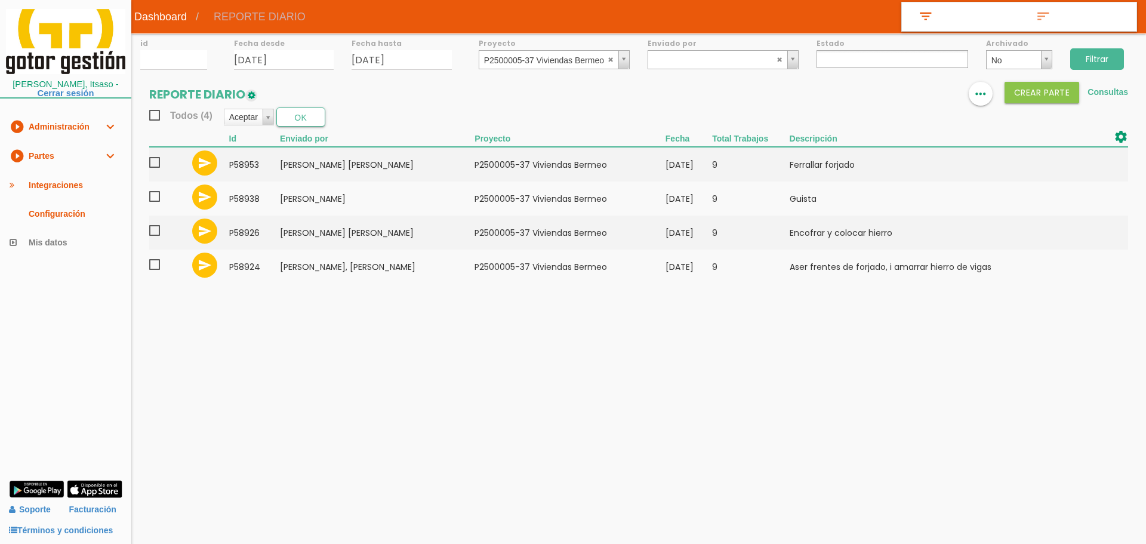
select select
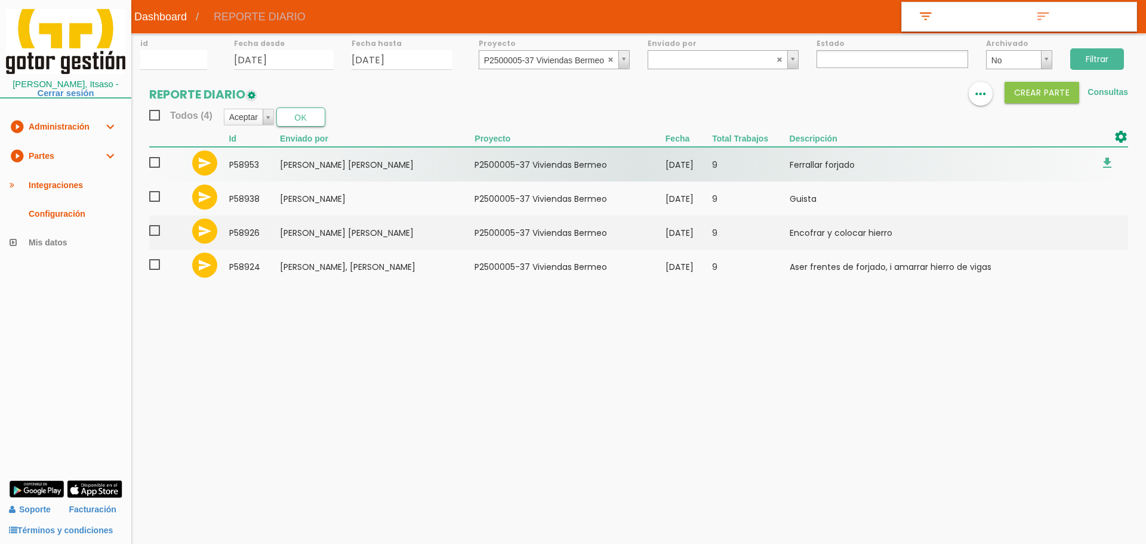
click at [150, 161] on span at bounding box center [159, 162] width 21 height 15
click at [0, 0] on input "checkbox" at bounding box center [0, 0] width 0 height 0
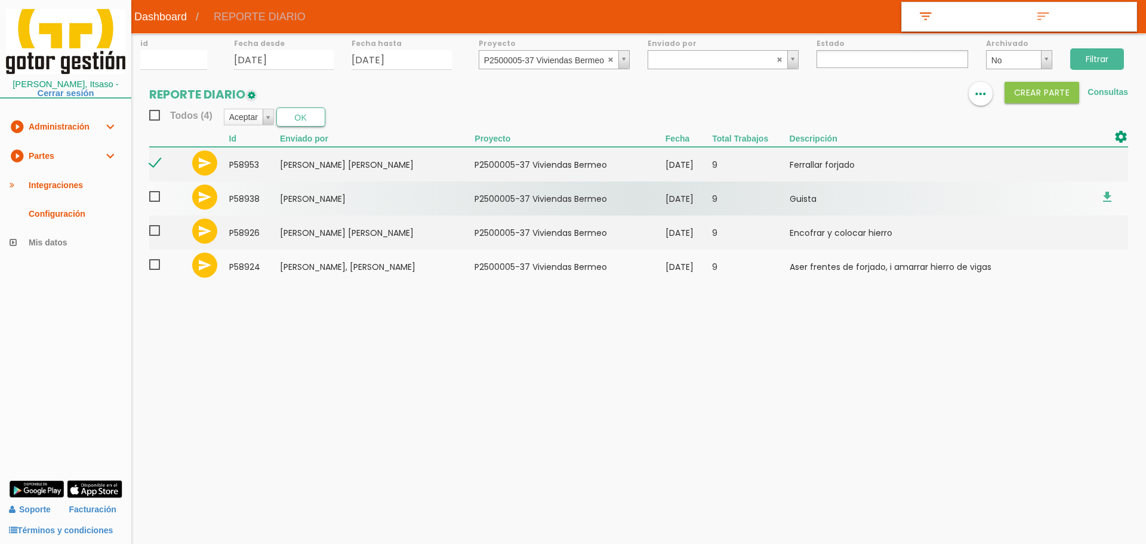
click at [154, 198] on span at bounding box center [159, 196] width 21 height 15
click at [0, 0] on input "checkbox" at bounding box center [0, 0] width 0 height 0
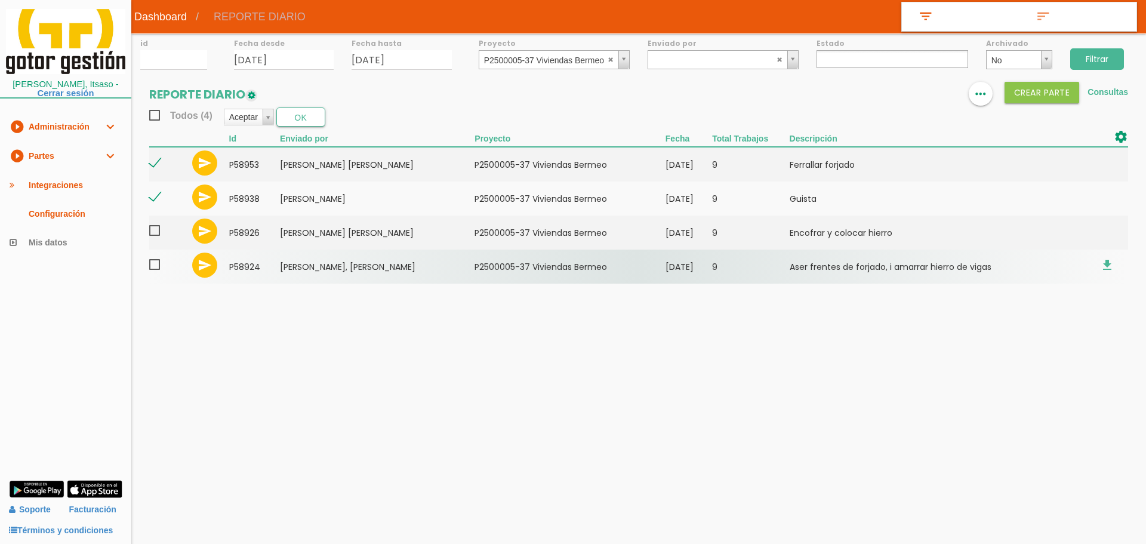
drag, startPoint x: 156, startPoint y: 232, endPoint x: 154, endPoint y: 253, distance: 21.6
click at [156, 234] on span at bounding box center [159, 230] width 21 height 15
click at [0, 0] on input "checkbox" at bounding box center [0, 0] width 0 height 0
click at [153, 269] on span at bounding box center [159, 264] width 21 height 15
click at [0, 0] on input "checkbox" at bounding box center [0, 0] width 0 height 0
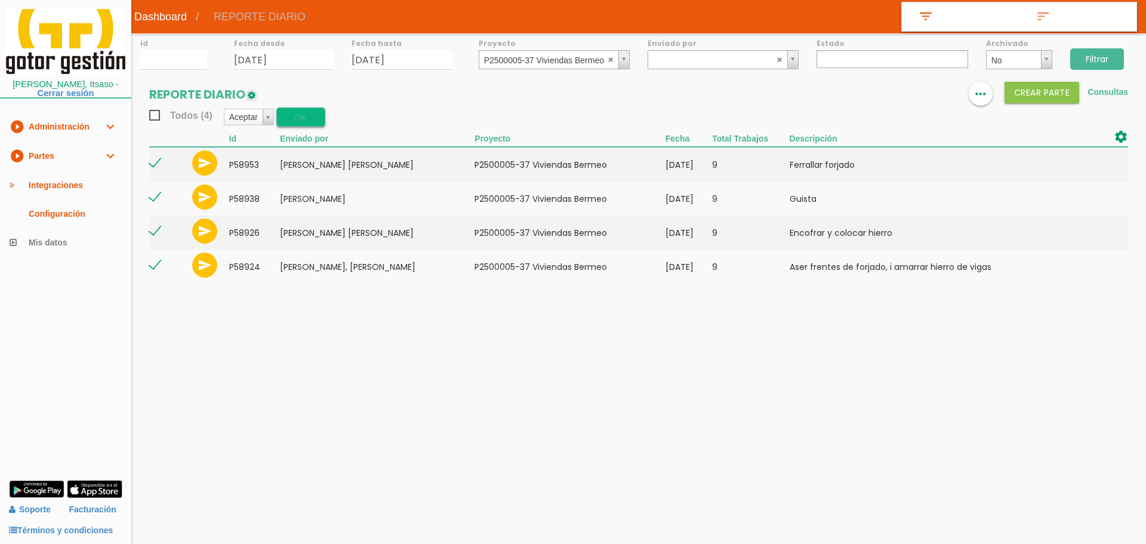
click at [312, 117] on button "OK" at bounding box center [300, 116] width 49 height 19
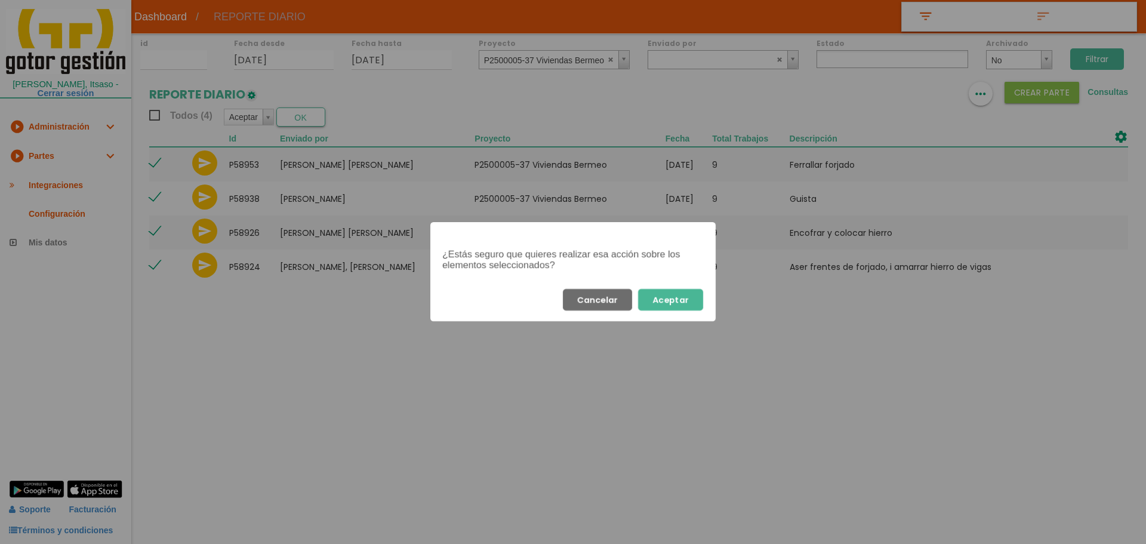
click at [679, 304] on button "Aceptar" at bounding box center [670, 299] width 65 height 21
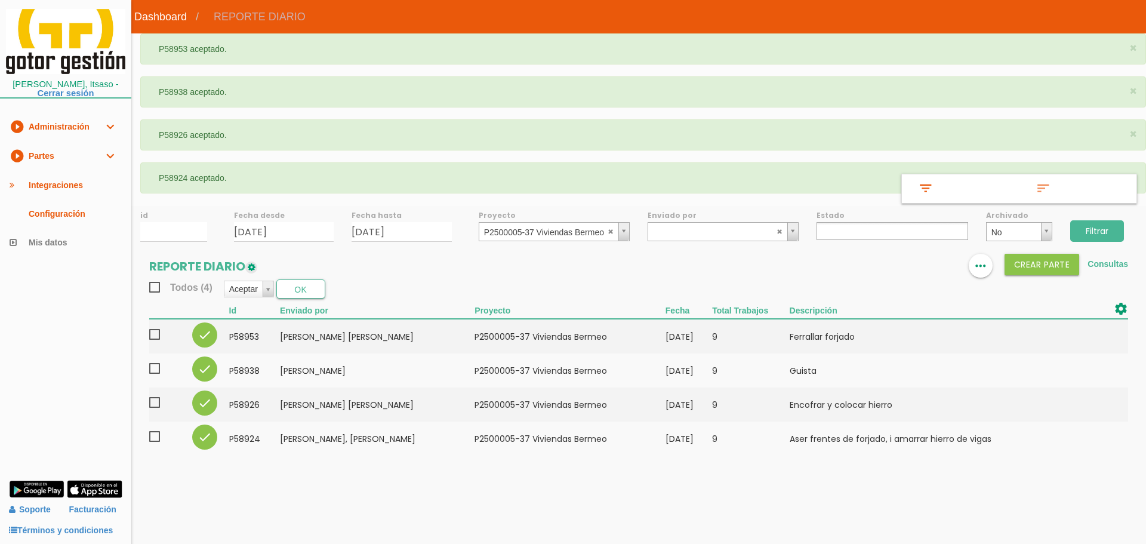
select select
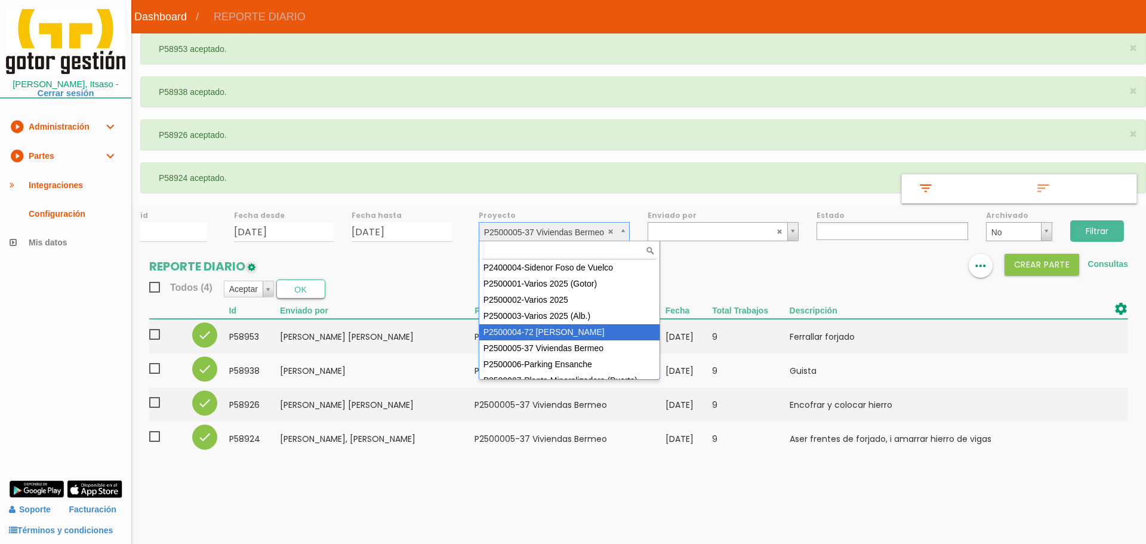
scroll to position [60, 0]
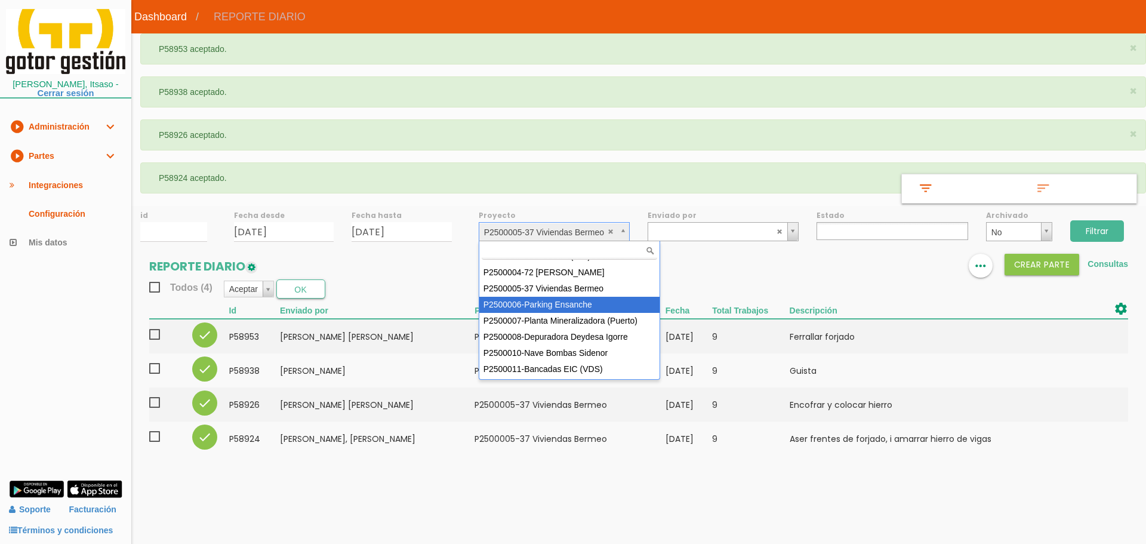
select select "88"
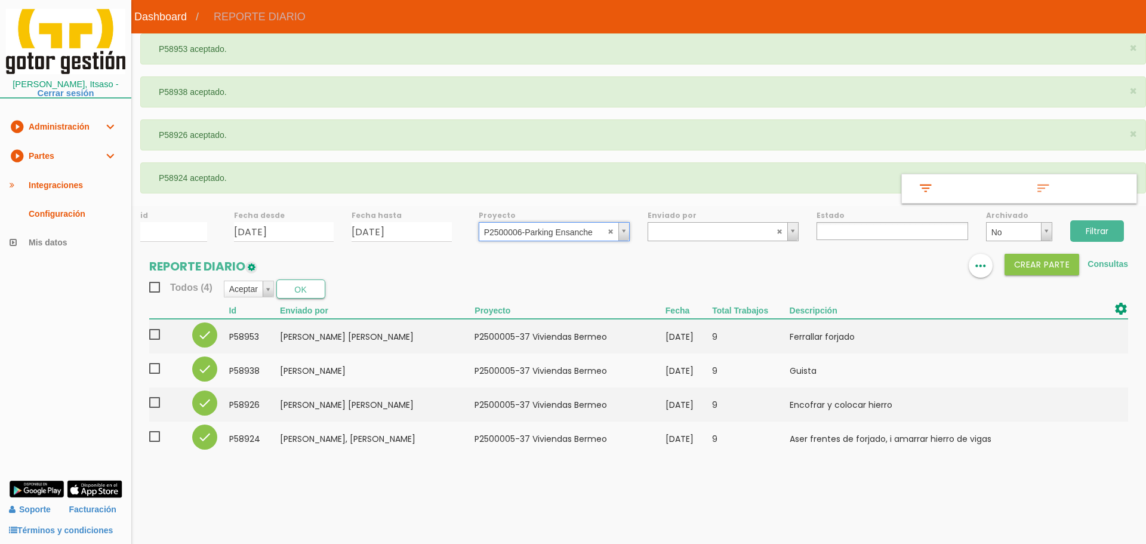
click at [1088, 238] on input "Filtrar" at bounding box center [1097, 230] width 54 height 21
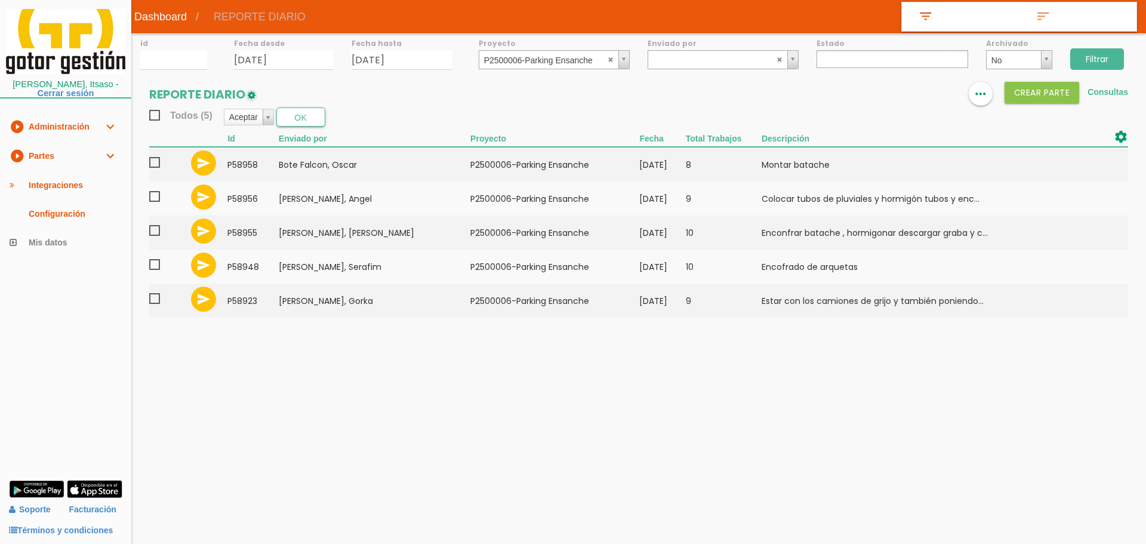
select select
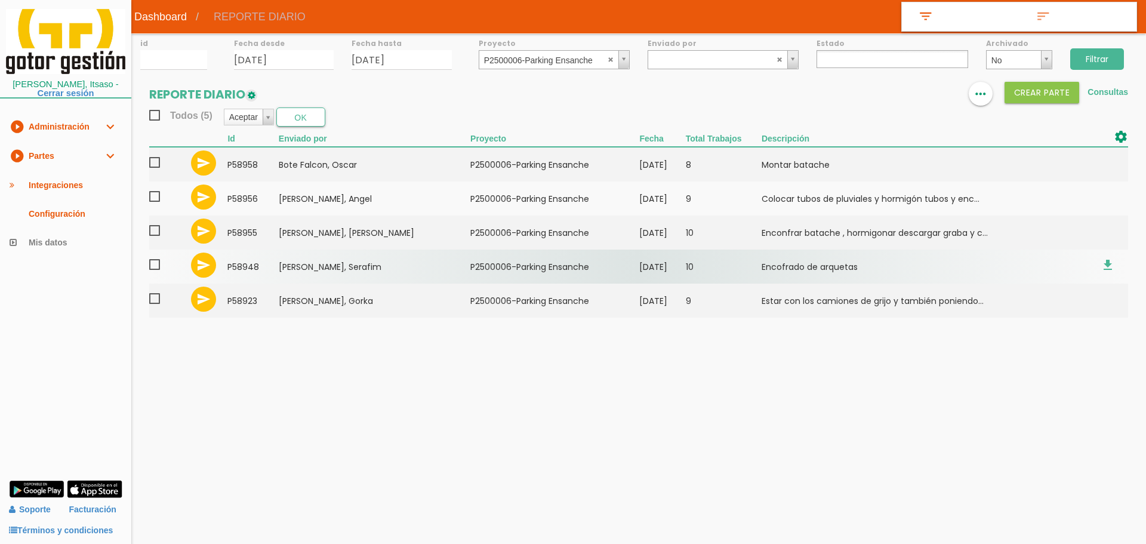
drag, startPoint x: 369, startPoint y: 255, endPoint x: 371, endPoint y: 262, distance: 7.4
click at [371, 262] on td "Marinho Pereira, Serafim" at bounding box center [375, 267] width 192 height 34
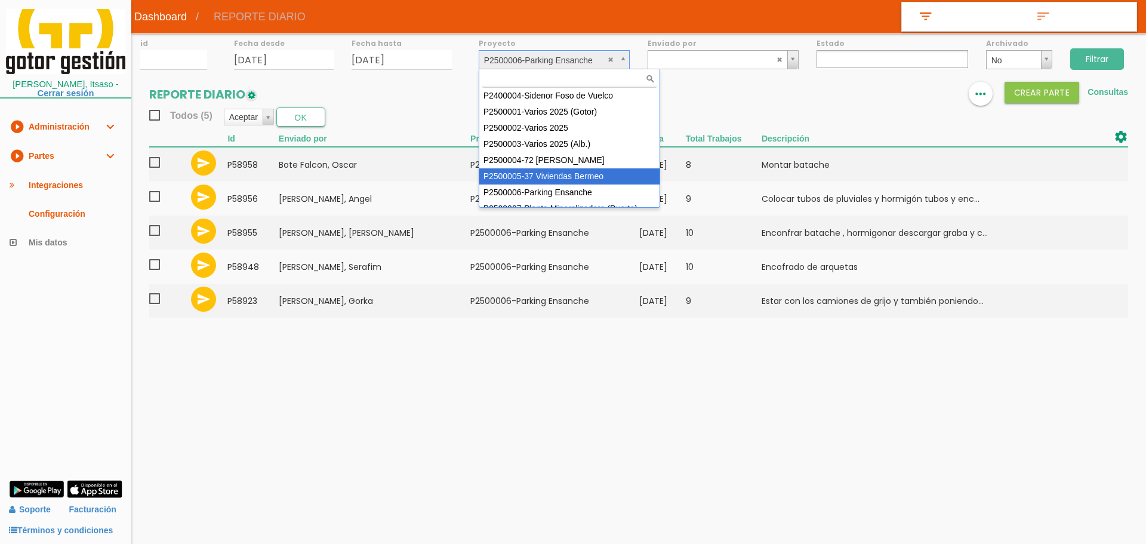
scroll to position [60, 0]
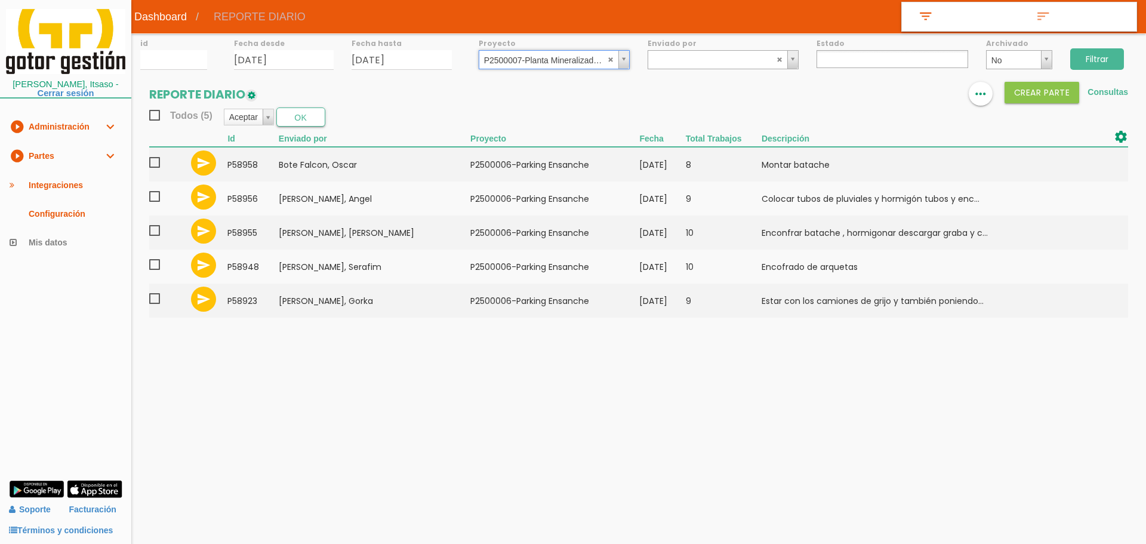
select select "89"
click at [1124, 51] on input "Filtrar" at bounding box center [1097, 58] width 54 height 21
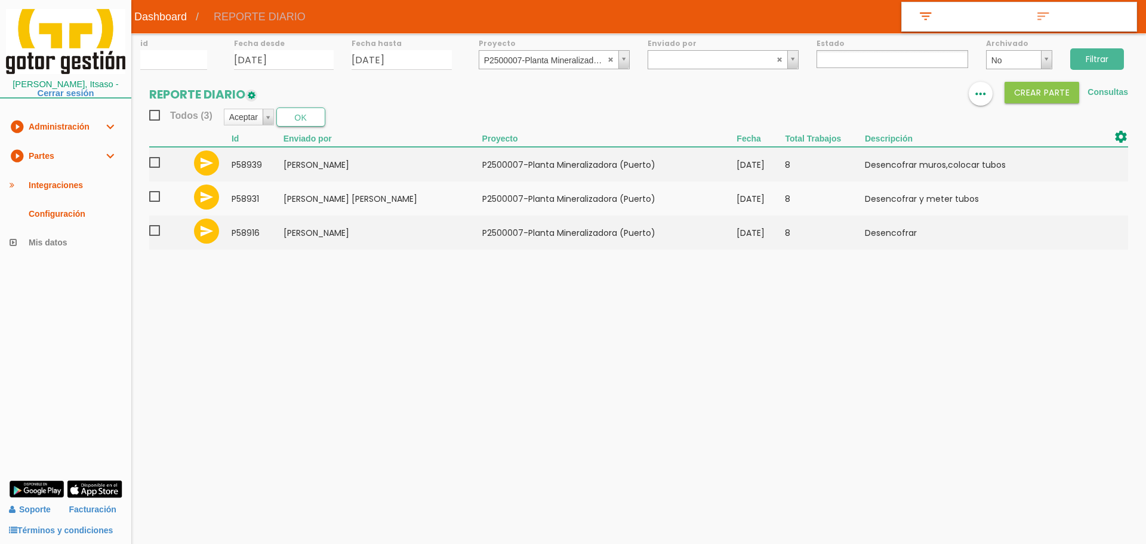
select select
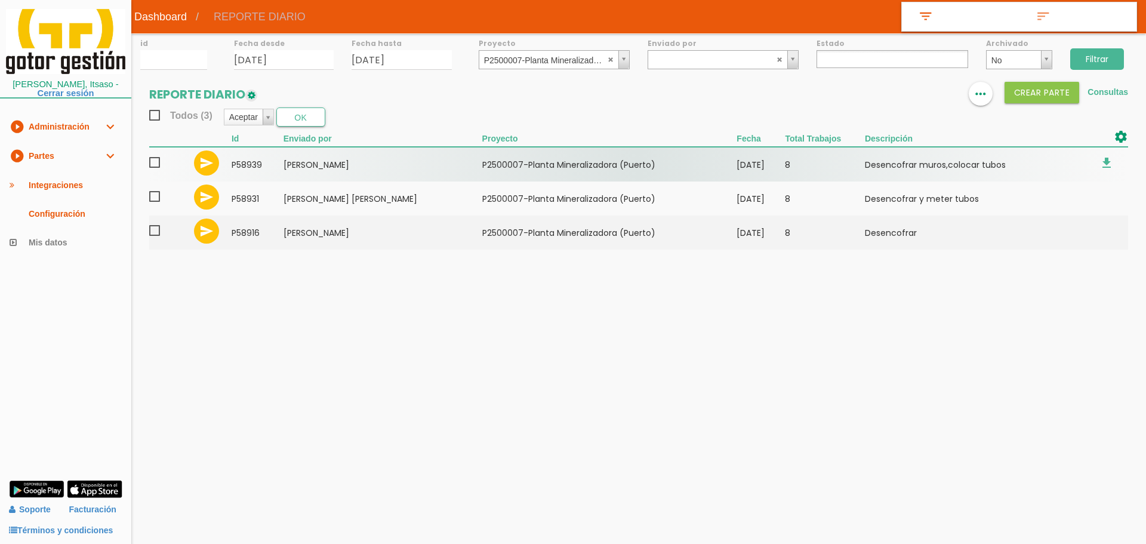
click at [154, 162] on span at bounding box center [159, 162] width 21 height 15
click at [0, 0] on input "checkbox" at bounding box center [0, 0] width 0 height 0
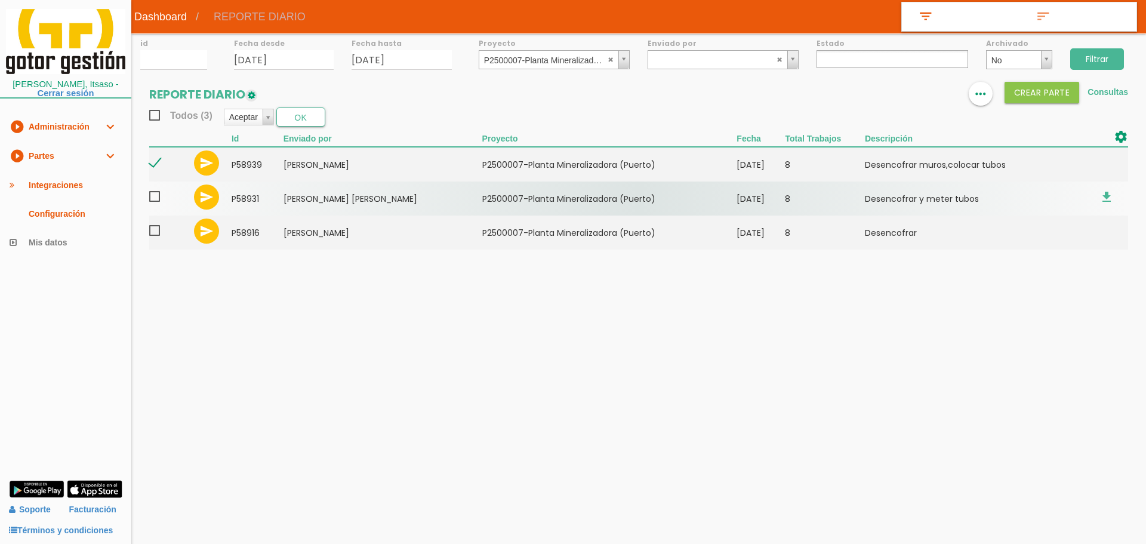
click at [153, 198] on span at bounding box center [159, 196] width 21 height 15
click at [0, 0] on input "checkbox" at bounding box center [0, 0] width 0 height 0
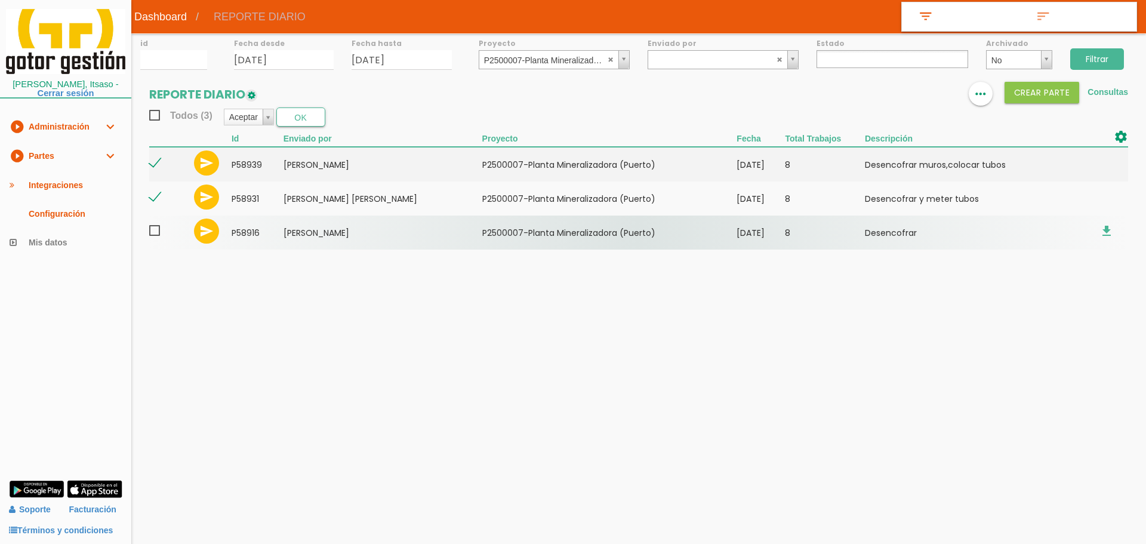
click at [155, 237] on span at bounding box center [159, 230] width 21 height 15
click at [0, 0] on input "checkbox" at bounding box center [0, 0] width 0 height 0
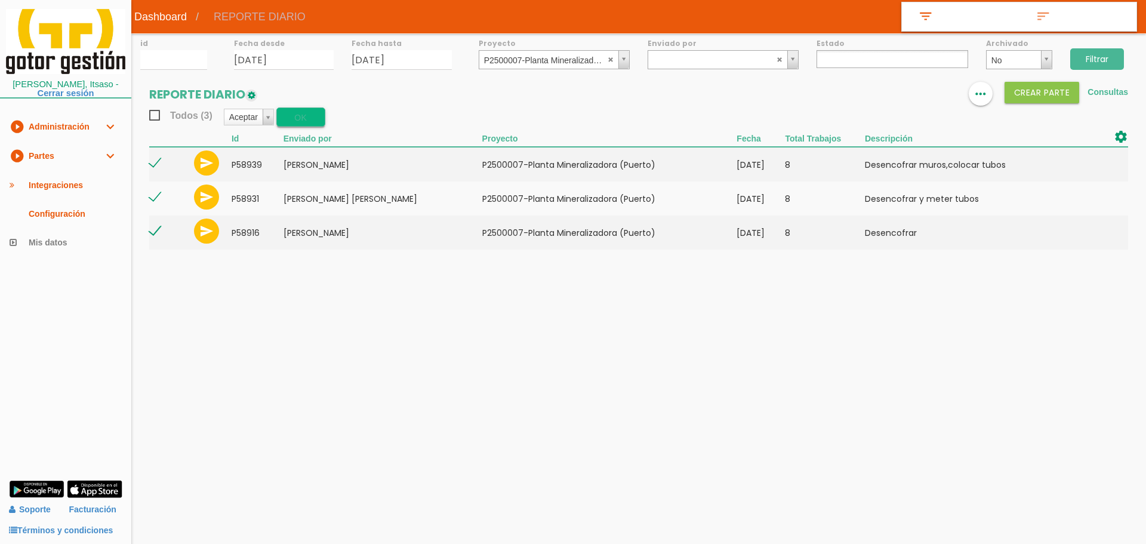
click at [298, 116] on button "OK" at bounding box center [300, 116] width 49 height 19
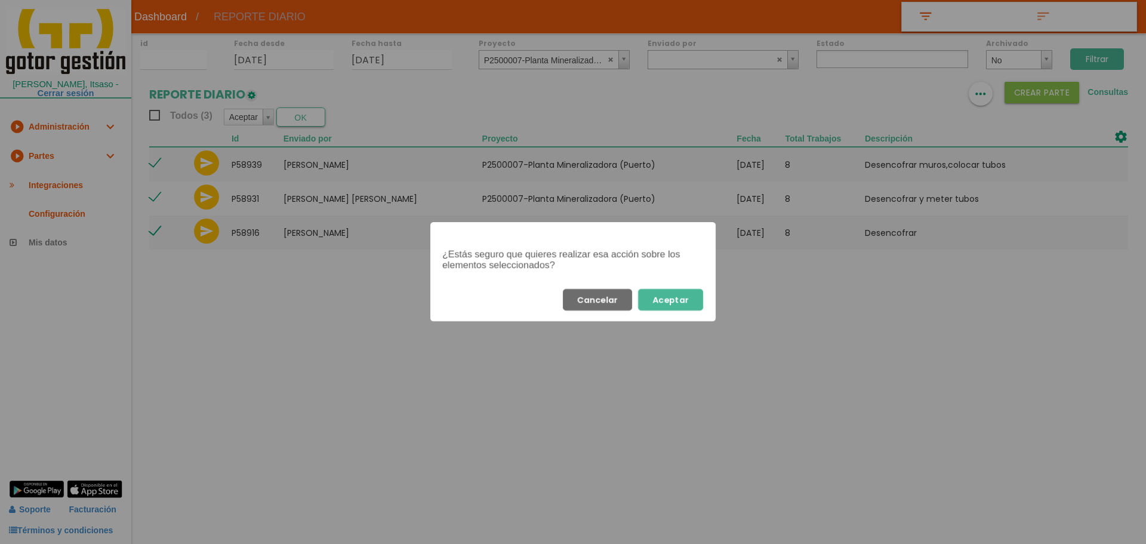
click at [678, 304] on button "Aceptar" at bounding box center [670, 299] width 65 height 21
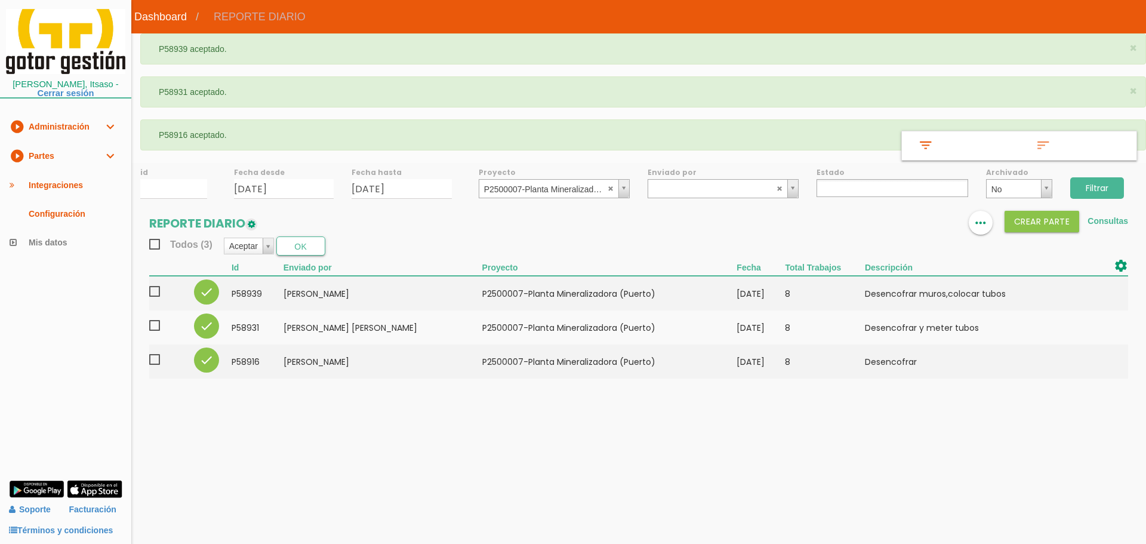
select select
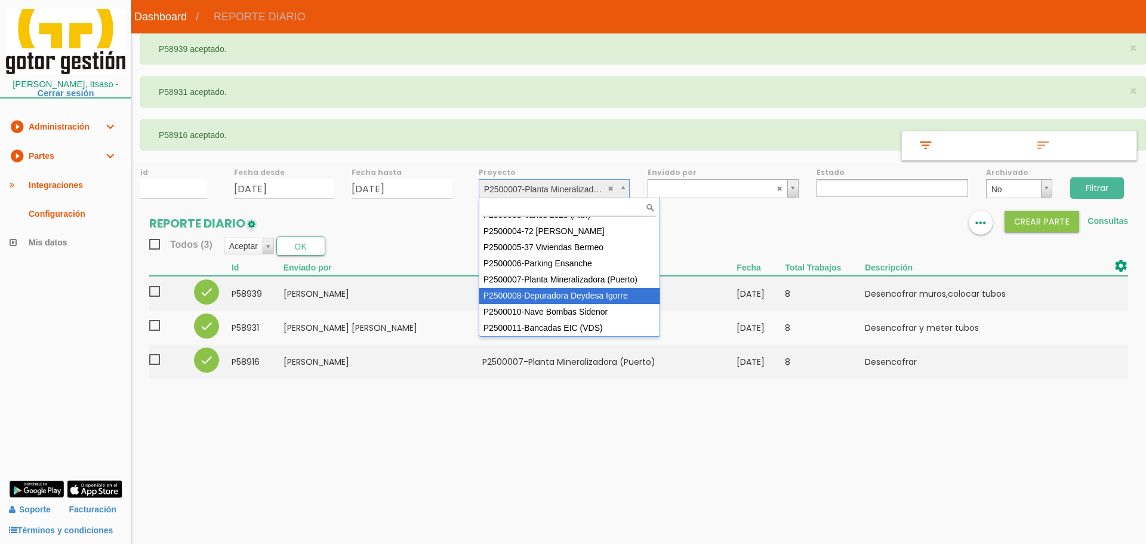
scroll to position [76, 0]
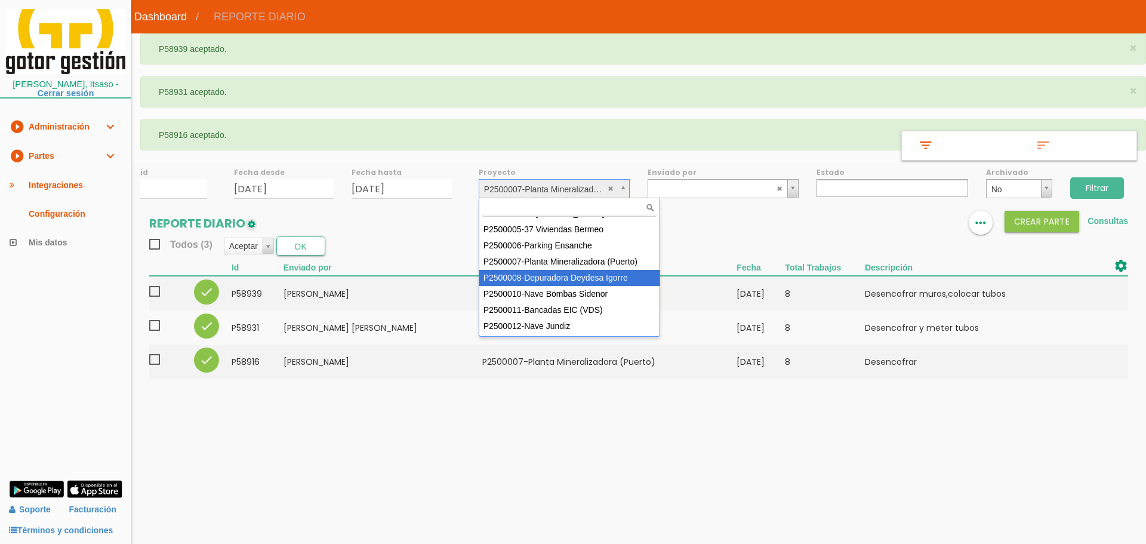
select select "90"
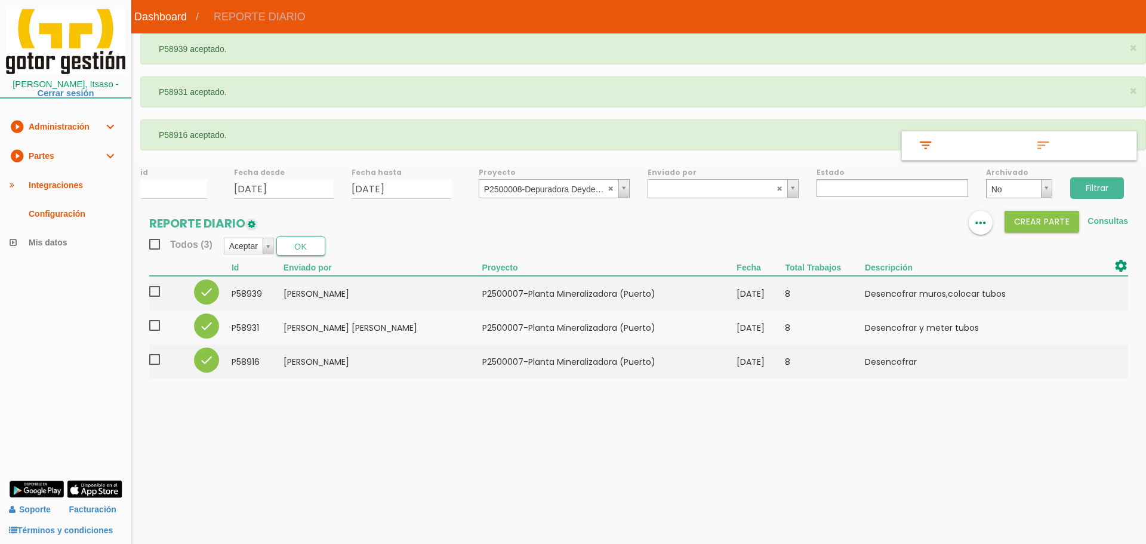
click at [1088, 188] on input "Filtrar" at bounding box center [1097, 187] width 54 height 21
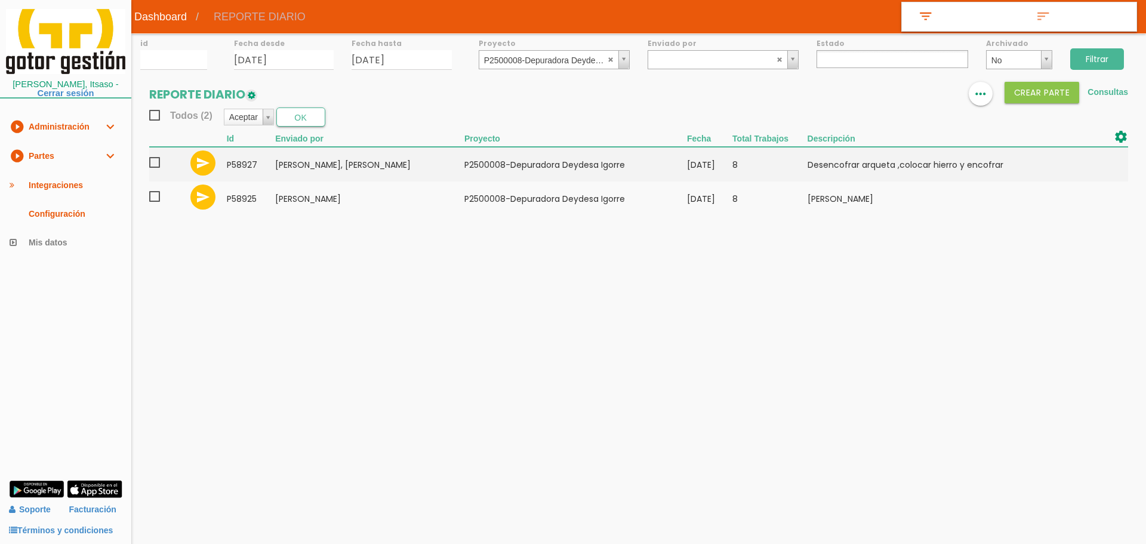
select select
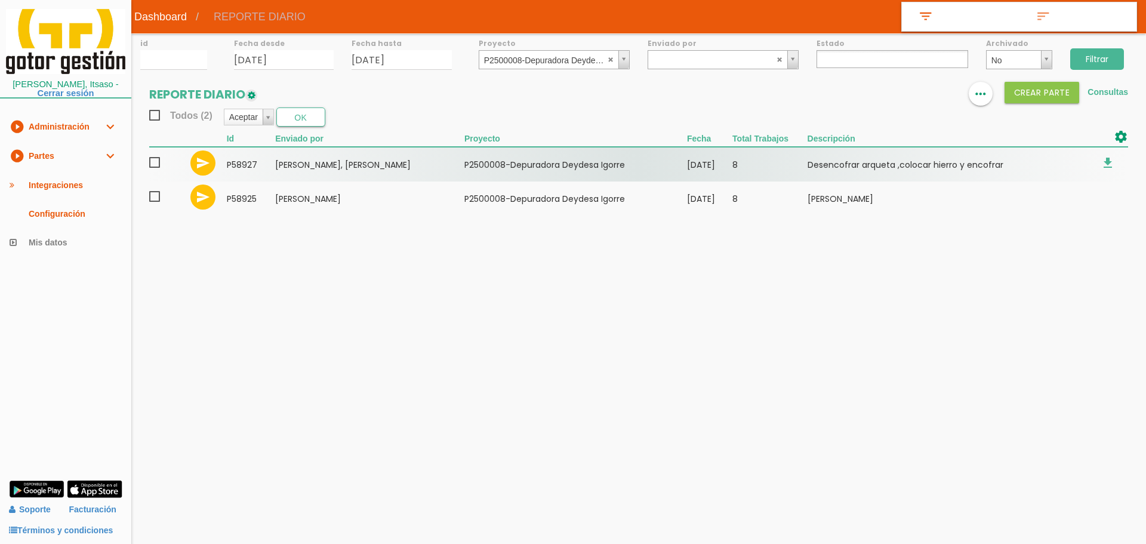
click at [156, 159] on span at bounding box center [159, 162] width 21 height 15
click at [0, 0] on input "checkbox" at bounding box center [0, 0] width 0 height 0
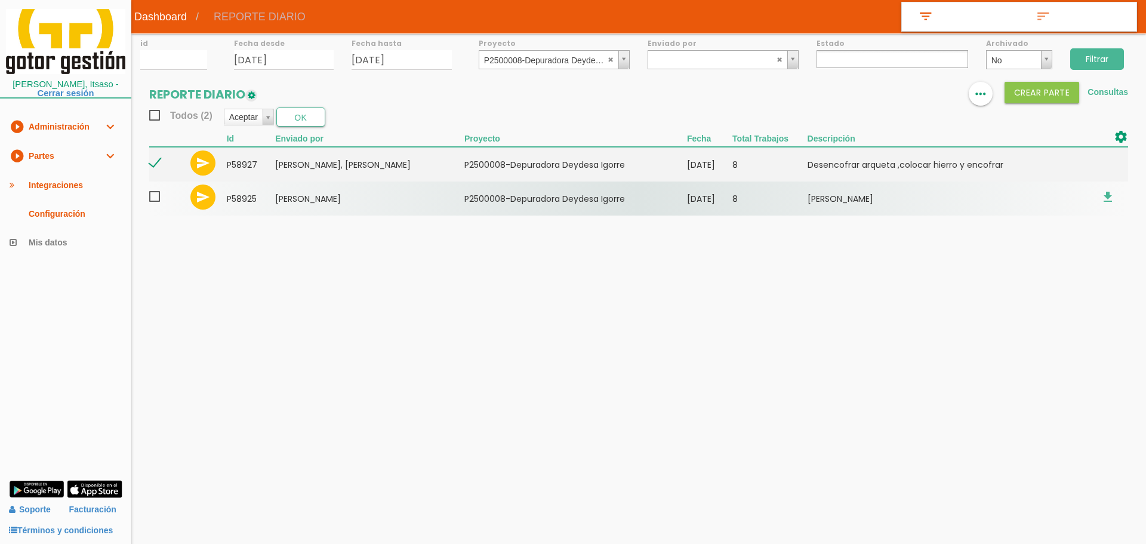
click at [158, 190] on span at bounding box center [159, 196] width 21 height 15
click at [0, 0] on input "checkbox" at bounding box center [0, 0] width 0 height 0
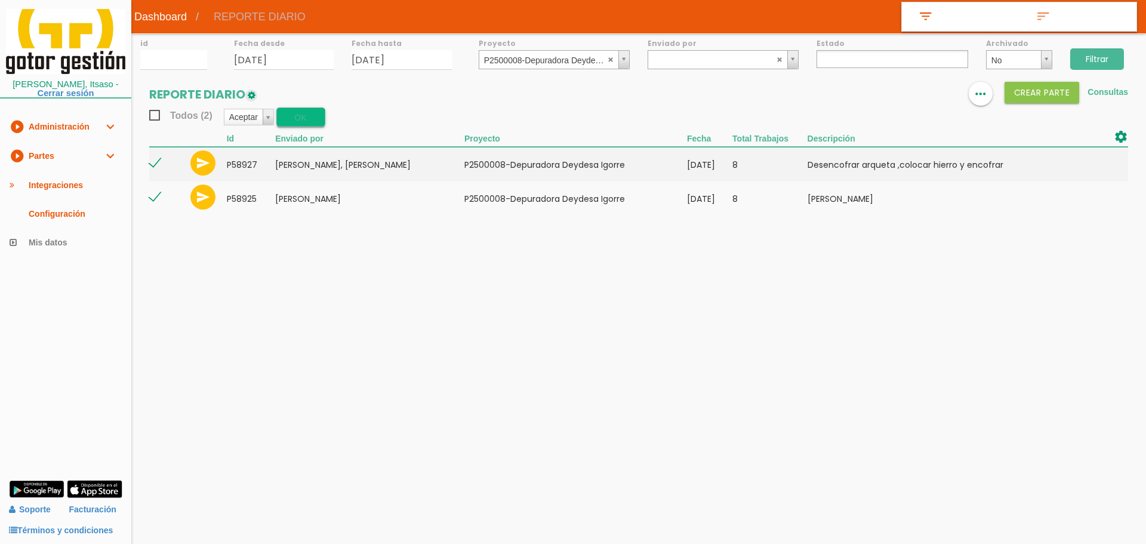
click at [310, 119] on button "OK" at bounding box center [300, 116] width 49 height 19
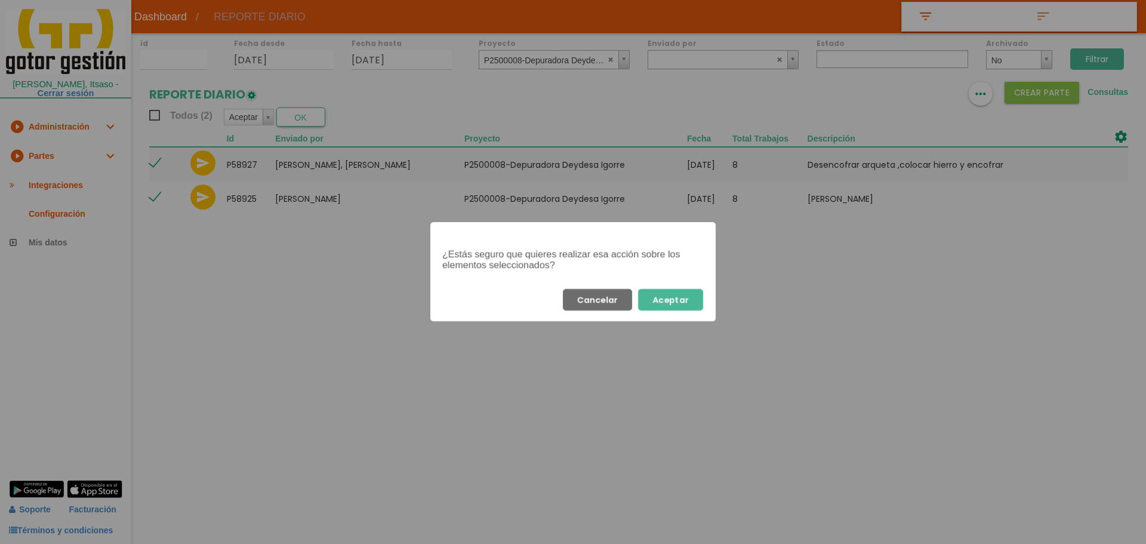
click at [688, 304] on button "Aceptar" at bounding box center [670, 299] width 65 height 21
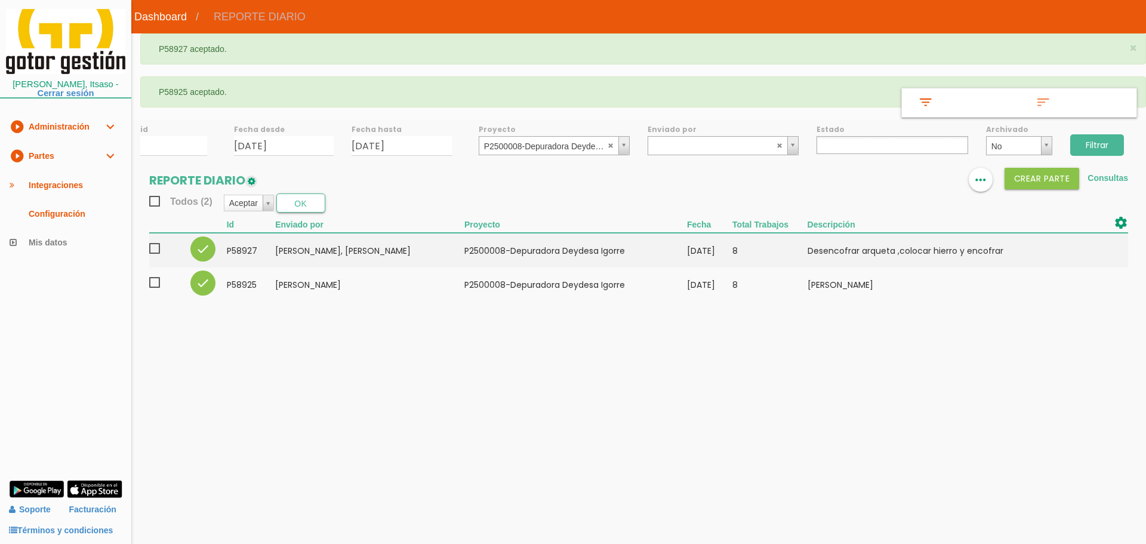
select select
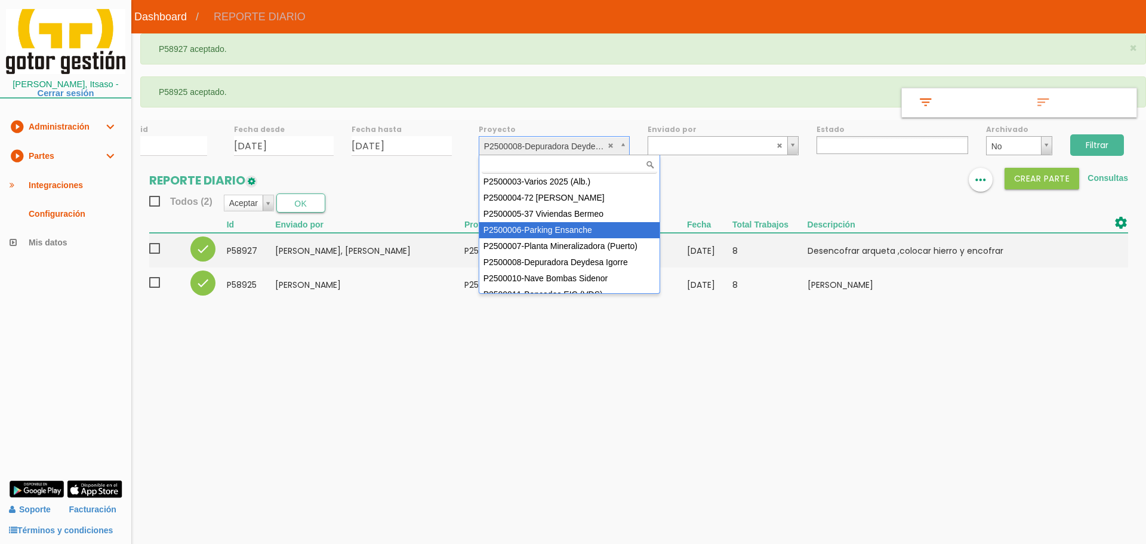
scroll to position [106, 0]
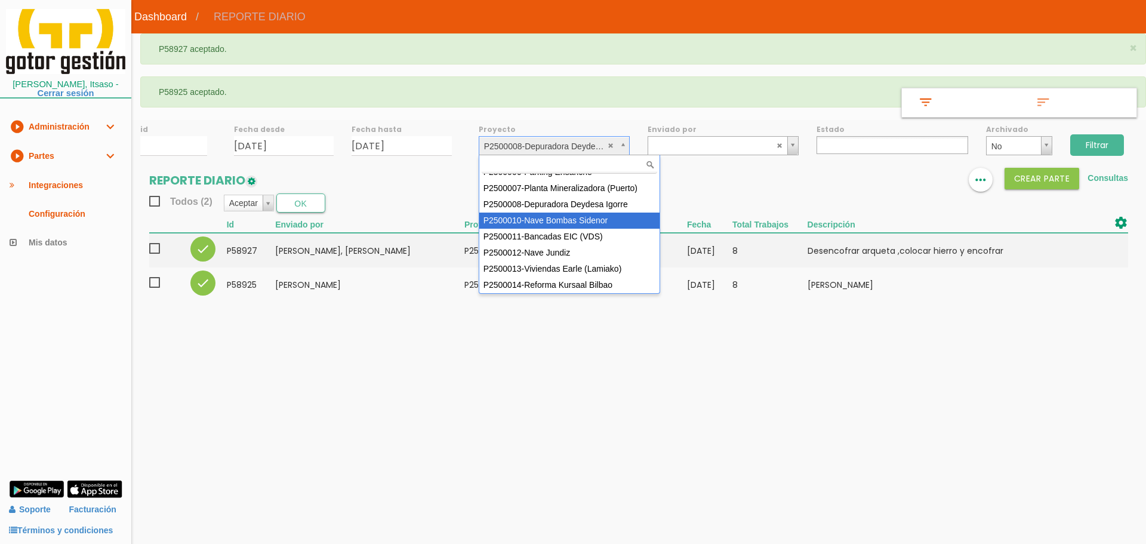
select select "92"
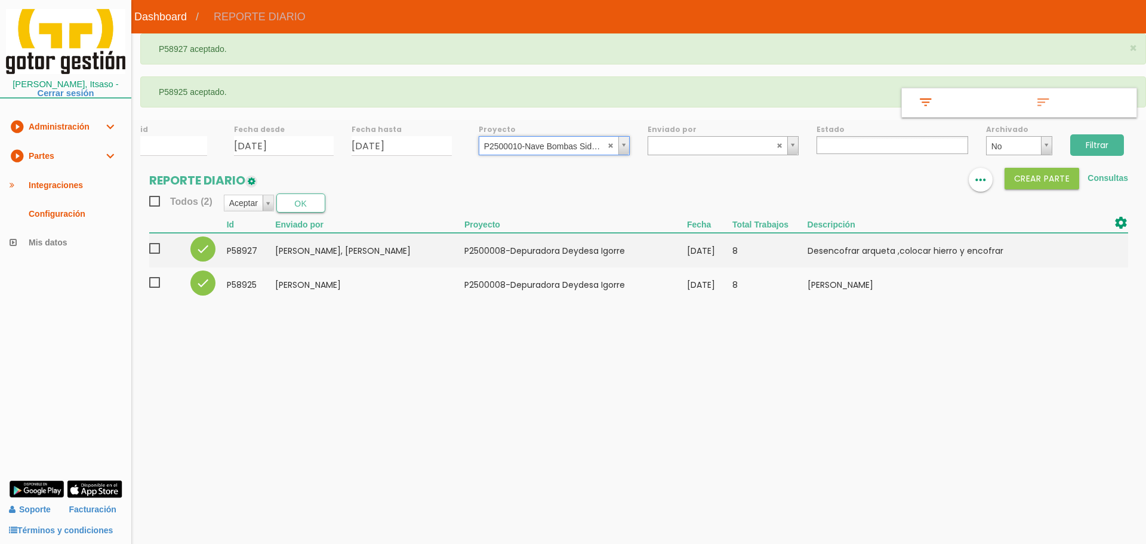
click at [1100, 141] on input "Filtrar" at bounding box center [1097, 144] width 54 height 21
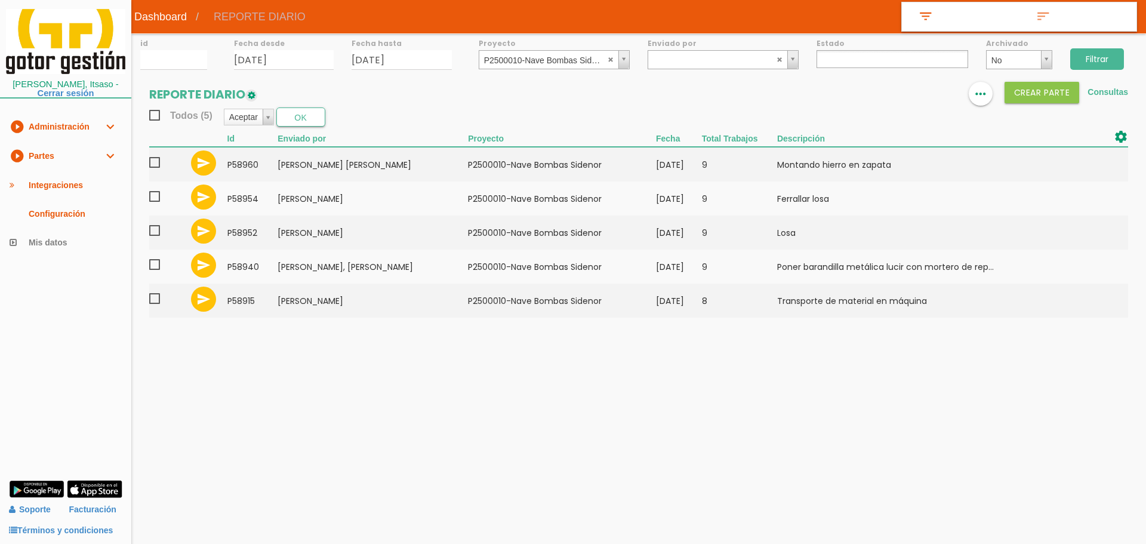
select select
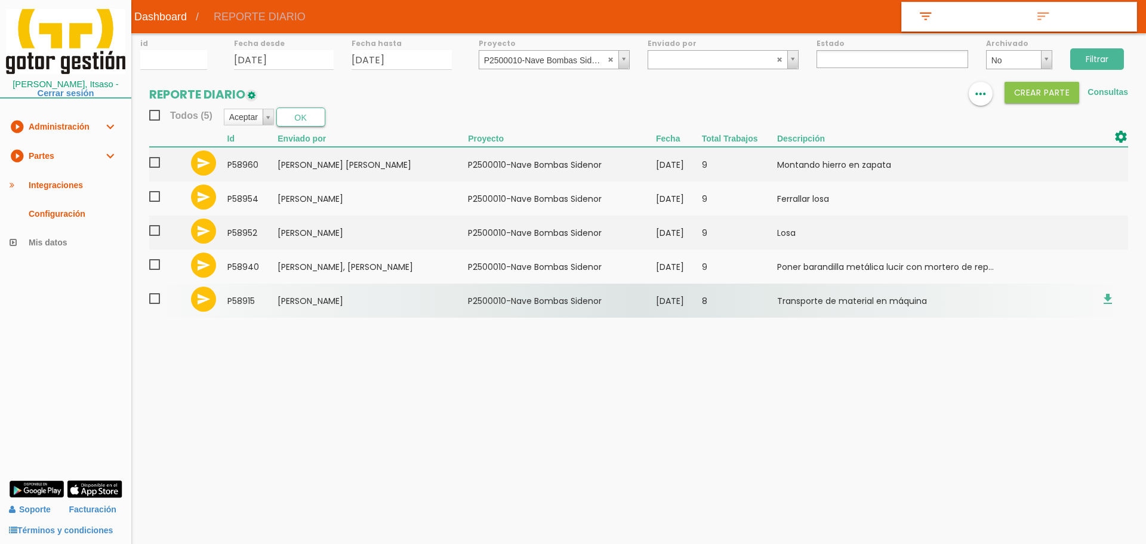
click at [314, 287] on td "[PERSON_NAME]" at bounding box center [373, 301] width 190 height 34
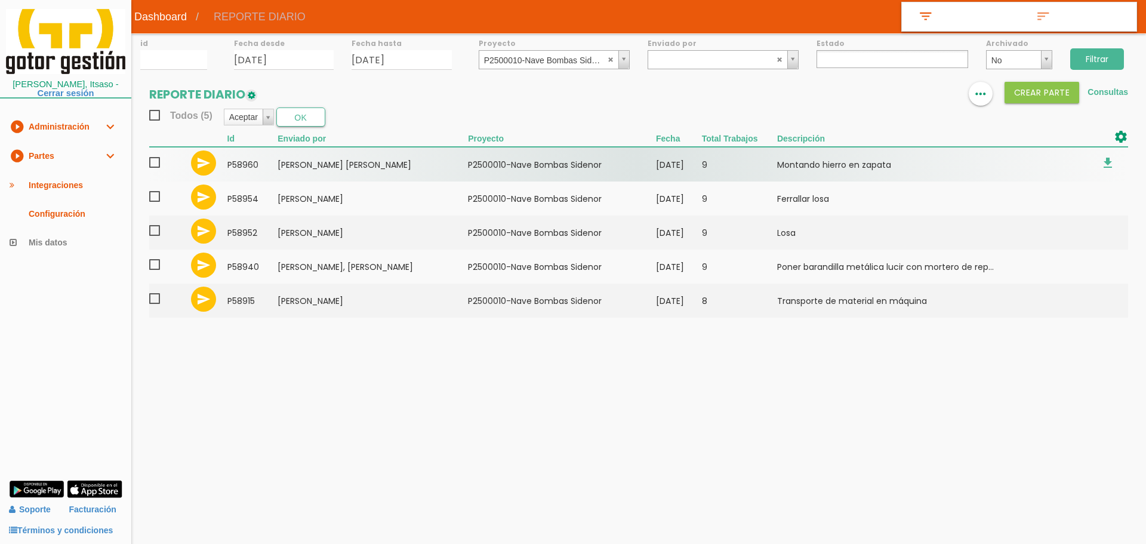
click at [154, 161] on span at bounding box center [159, 162] width 21 height 15
click at [0, 0] on input "checkbox" at bounding box center [0, 0] width 0 height 0
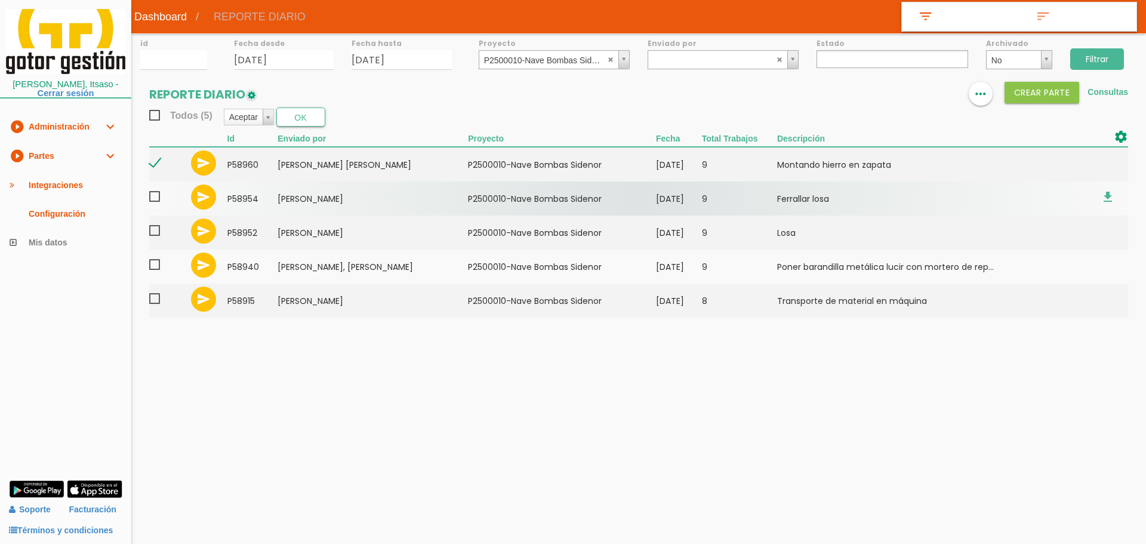
click at [155, 196] on span at bounding box center [159, 196] width 21 height 15
click at [0, 0] on input "checkbox" at bounding box center [0, 0] width 0 height 0
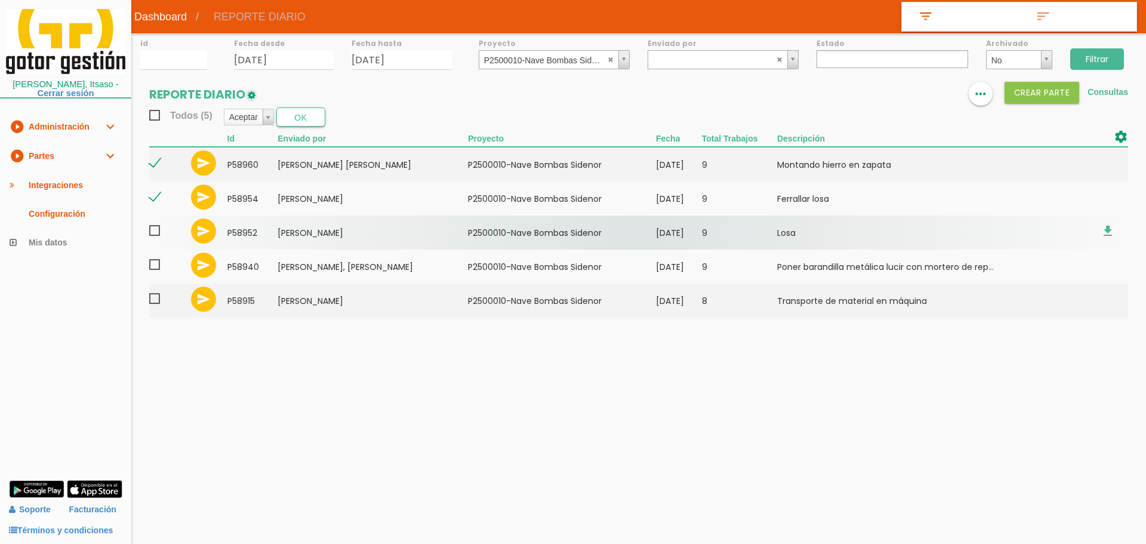
click at [155, 232] on span at bounding box center [159, 230] width 21 height 15
click at [0, 0] on input "checkbox" at bounding box center [0, 0] width 0 height 0
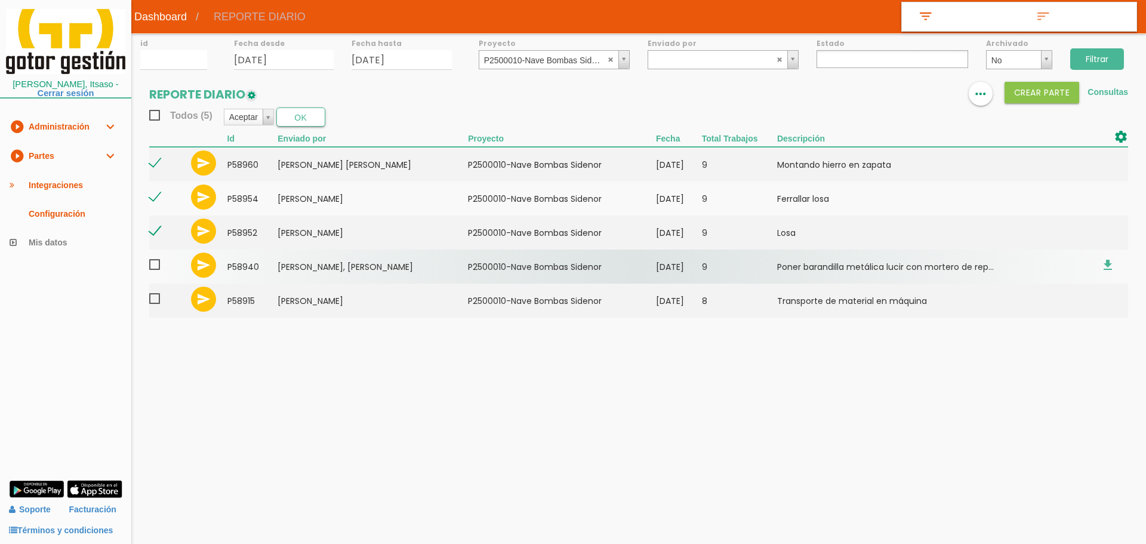
drag, startPoint x: 155, startPoint y: 263, endPoint x: 155, endPoint y: 276, distance: 12.5
click at [155, 265] on span at bounding box center [159, 264] width 21 height 15
click at [0, 0] on input "checkbox" at bounding box center [0, 0] width 0 height 0
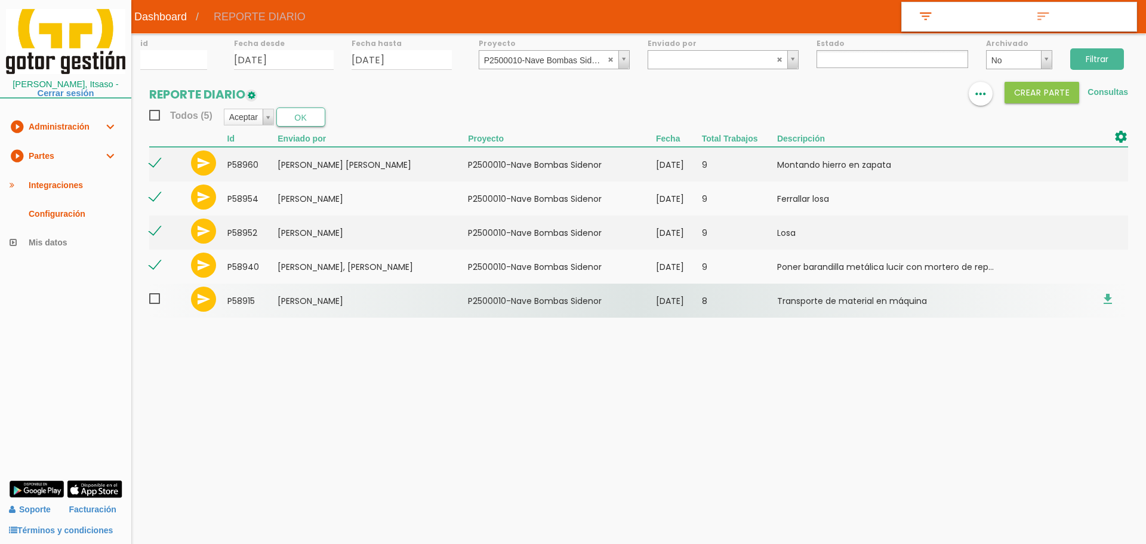
click at [156, 299] on span at bounding box center [159, 298] width 21 height 15
click at [0, 0] on input "checkbox" at bounding box center [0, 0] width 0 height 0
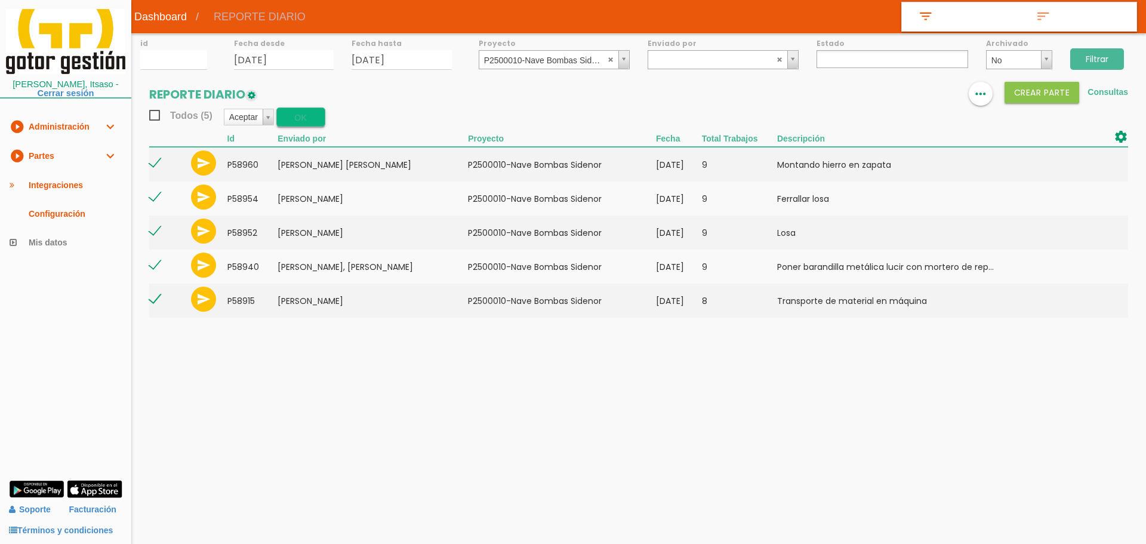
click at [292, 122] on button "OK" at bounding box center [300, 116] width 49 height 19
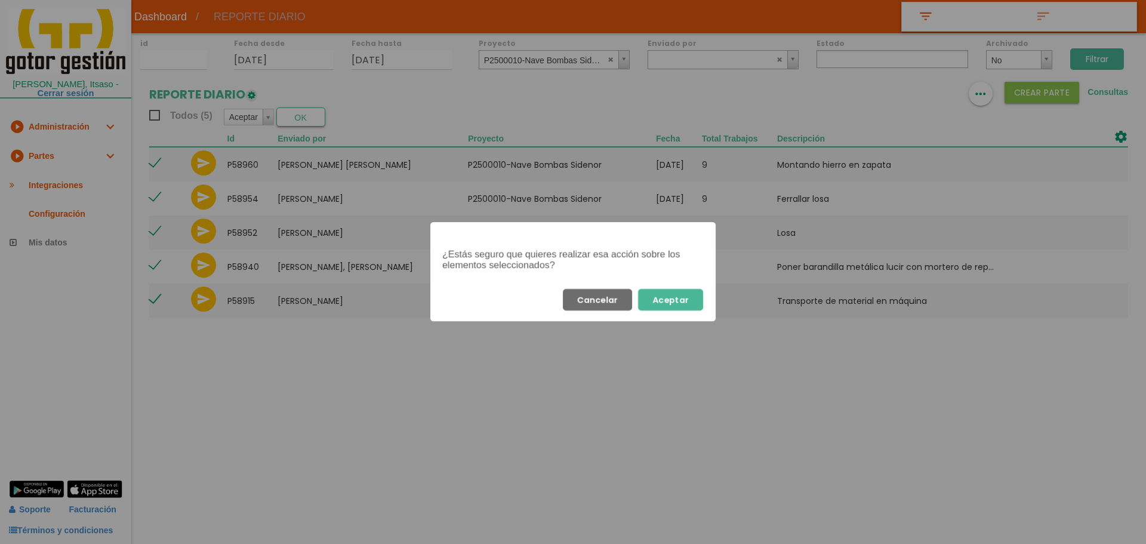
click at [680, 306] on button "Aceptar" at bounding box center [670, 299] width 65 height 21
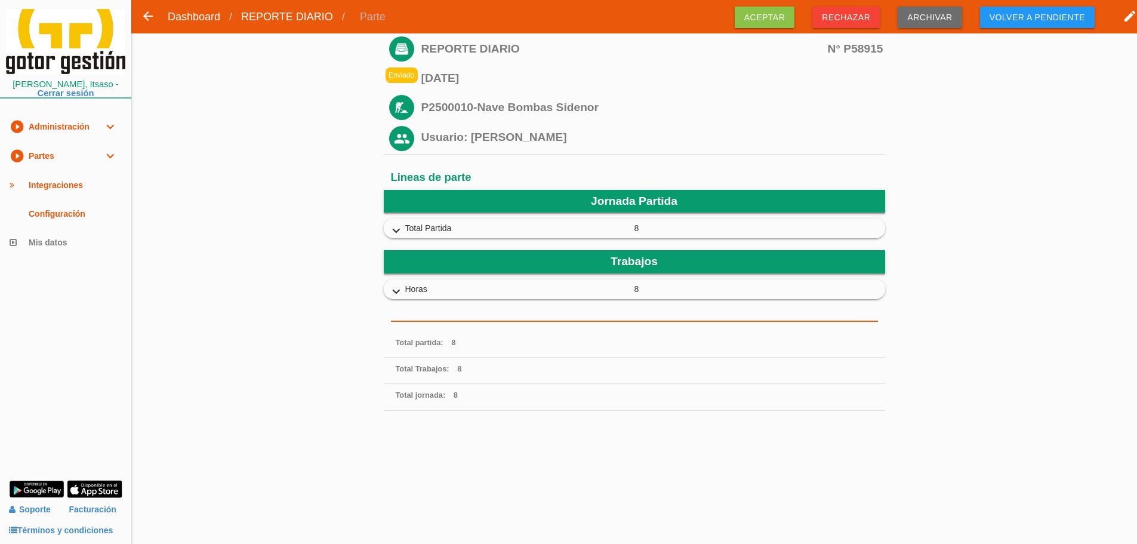
click at [399, 230] on icon "expand_more" at bounding box center [396, 231] width 19 height 16
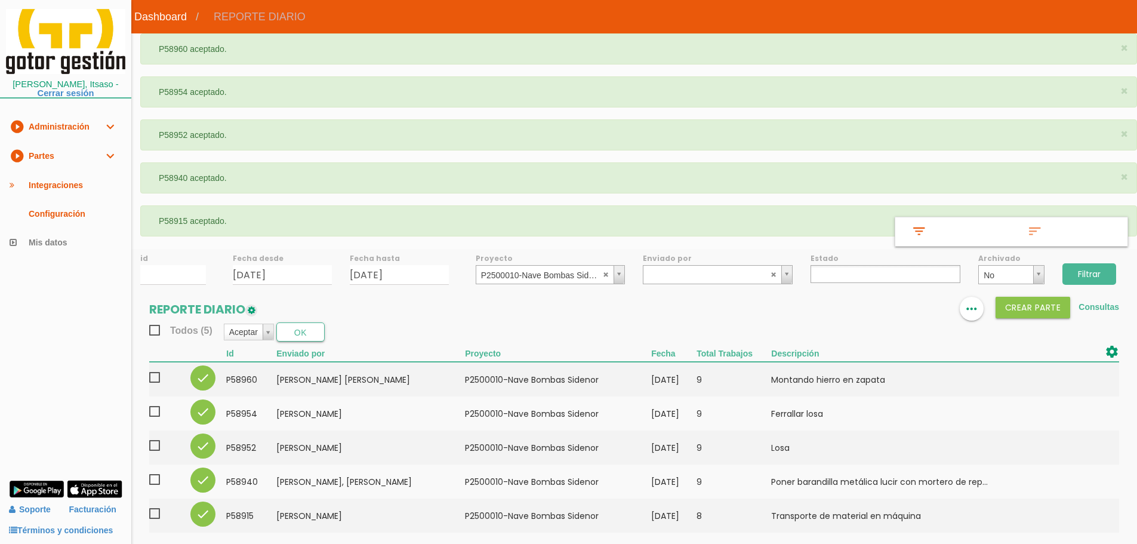
select select
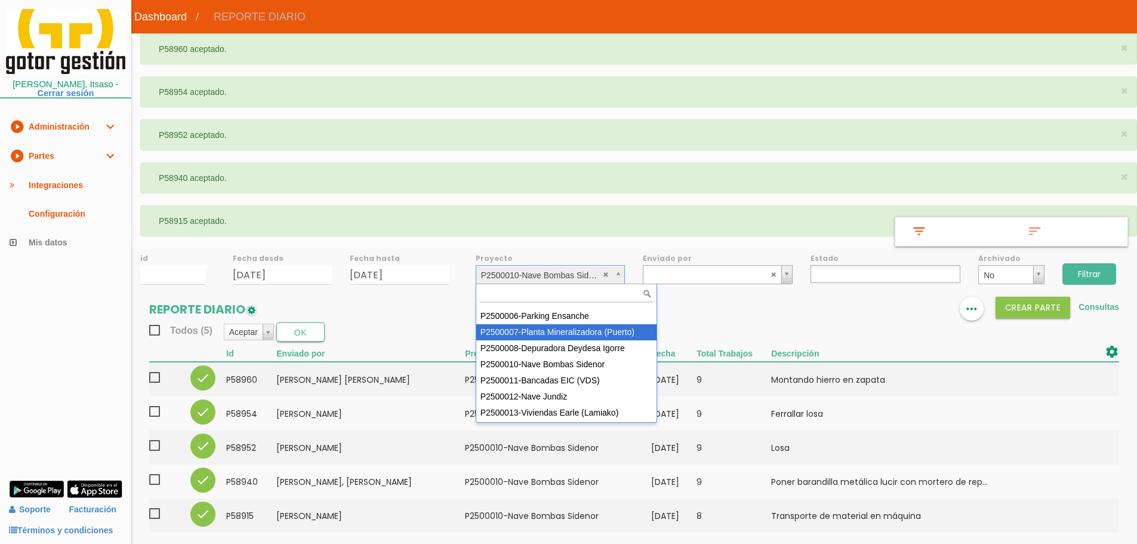
scroll to position [106, 0]
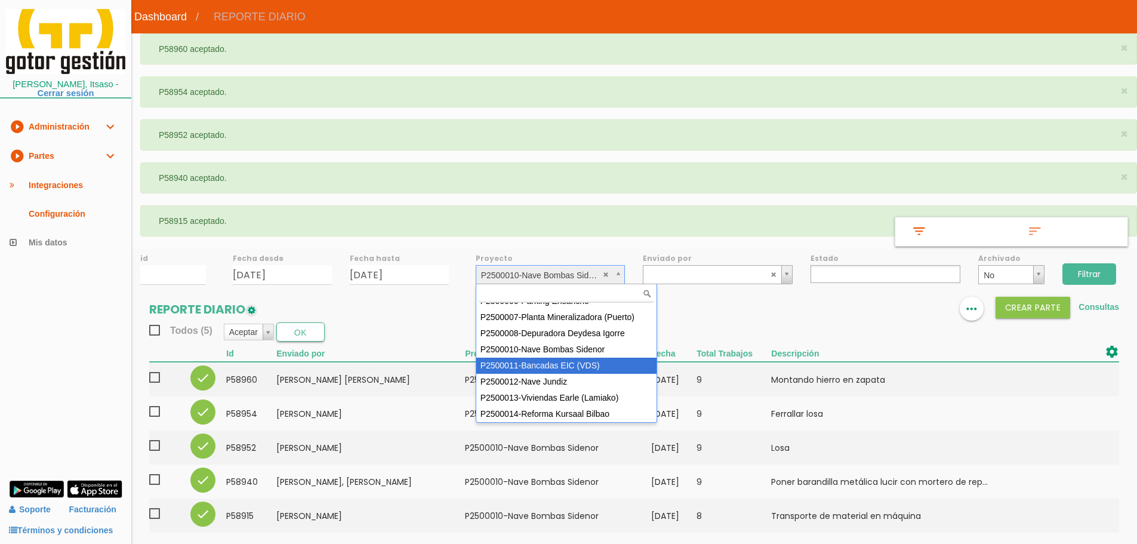
select select "93"
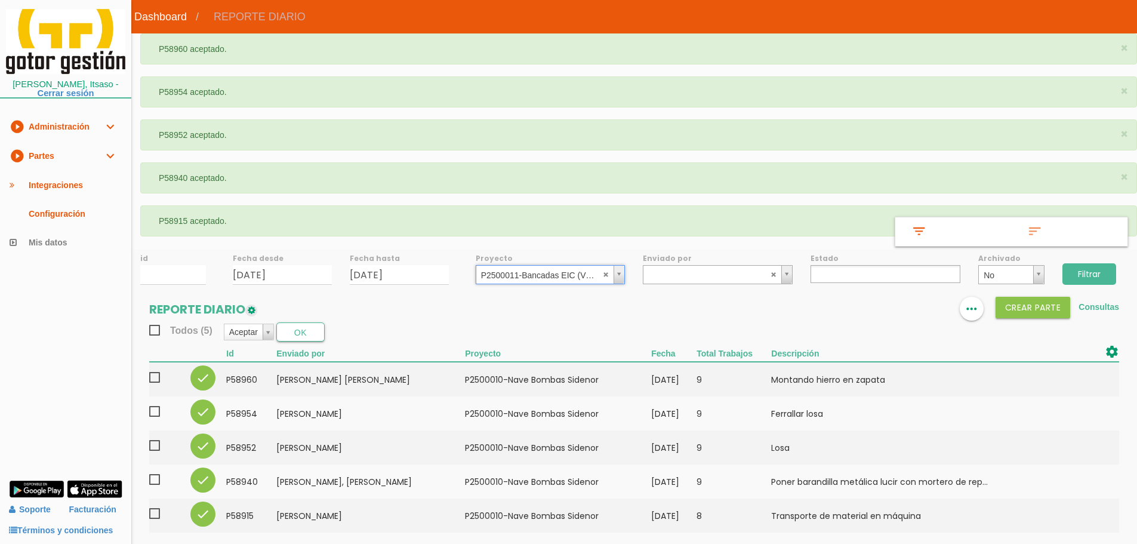
click at [1104, 272] on input "Filtrar" at bounding box center [1090, 273] width 54 height 21
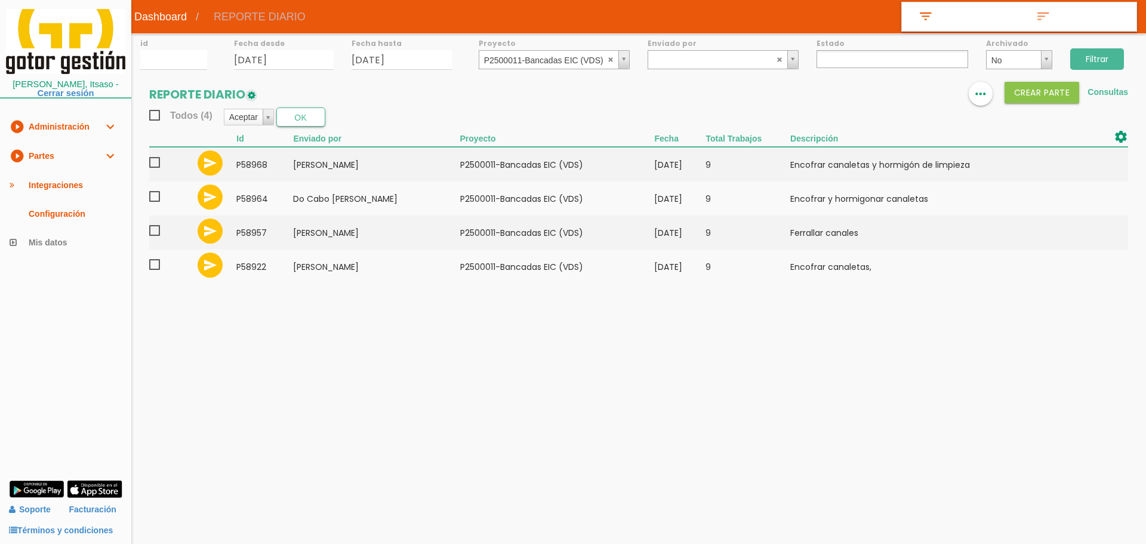
select select
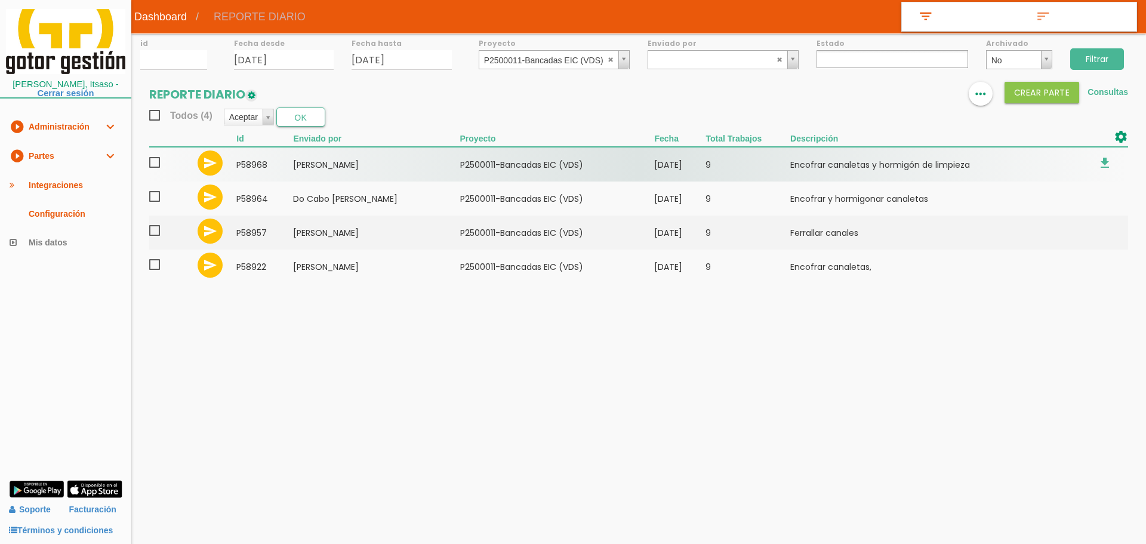
click at [153, 164] on span at bounding box center [159, 162] width 21 height 15
click at [0, 0] on input "checkbox" at bounding box center [0, 0] width 0 height 0
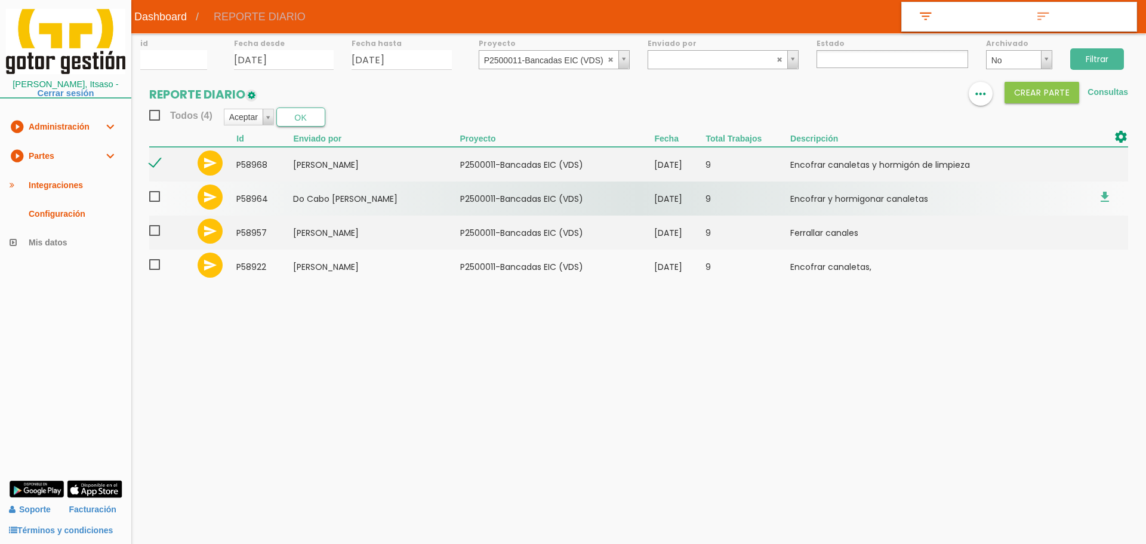
click at [159, 194] on span at bounding box center [159, 196] width 21 height 15
click at [0, 0] on input "checkbox" at bounding box center [0, 0] width 0 height 0
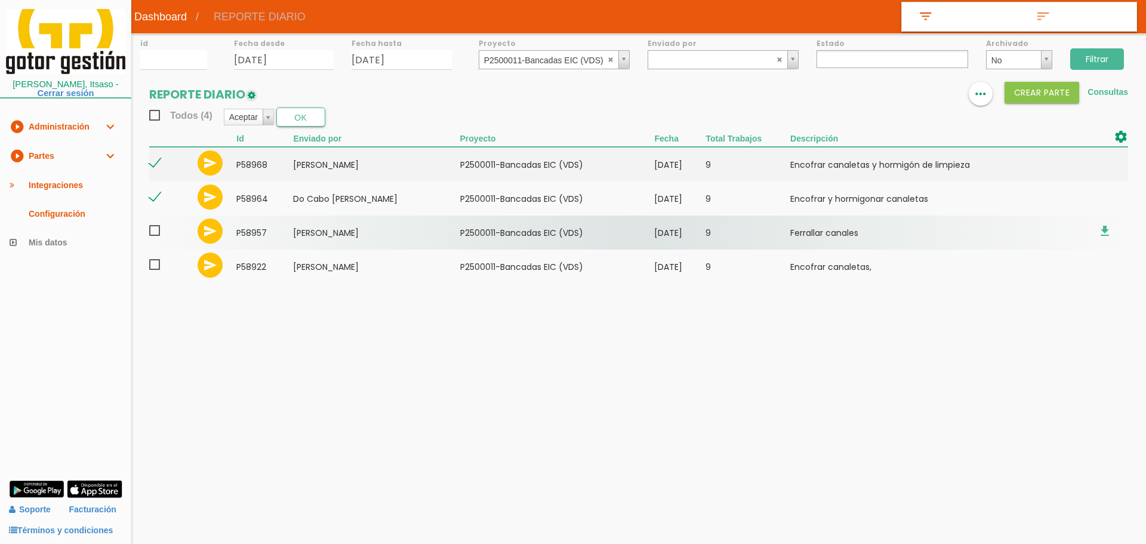
click at [159, 228] on span at bounding box center [159, 230] width 21 height 15
click at [0, 0] on input "checkbox" at bounding box center [0, 0] width 0 height 0
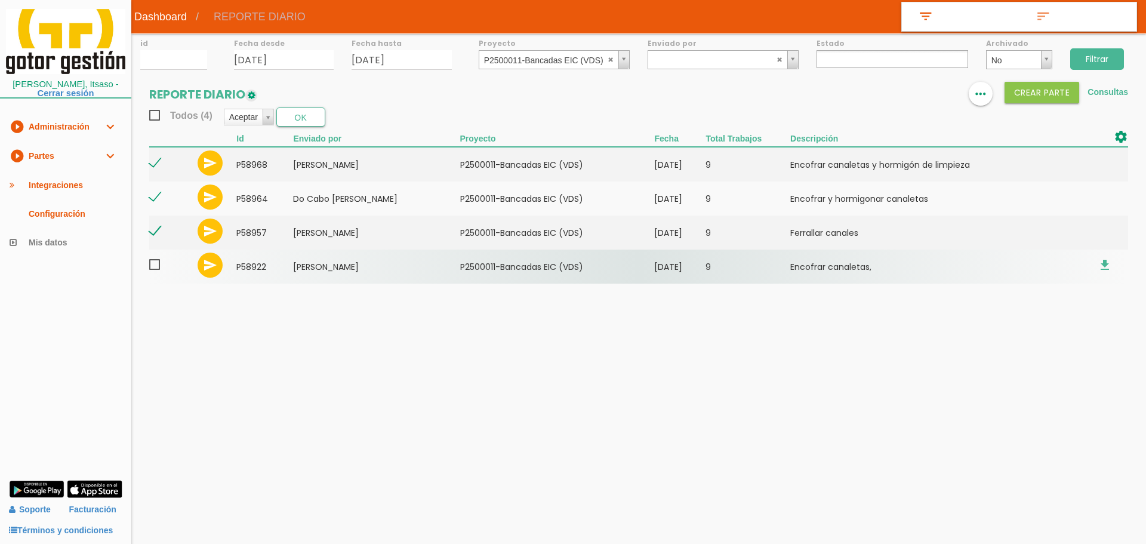
click at [159, 262] on span at bounding box center [159, 264] width 21 height 15
click at [0, 0] on input "checkbox" at bounding box center [0, 0] width 0 height 0
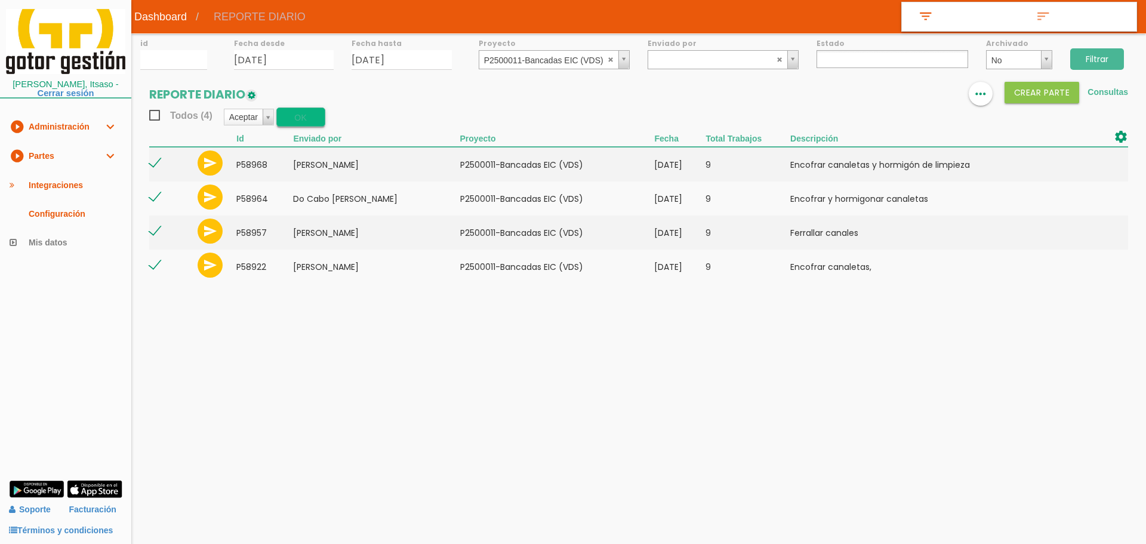
click at [310, 123] on button "OK" at bounding box center [300, 116] width 49 height 19
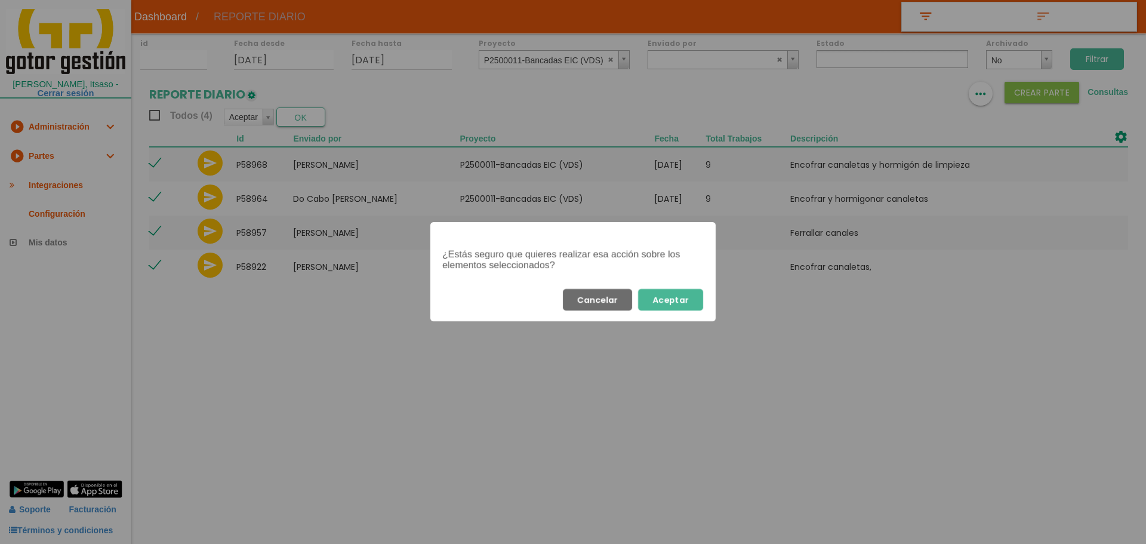
click at [687, 307] on button "Aceptar" at bounding box center [670, 299] width 65 height 21
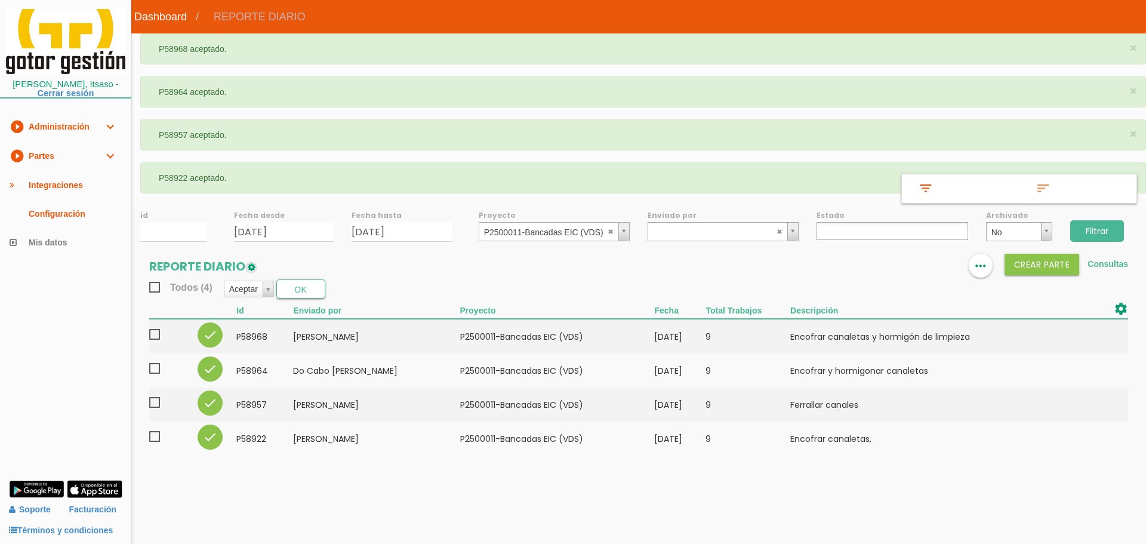
select select
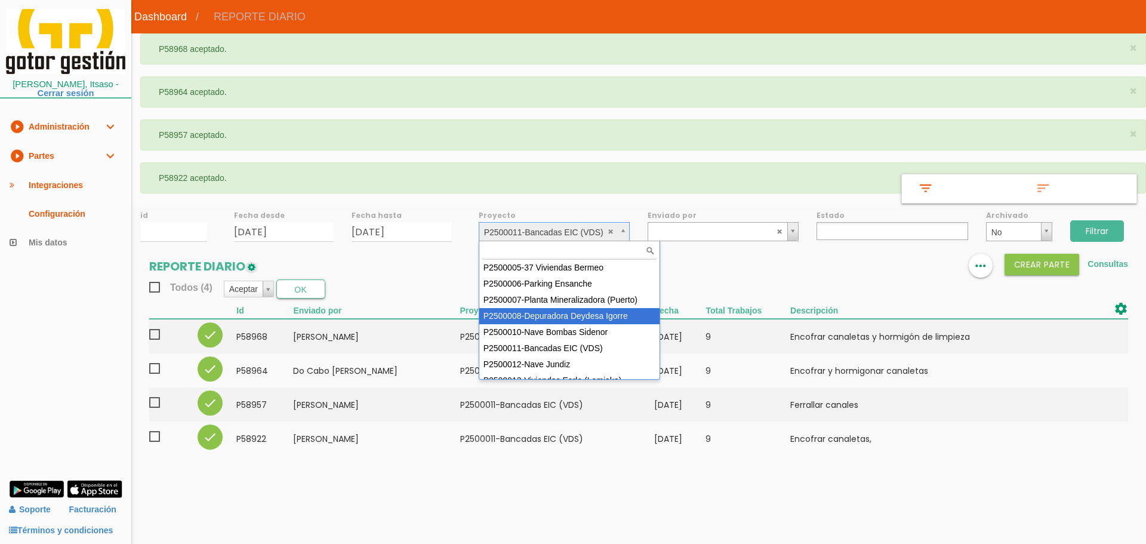
scroll to position [106, 0]
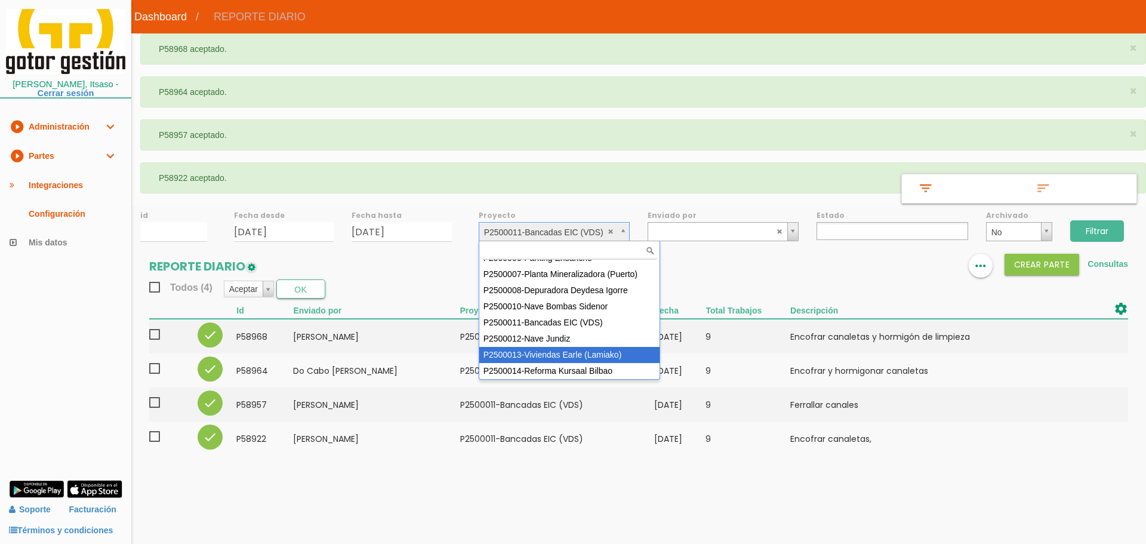
select select "96"
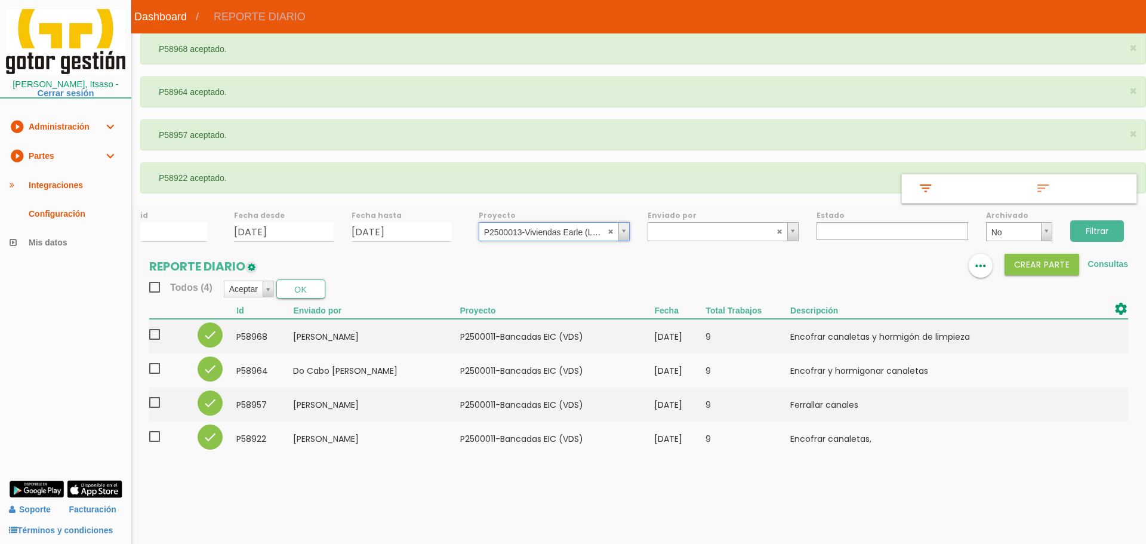
click at [1091, 230] on input "Filtrar" at bounding box center [1097, 230] width 54 height 21
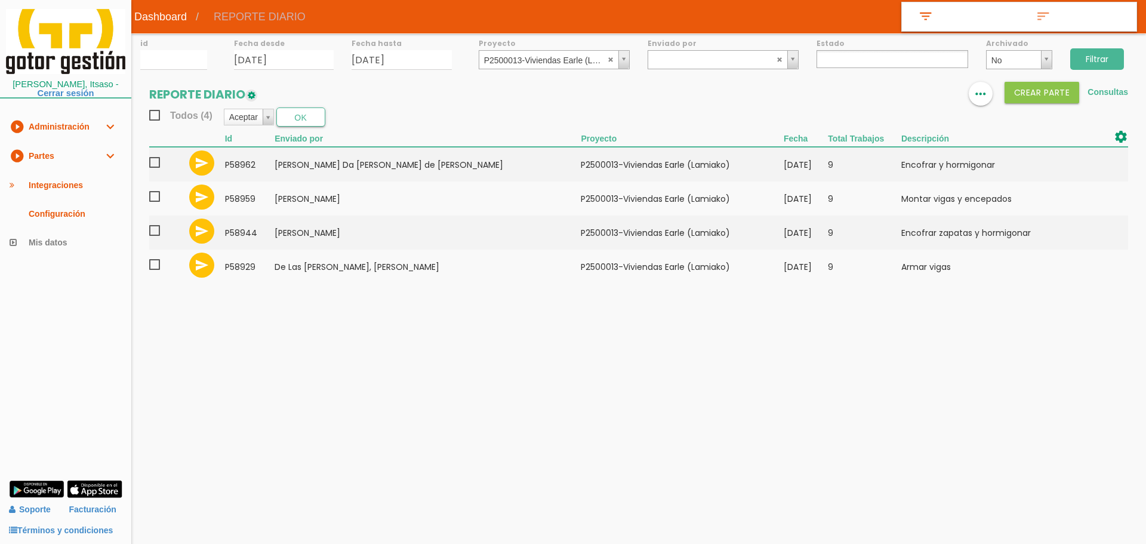
select select
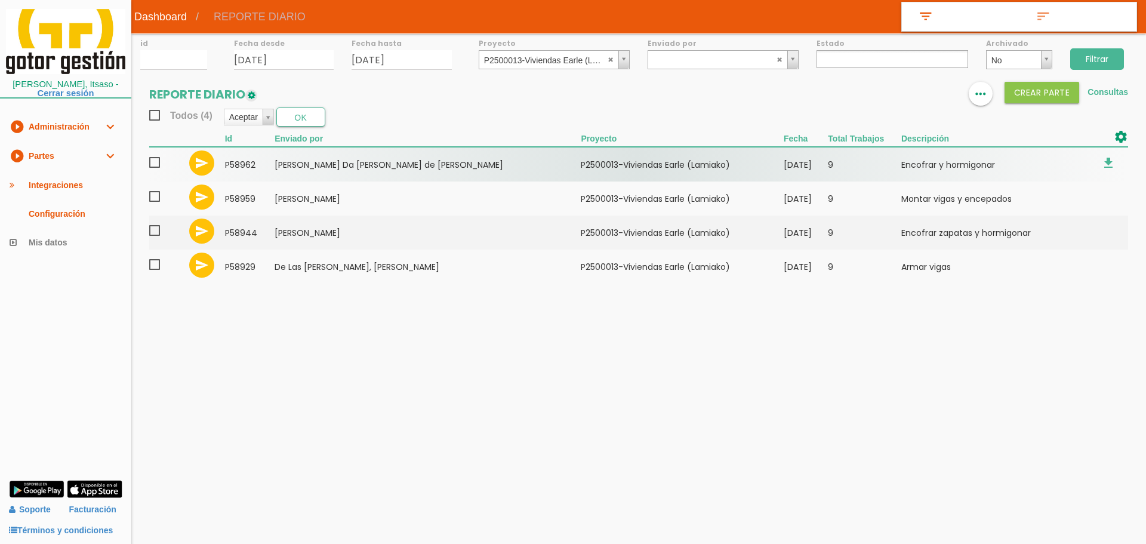
click at [162, 162] on span at bounding box center [159, 162] width 21 height 15
click at [0, 0] on input "checkbox" at bounding box center [0, 0] width 0 height 0
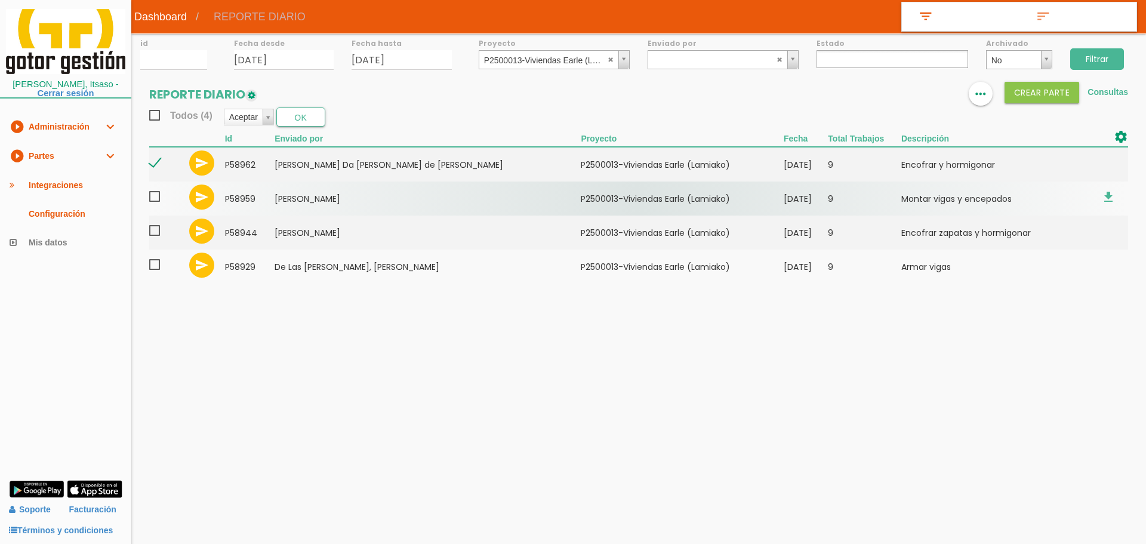
click at [158, 202] on span at bounding box center [159, 196] width 21 height 15
click at [0, 0] on input "checkbox" at bounding box center [0, 0] width 0 height 0
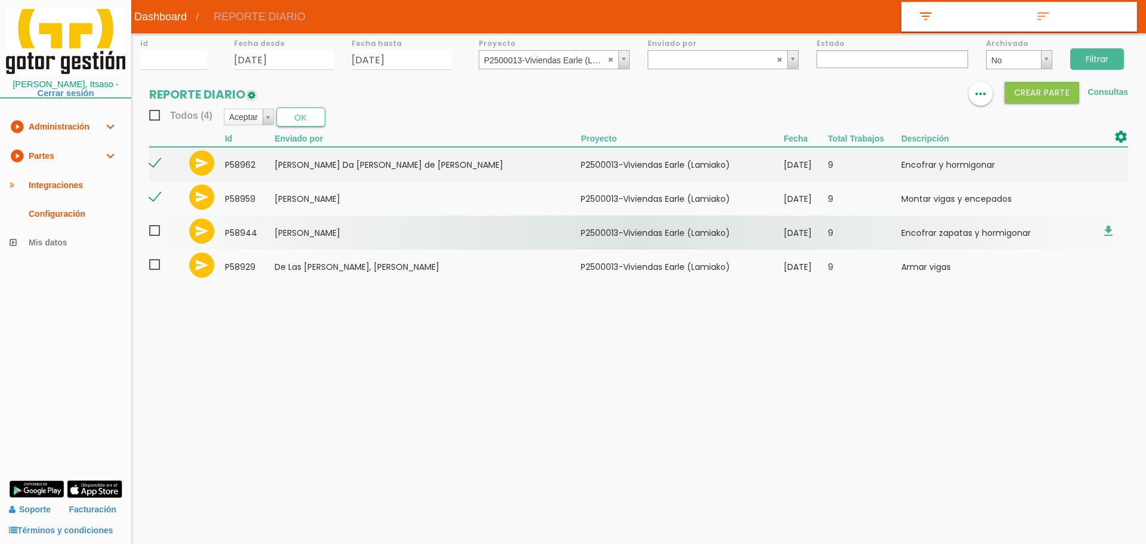
click at [154, 236] on span at bounding box center [159, 230] width 21 height 15
click at [0, 0] on input "checkbox" at bounding box center [0, 0] width 0 height 0
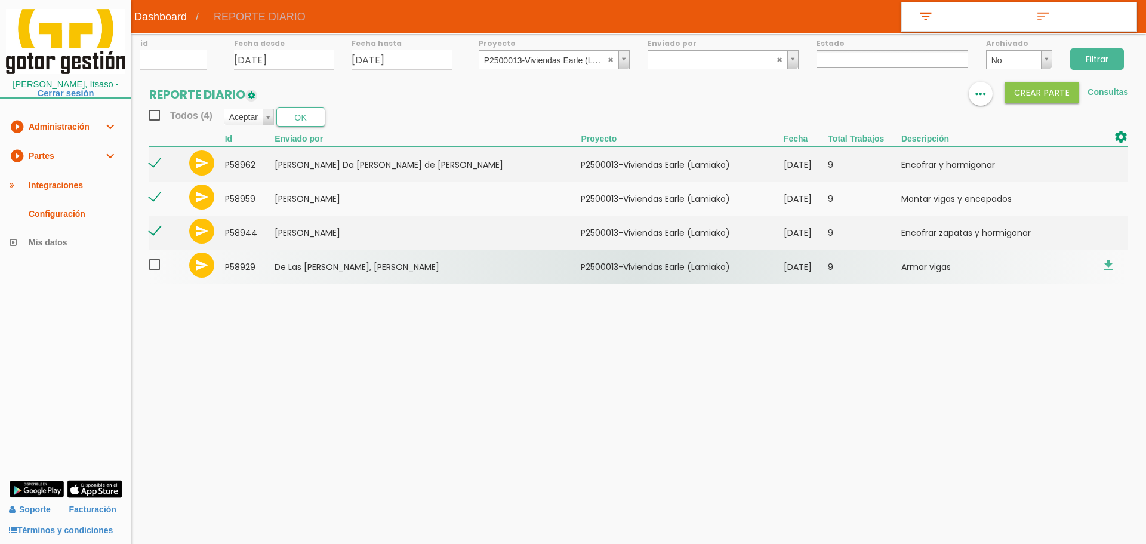
click at [156, 266] on span at bounding box center [159, 264] width 21 height 15
click at [0, 0] on input "checkbox" at bounding box center [0, 0] width 0 height 0
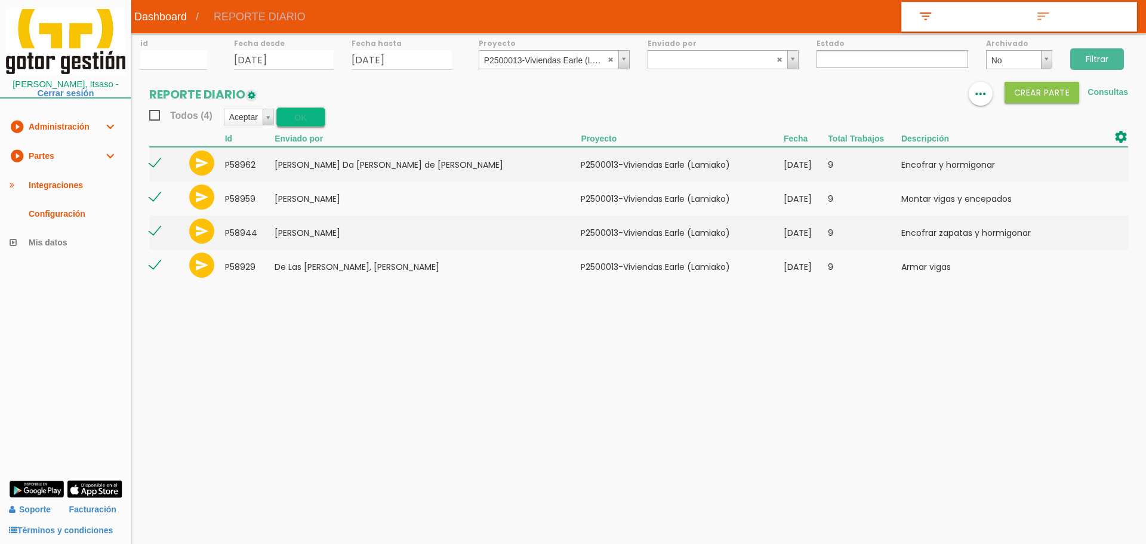
click at [291, 116] on button "OK" at bounding box center [300, 116] width 49 height 19
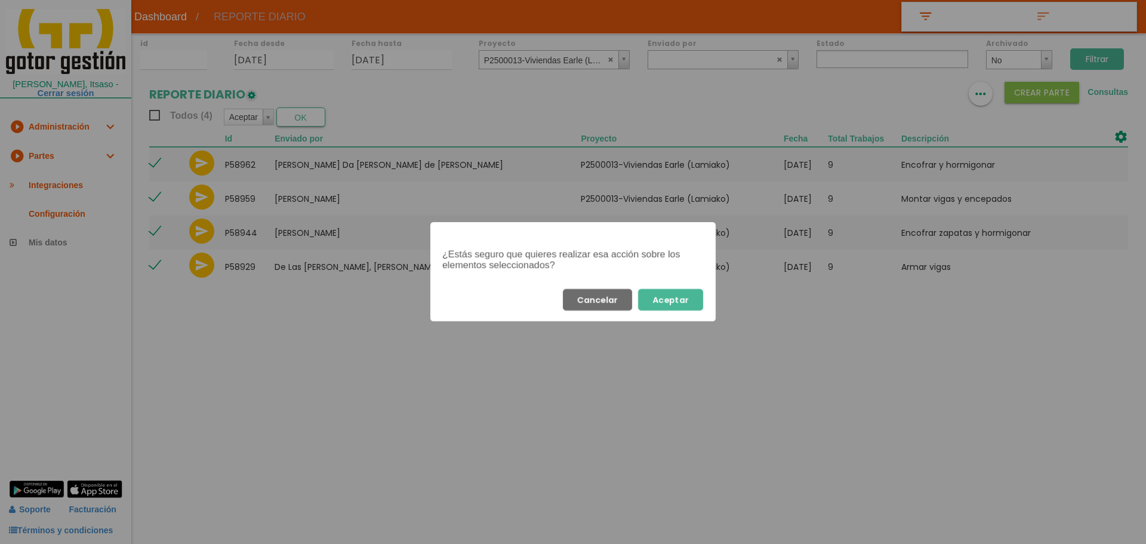
click at [686, 302] on button "Aceptar" at bounding box center [670, 299] width 65 height 21
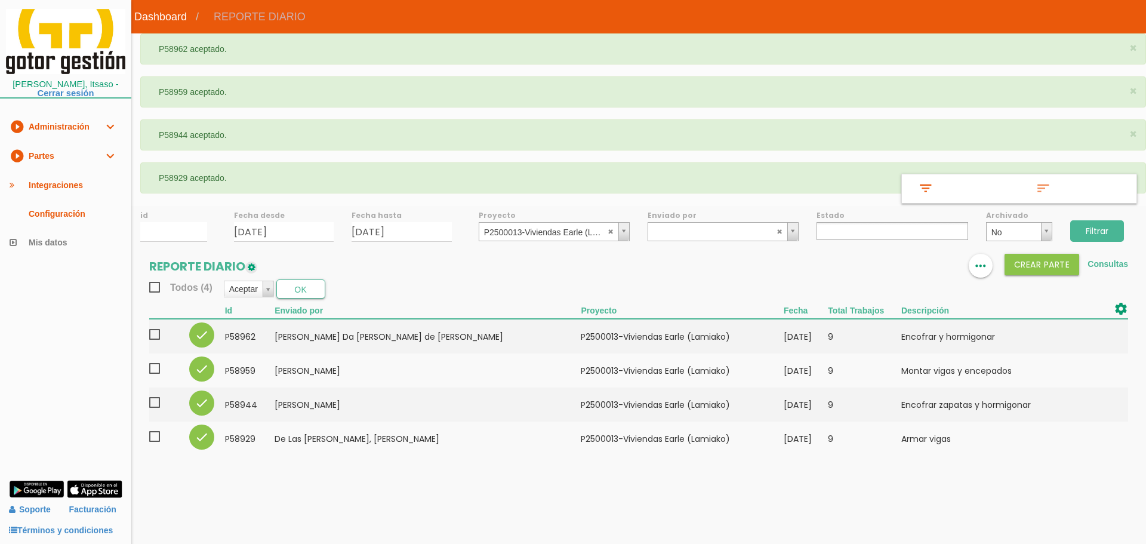
select select
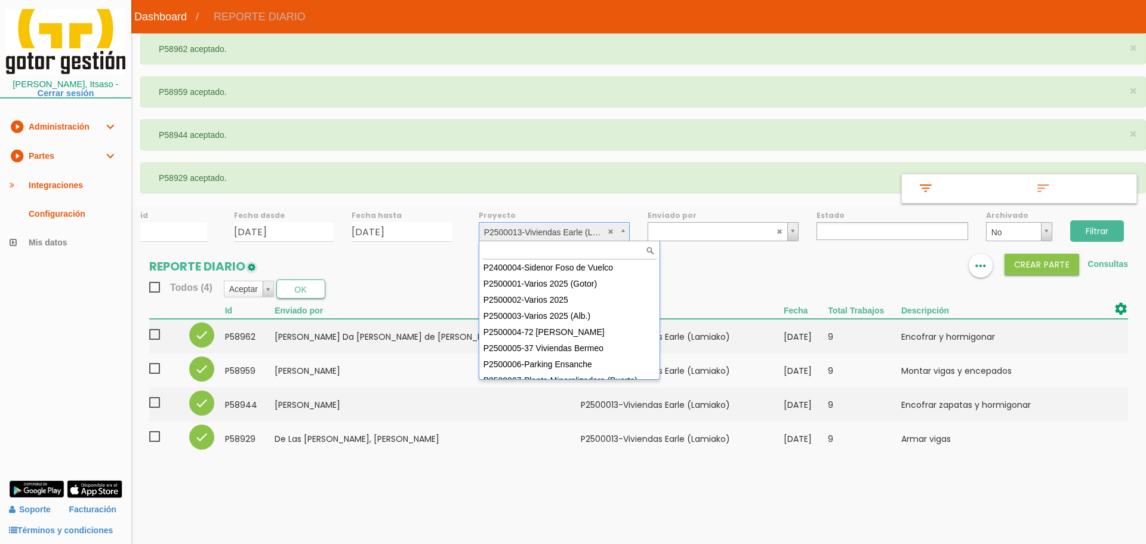
scroll to position [106, 0]
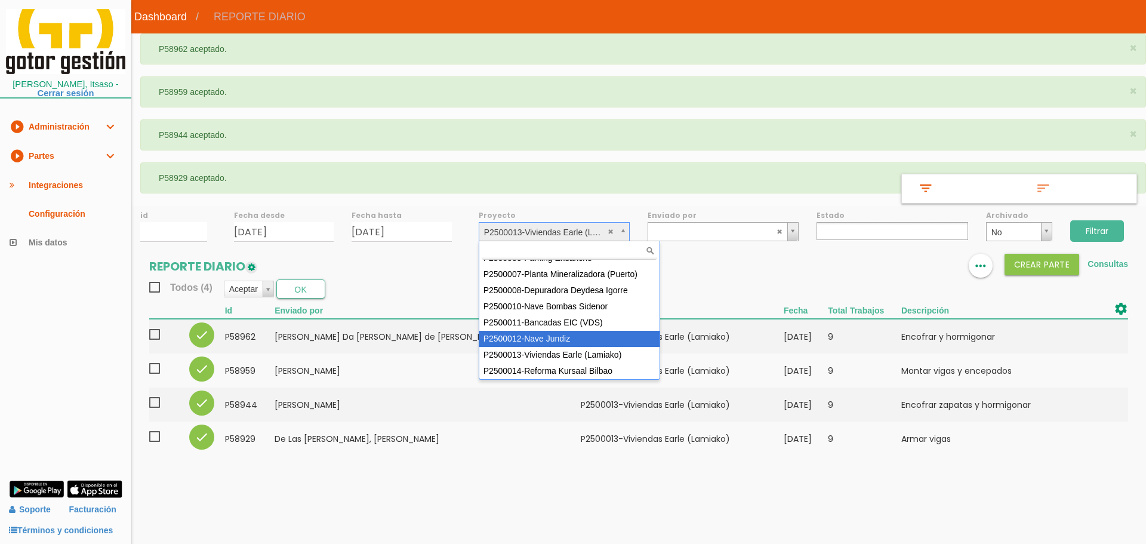
select select "95"
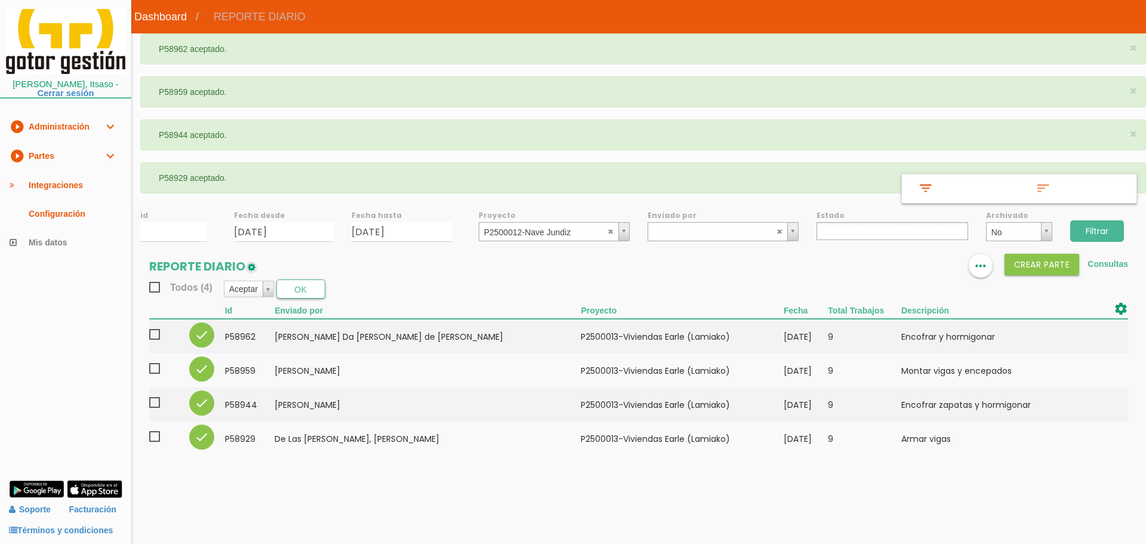
click at [1107, 230] on input "Filtrar" at bounding box center [1097, 230] width 54 height 21
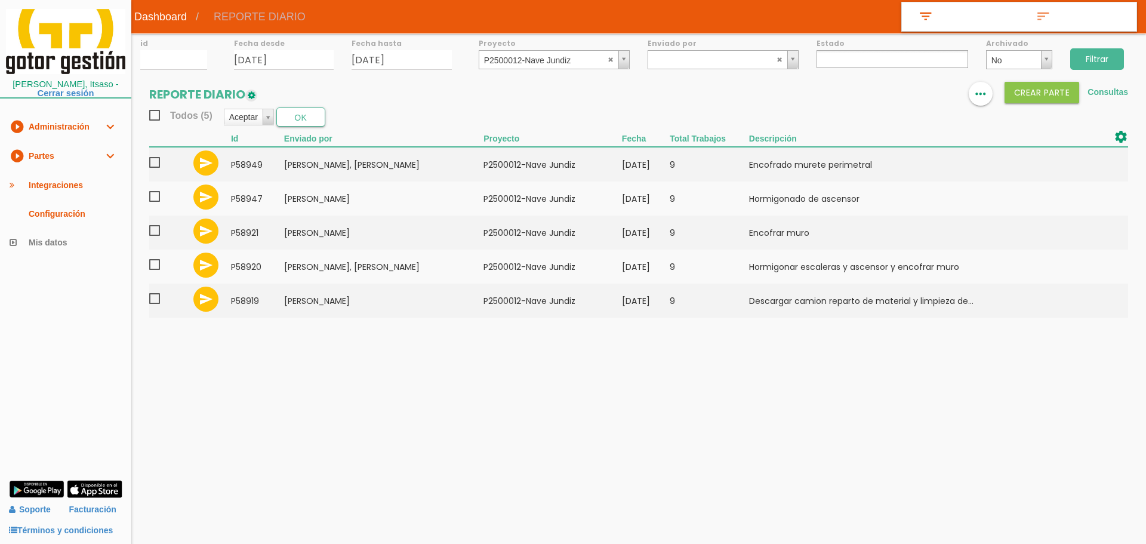
select select
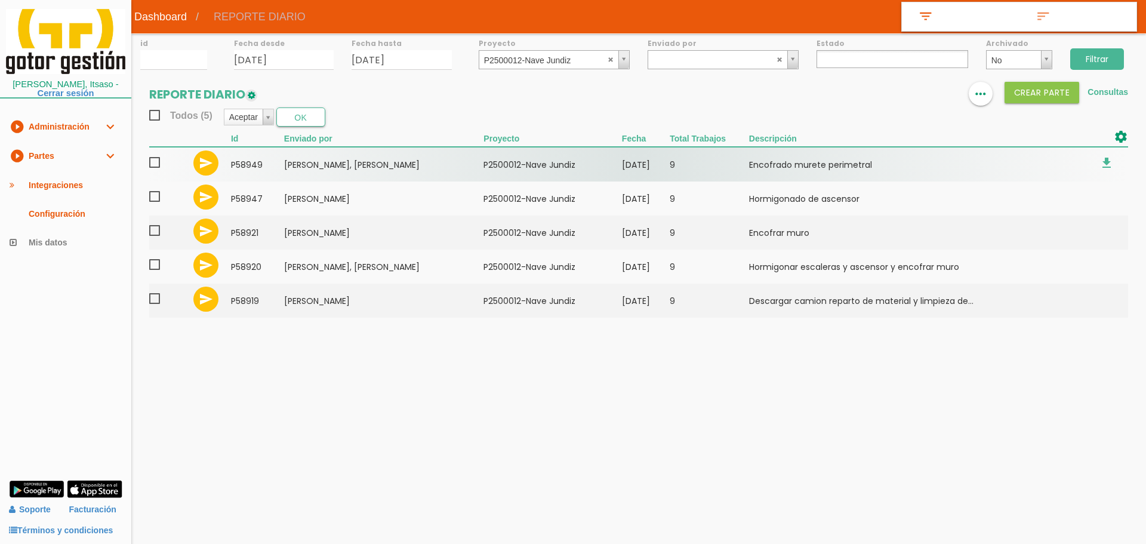
click at [155, 162] on span at bounding box center [159, 162] width 21 height 15
click at [0, 0] on input "checkbox" at bounding box center [0, 0] width 0 height 0
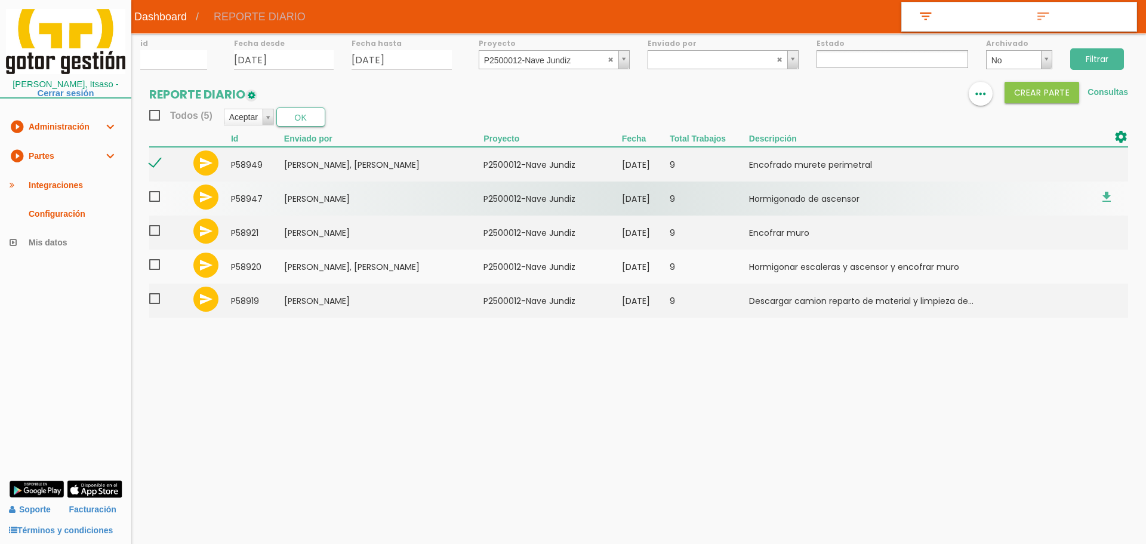
click at [152, 193] on span at bounding box center [159, 196] width 21 height 15
click at [0, 0] on input "checkbox" at bounding box center [0, 0] width 0 height 0
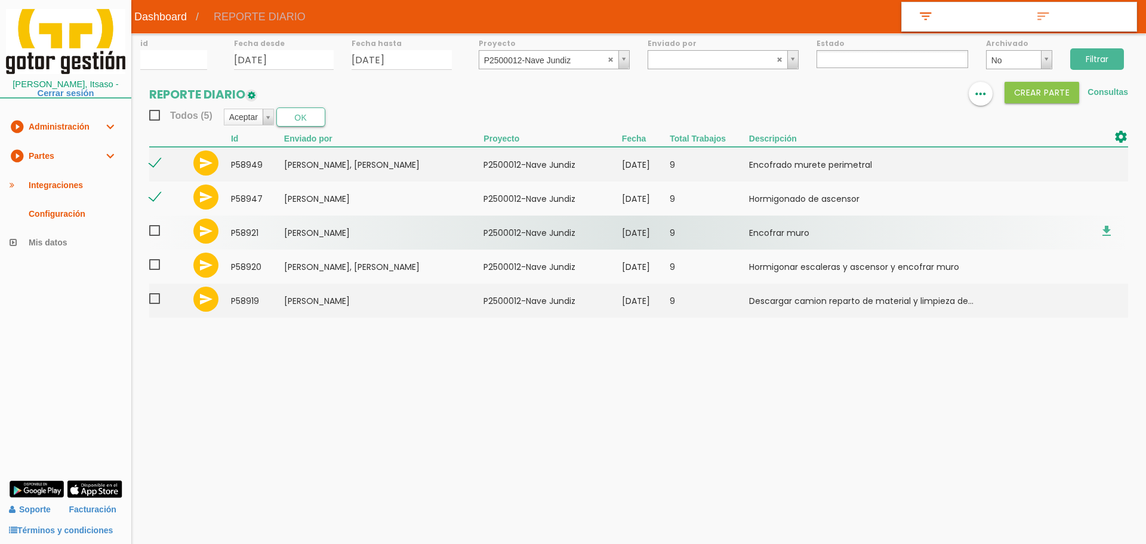
click at [156, 232] on span at bounding box center [159, 230] width 21 height 15
click at [0, 0] on input "checkbox" at bounding box center [0, 0] width 0 height 0
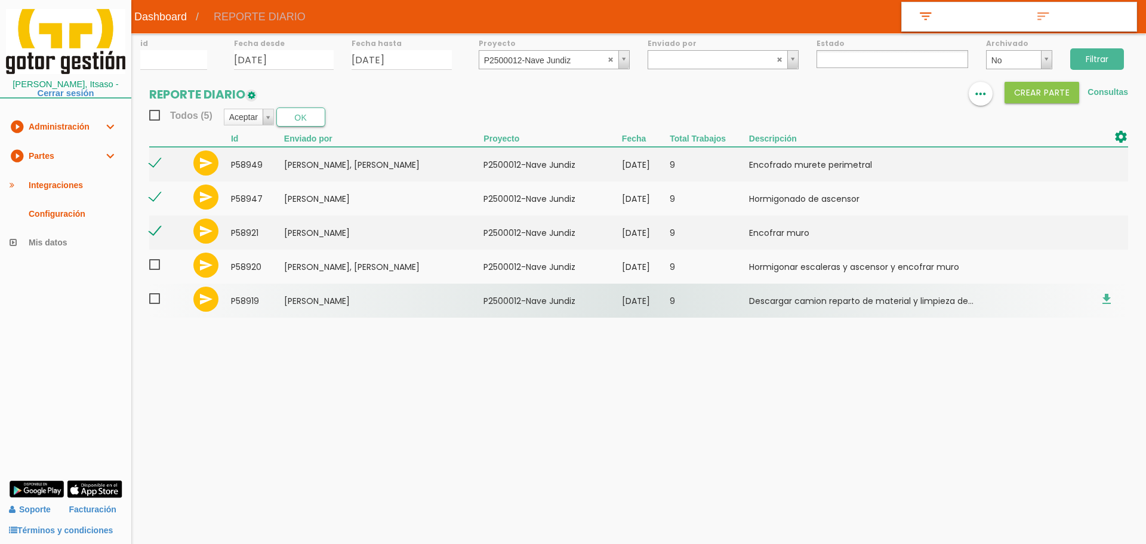
drag, startPoint x: 156, startPoint y: 263, endPoint x: 154, endPoint y: 295, distance: 32.3
click at [156, 264] on span at bounding box center [159, 264] width 21 height 15
click at [0, 0] on input "checkbox" at bounding box center [0, 0] width 0 height 0
click at [153, 304] on span at bounding box center [159, 298] width 21 height 15
click at [0, 0] on input "checkbox" at bounding box center [0, 0] width 0 height 0
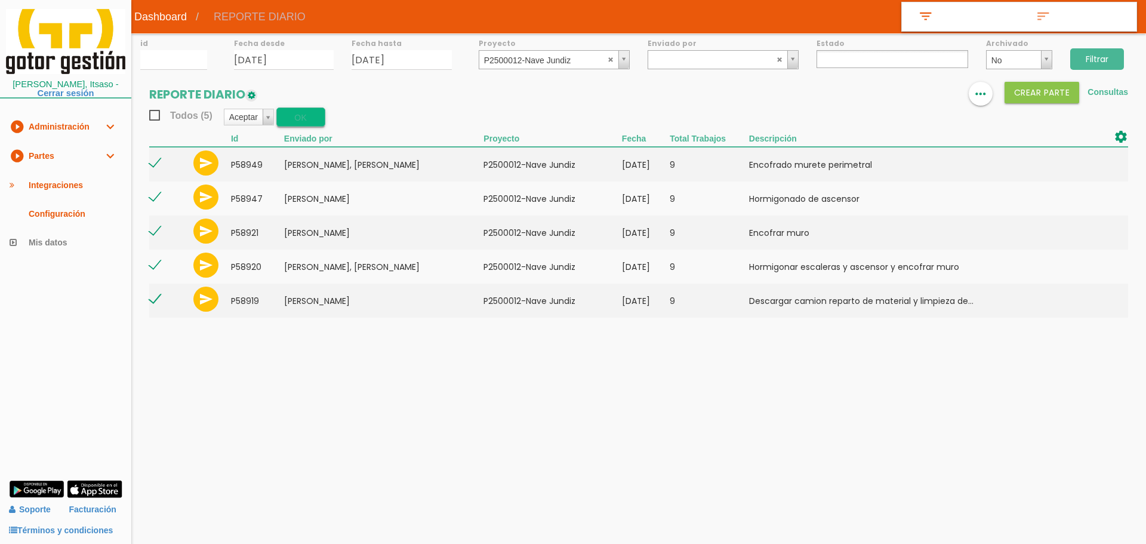
click at [304, 112] on button "OK" at bounding box center [300, 116] width 49 height 19
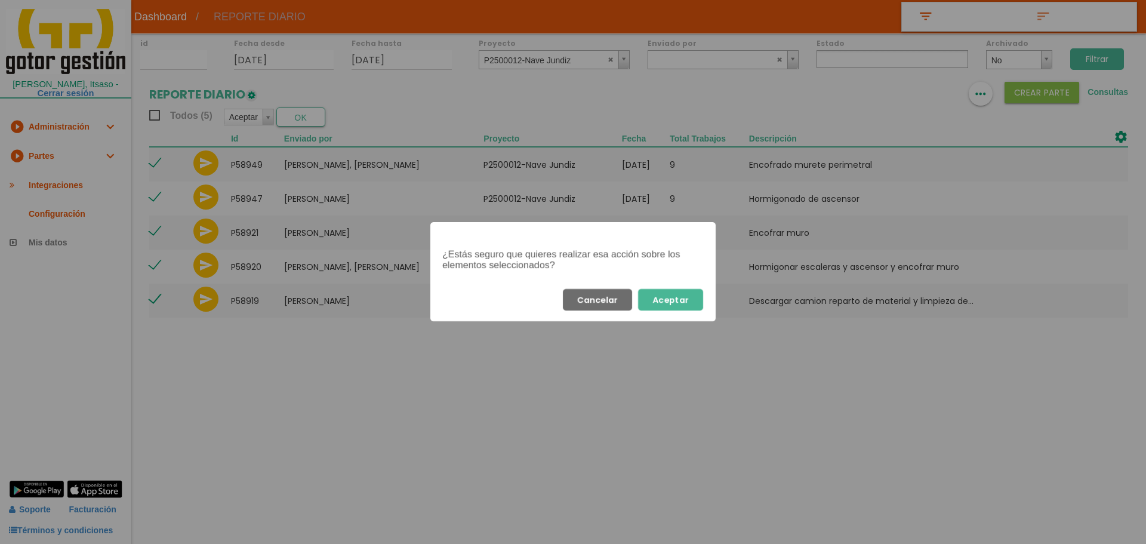
click at [695, 301] on button "Aceptar" at bounding box center [670, 299] width 65 height 21
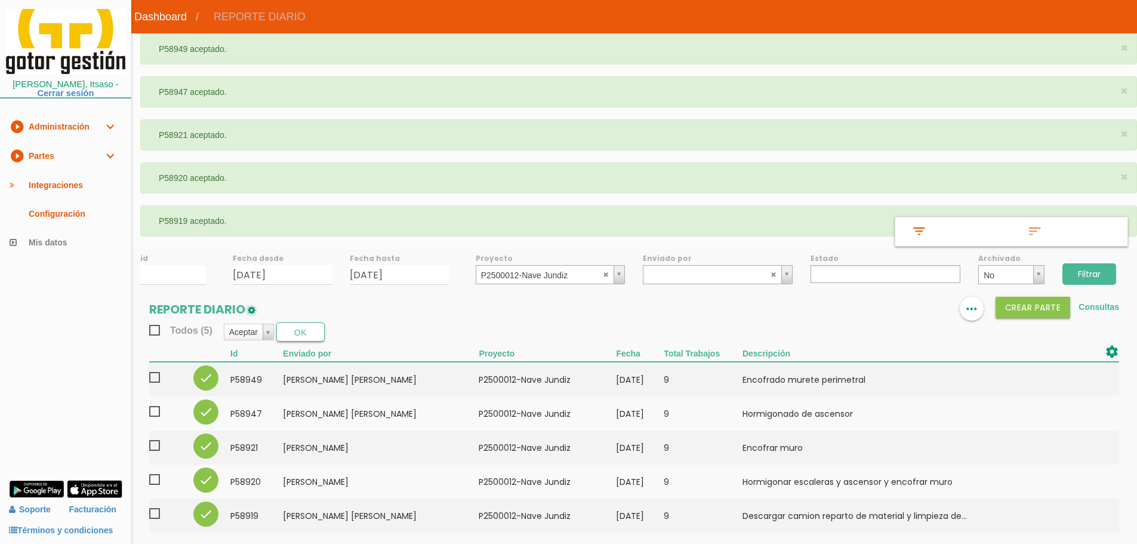
select select
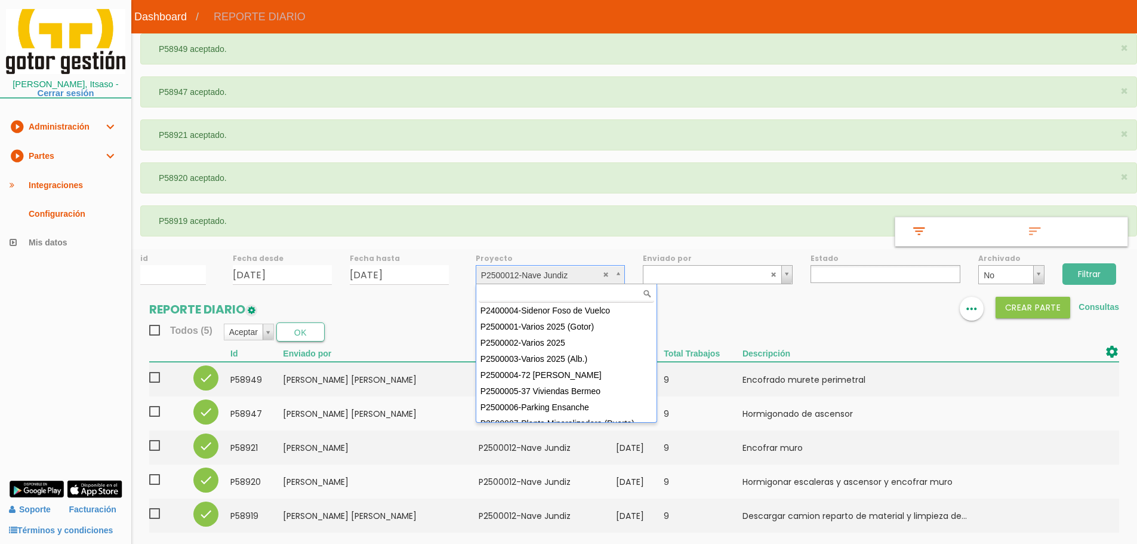
scroll to position [98, 0]
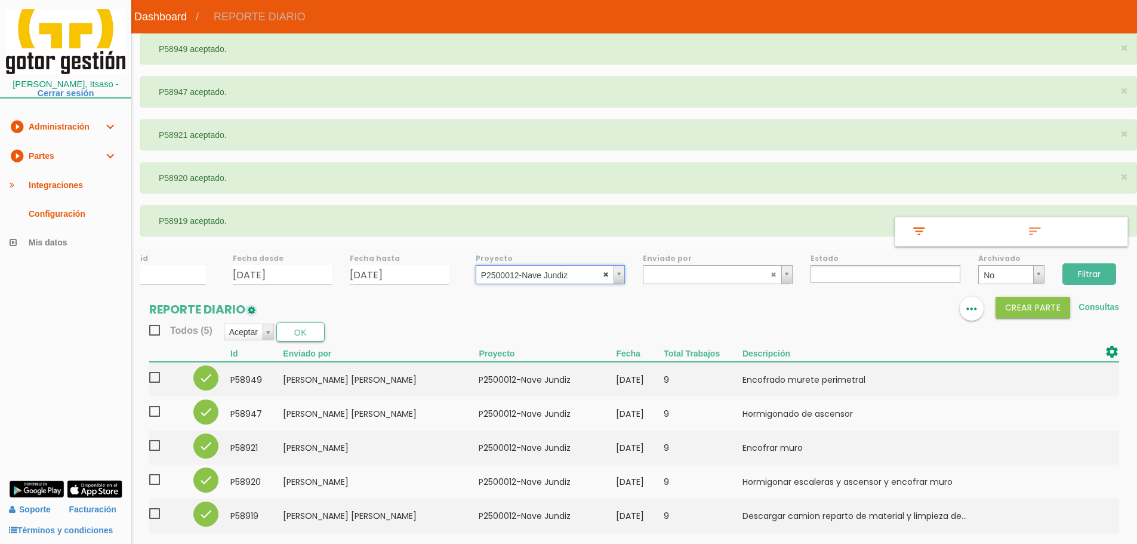
select select
click at [605, 274] on abbr at bounding box center [606, 273] width 7 height 7
click at [885, 275] on ul at bounding box center [886, 274] width 150 height 18
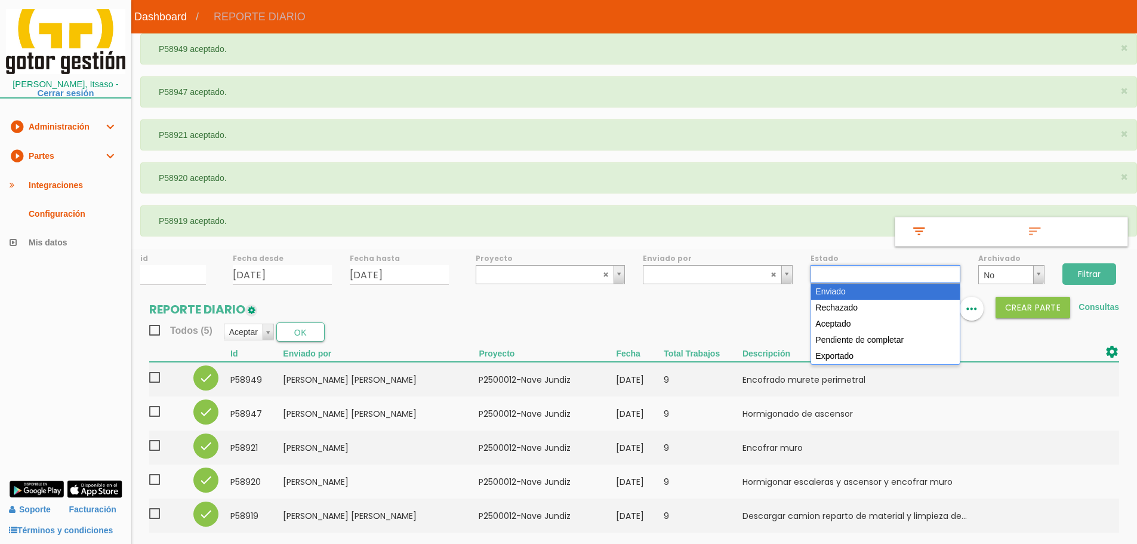
drag, startPoint x: 869, startPoint y: 289, endPoint x: 958, endPoint y: 285, distance: 89.0
select select "1"
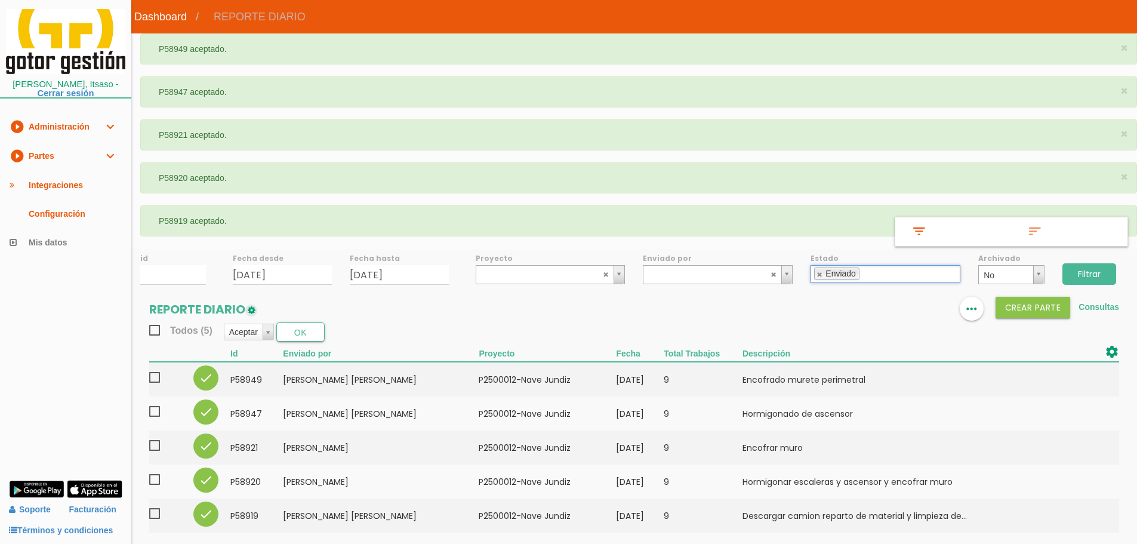
drag, startPoint x: 1131, startPoint y: 259, endPoint x: 1100, endPoint y: 273, distance: 33.4
click at [1130, 259] on div "Filtrar" at bounding box center [1096, 272] width 84 height 48
click at [1097, 276] on input "Filtrar" at bounding box center [1090, 273] width 54 height 21
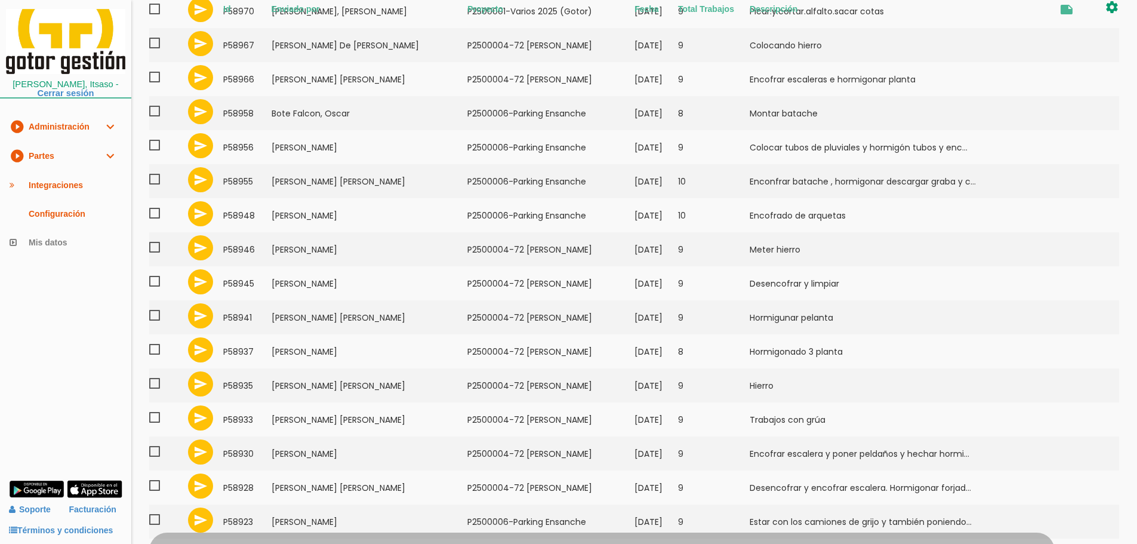
scroll to position [194, 0]
